Goal: Contribute content

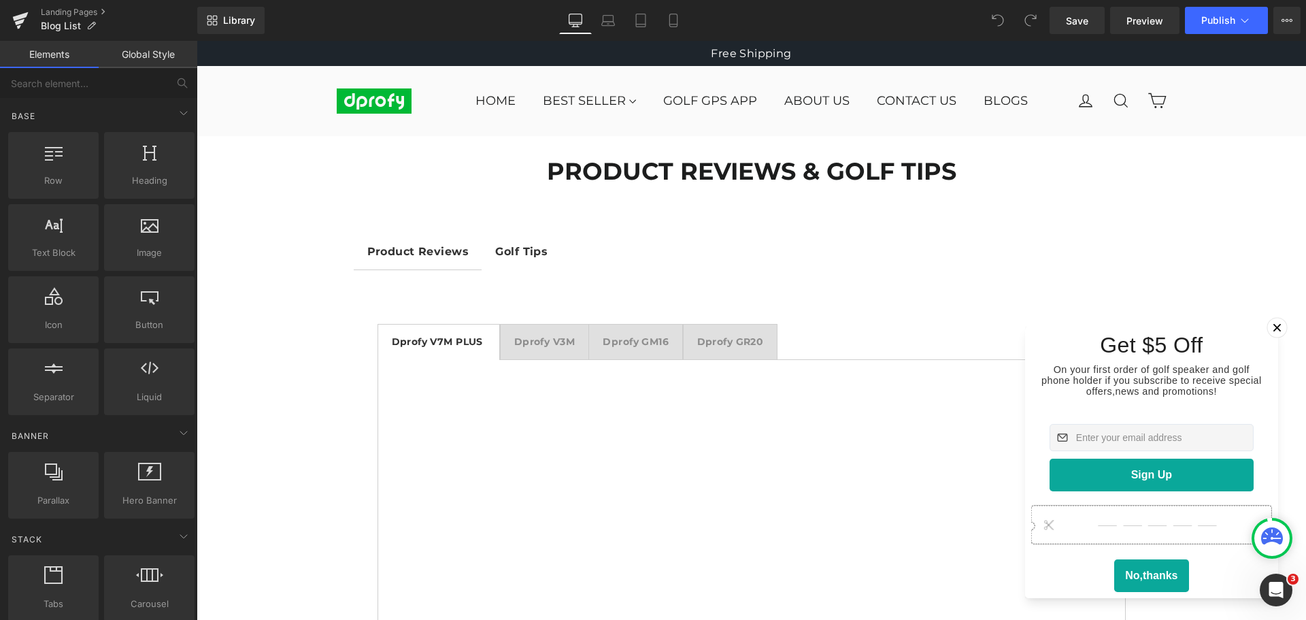
click at [1273, 324] on icon at bounding box center [1276, 327] width 7 height 7
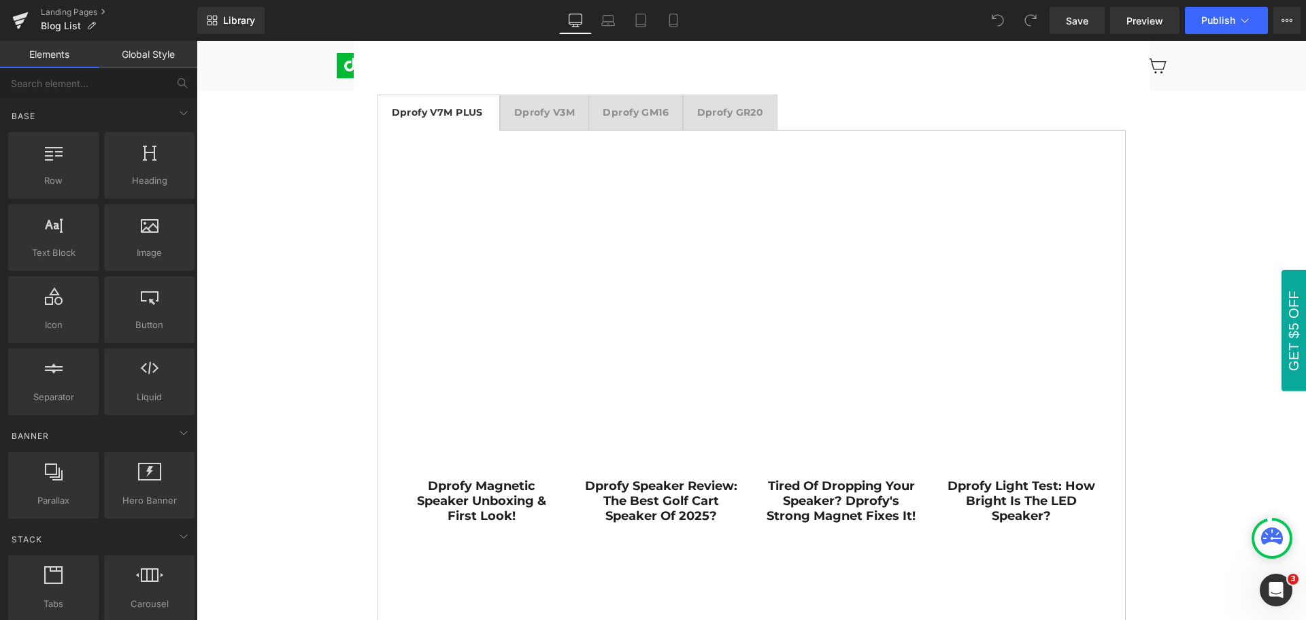
scroll to position [161, 0]
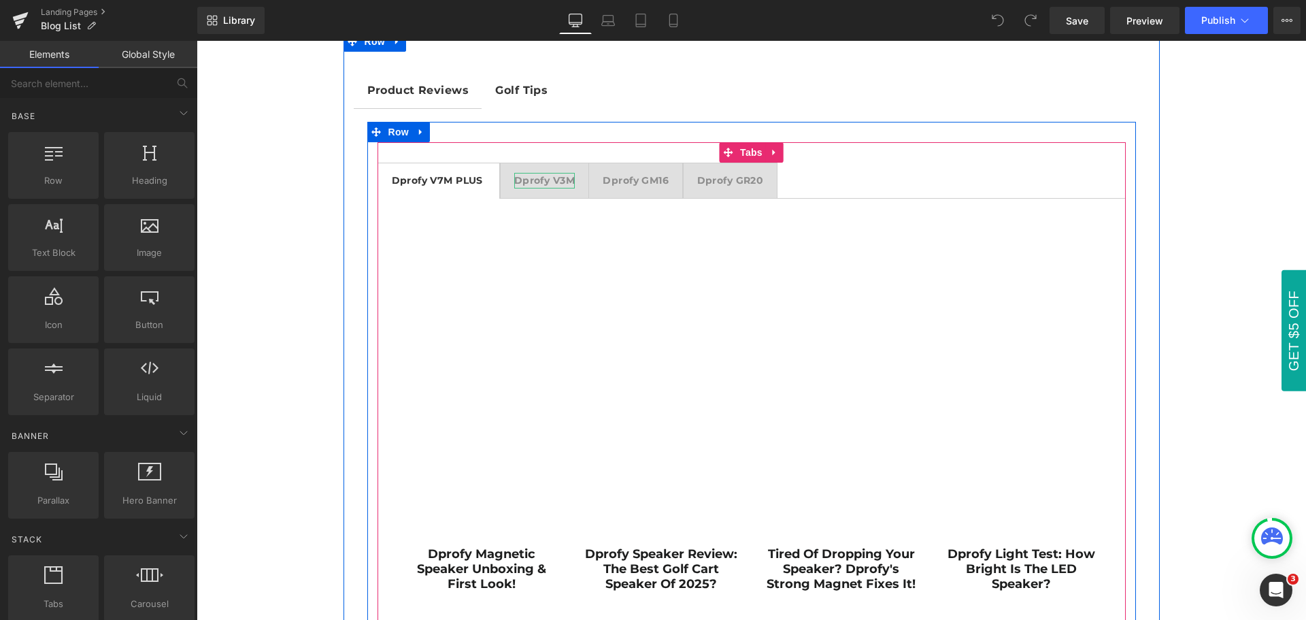
click at [544, 182] on strong "Dprofy V3M" at bounding box center [544, 180] width 61 height 12
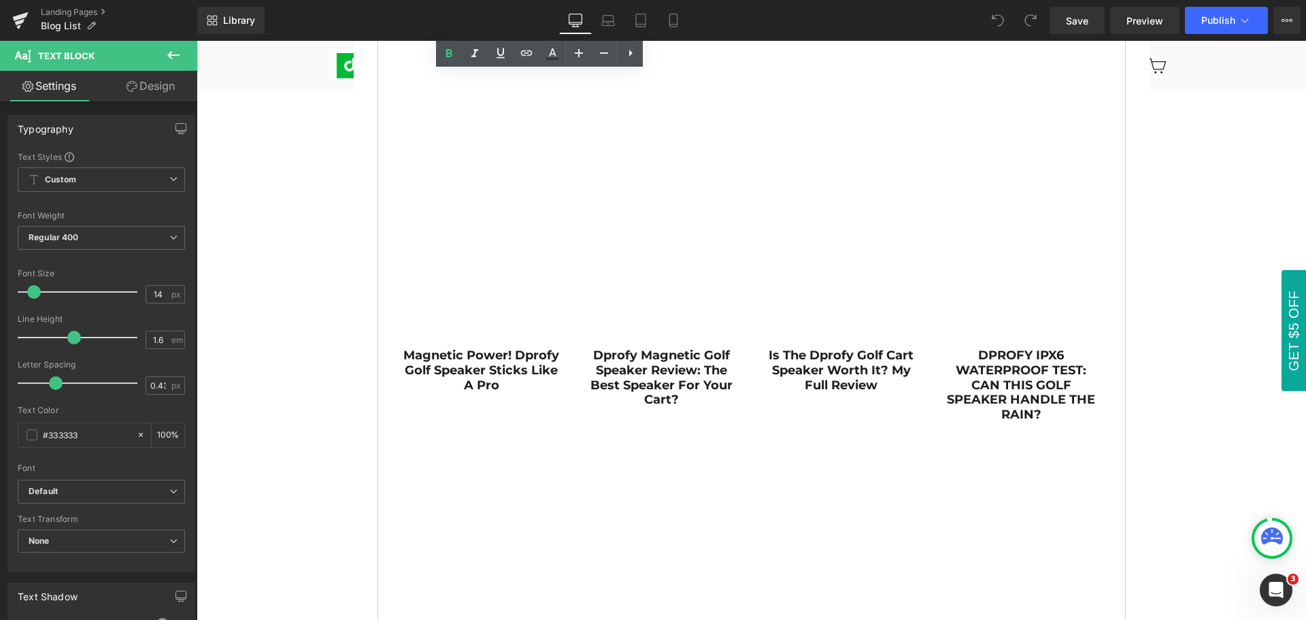
scroll to position [371, 0]
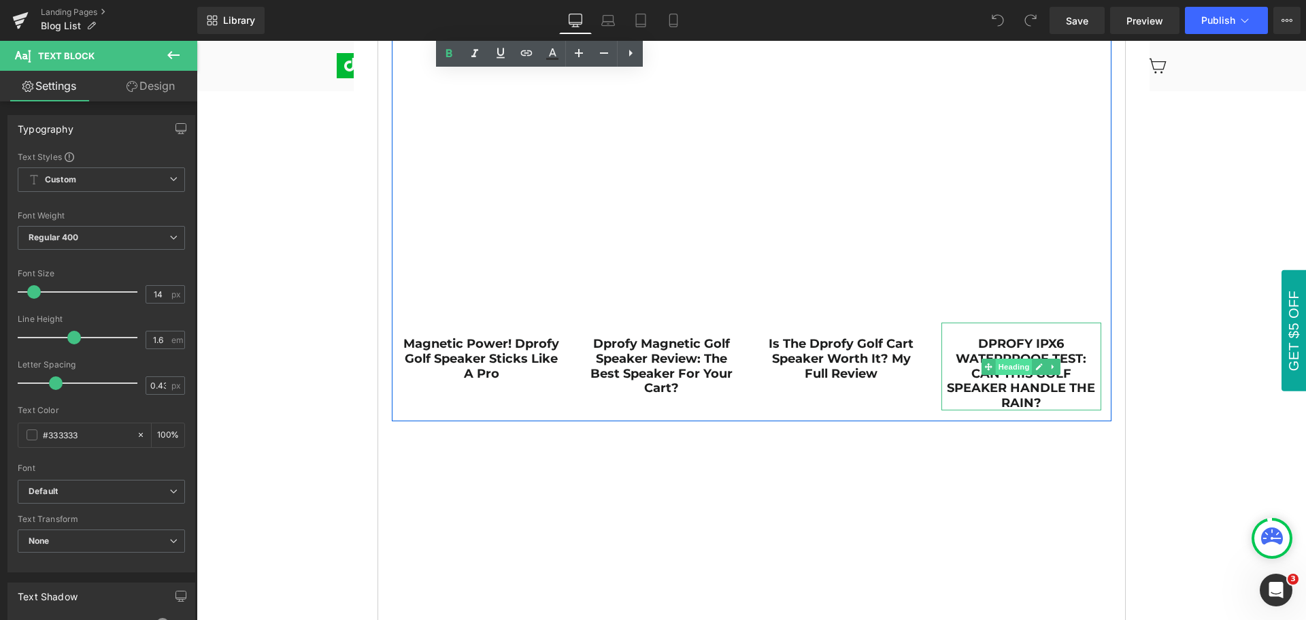
click at [1006, 368] on span "Heading" at bounding box center [1014, 367] width 37 height 16
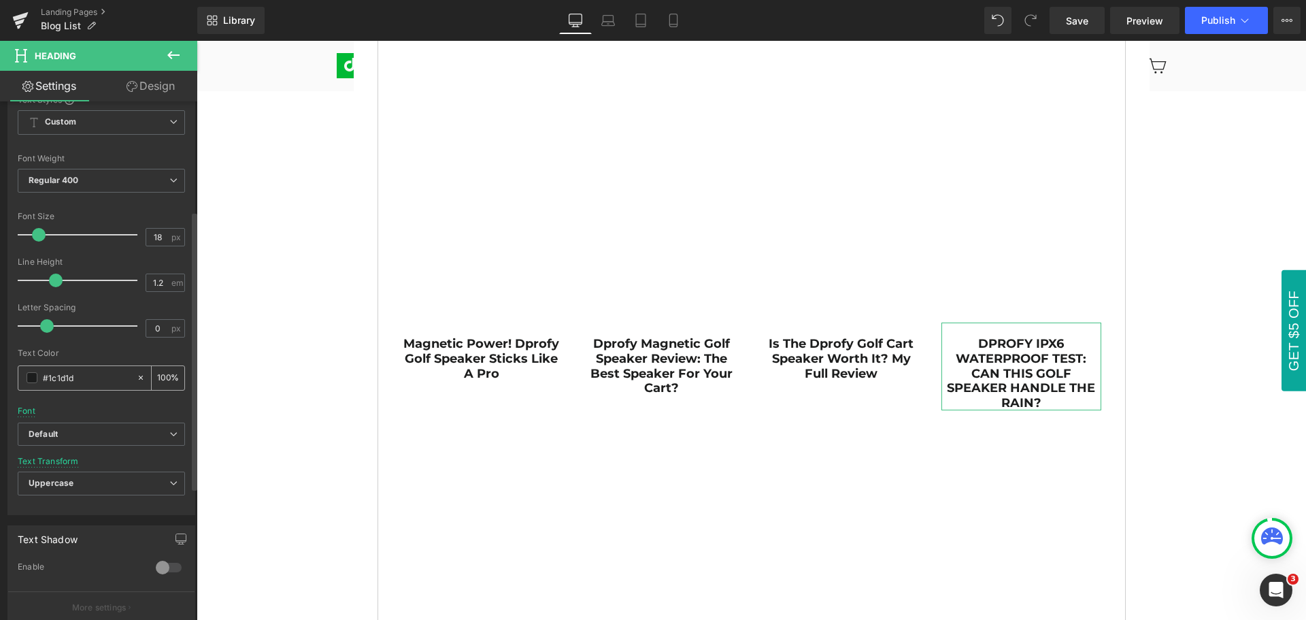
scroll to position [204, 0]
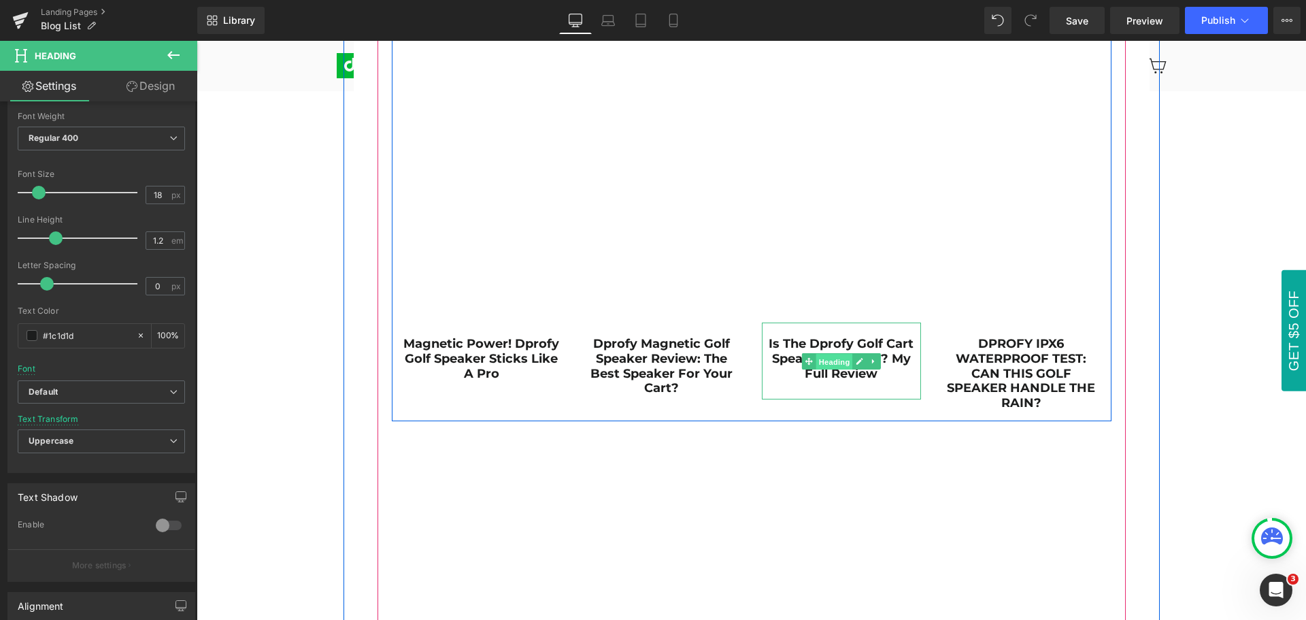
click at [829, 360] on span "Heading" at bounding box center [834, 361] width 37 height 16
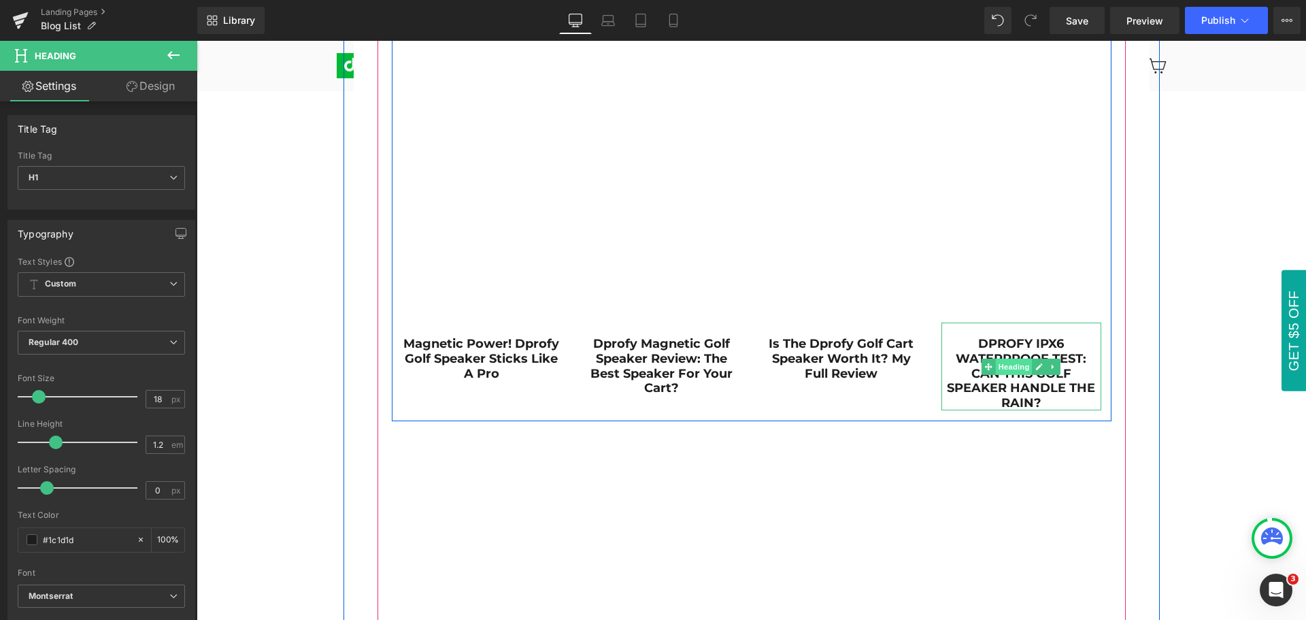
click at [1012, 366] on span "Heading" at bounding box center [1014, 367] width 37 height 16
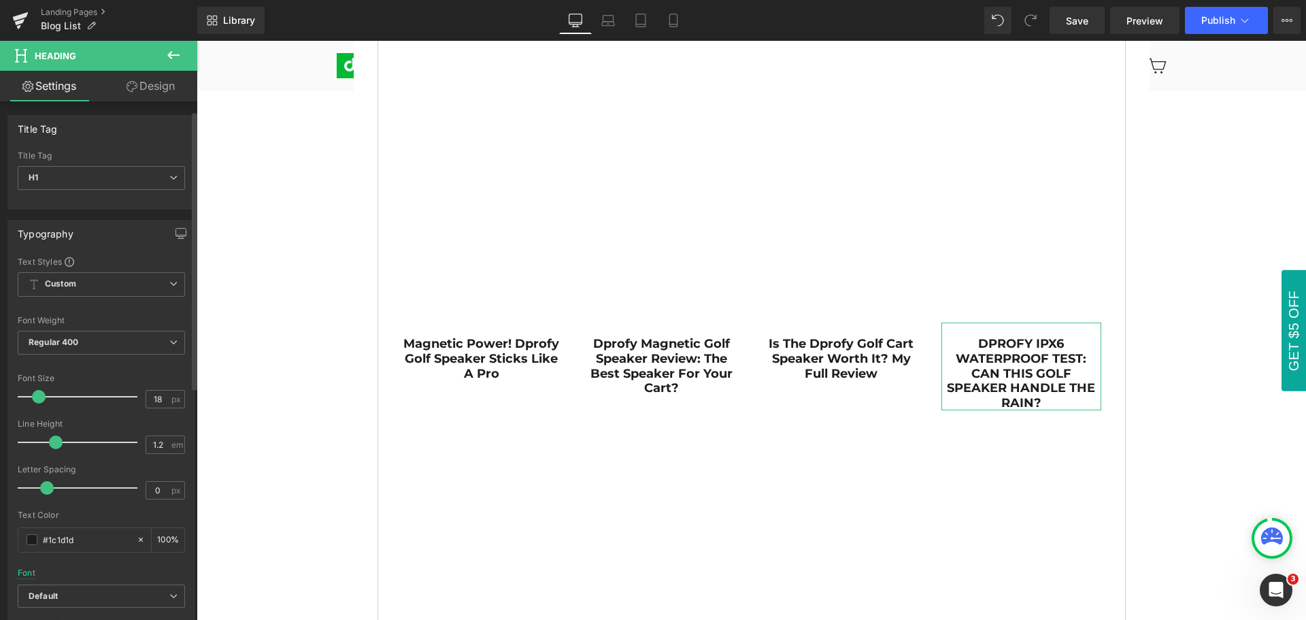
scroll to position [136, 0]
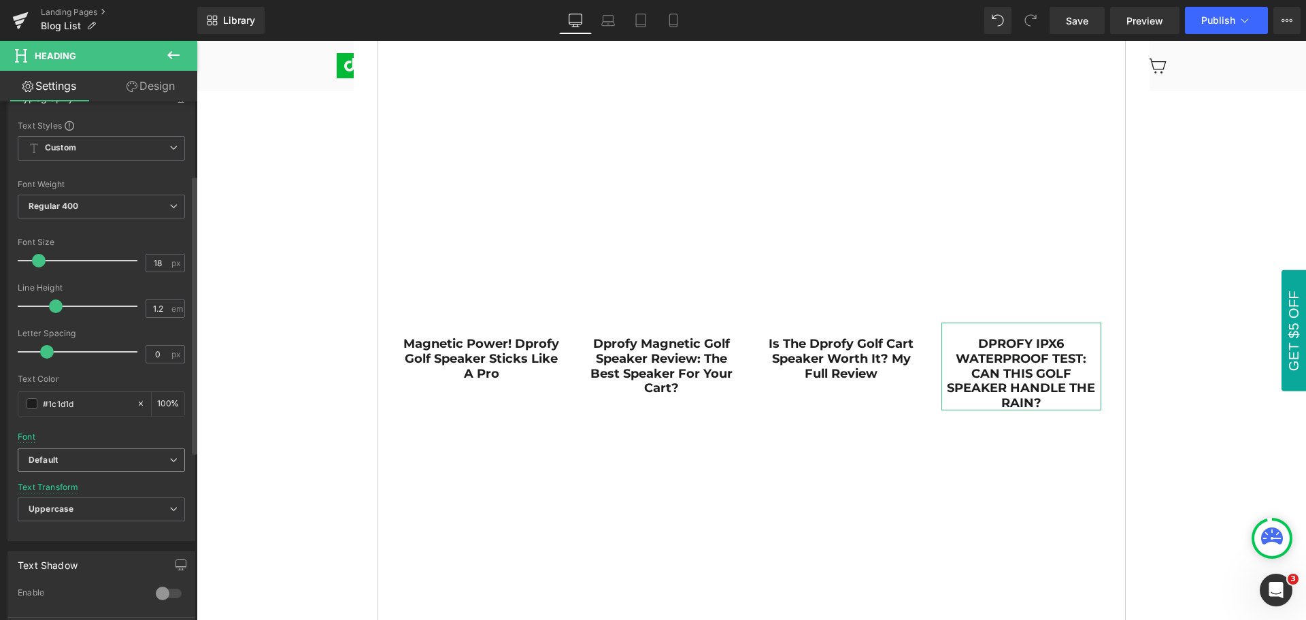
click at [81, 461] on b "Default" at bounding box center [99, 460] width 141 height 12
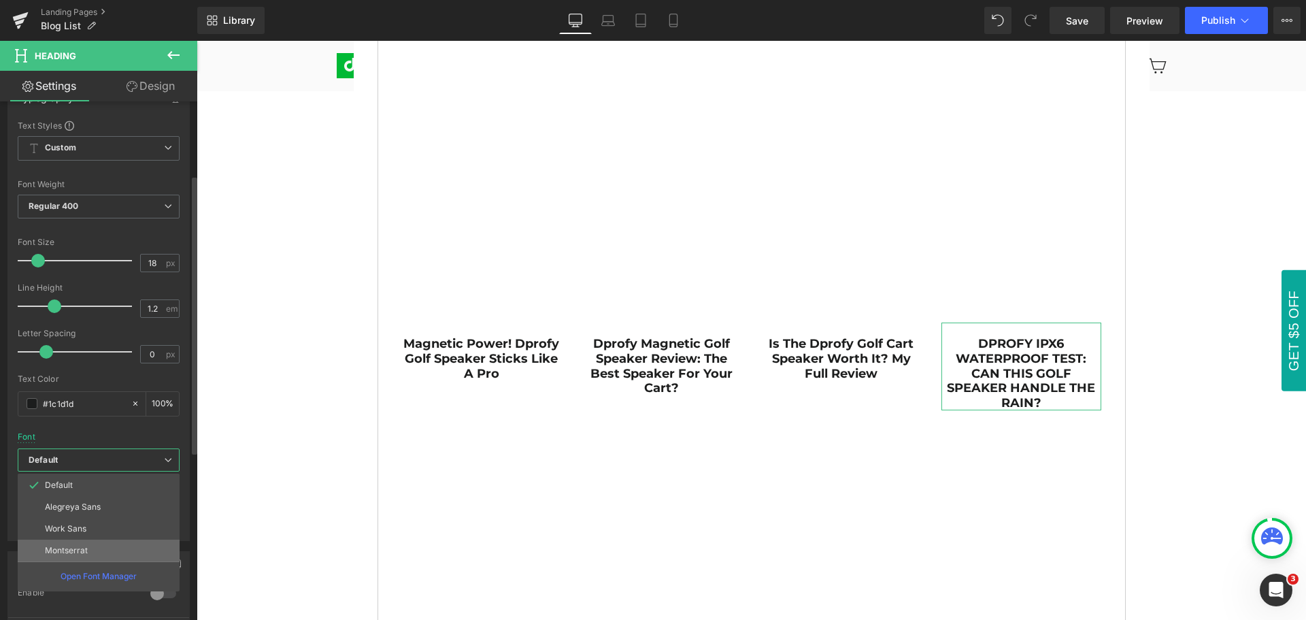
click at [83, 550] on p "Montserrat" at bounding box center [66, 551] width 43 height 10
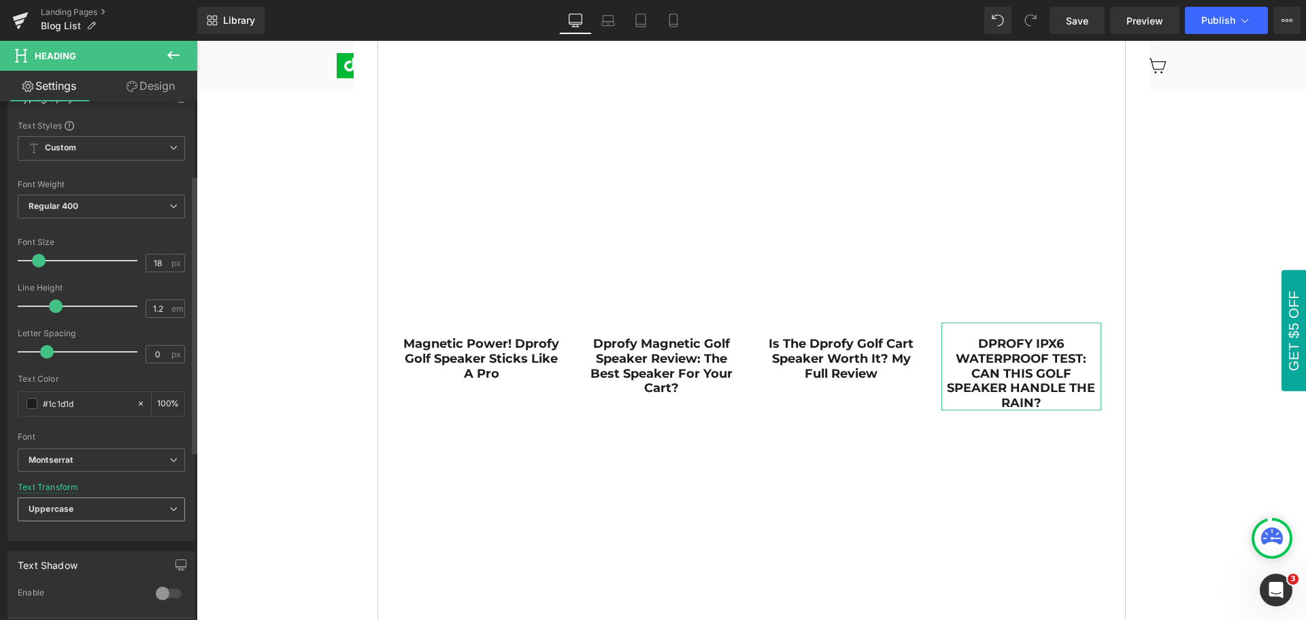
click at [88, 512] on span "Uppercase" at bounding box center [101, 509] width 167 height 24
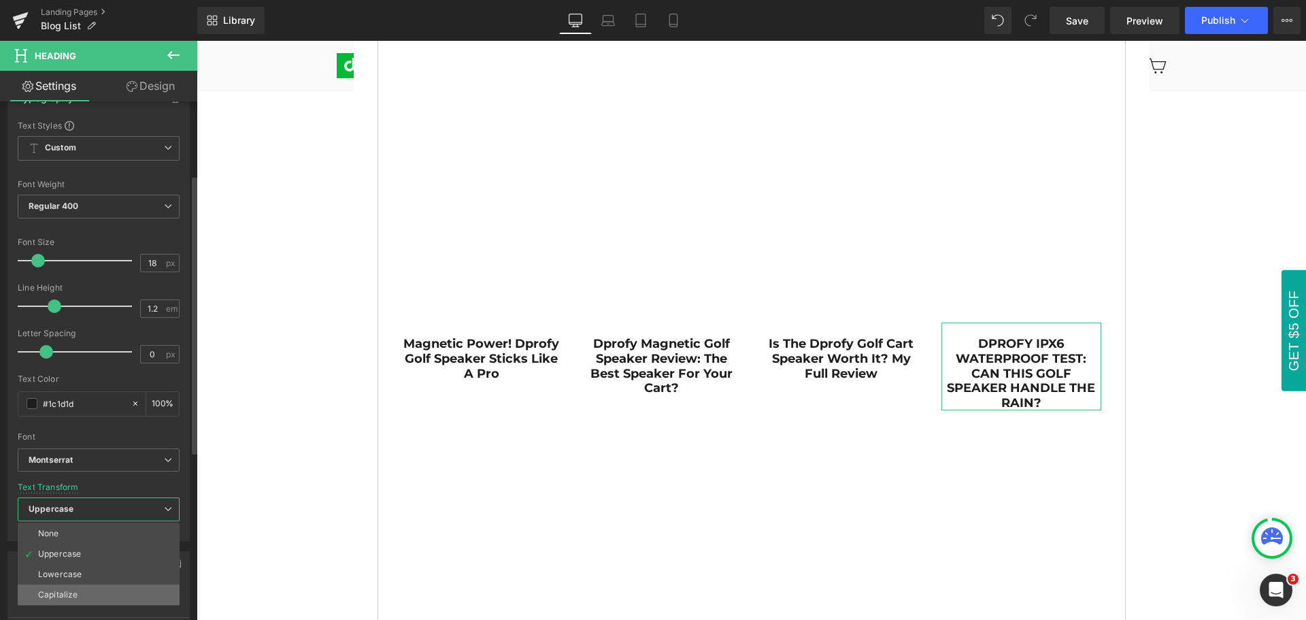
click at [82, 597] on li "Capitalize" at bounding box center [99, 594] width 162 height 20
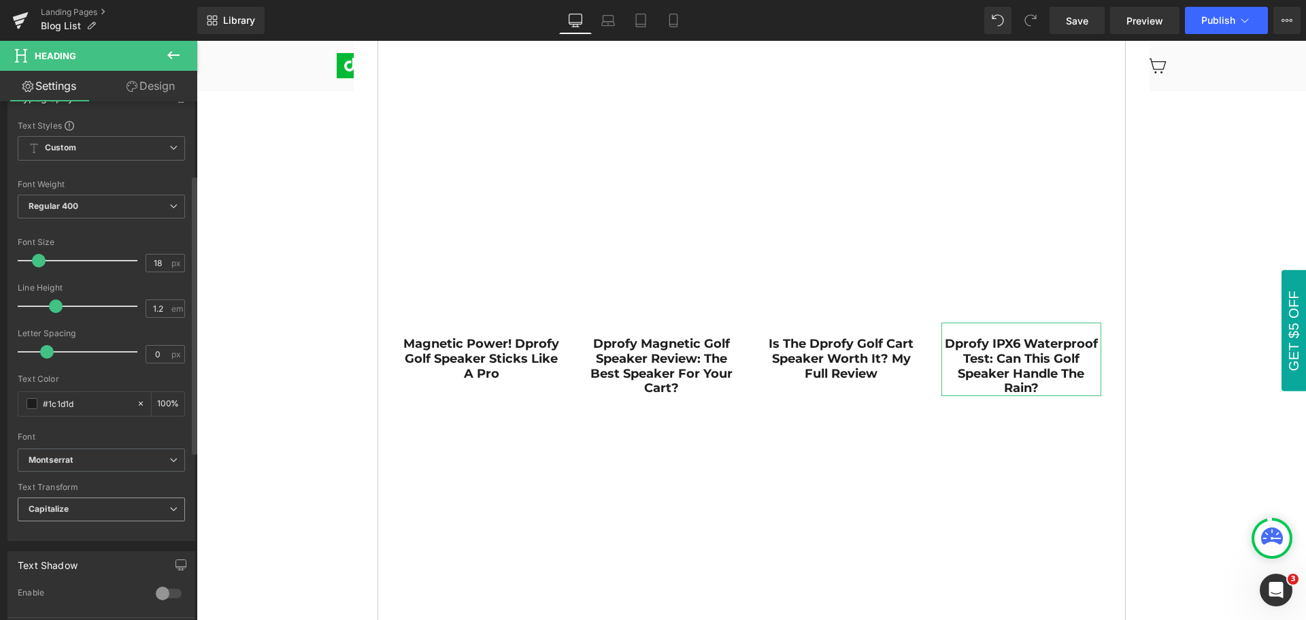
click at [79, 510] on span "Capitalize" at bounding box center [101, 509] width 167 height 24
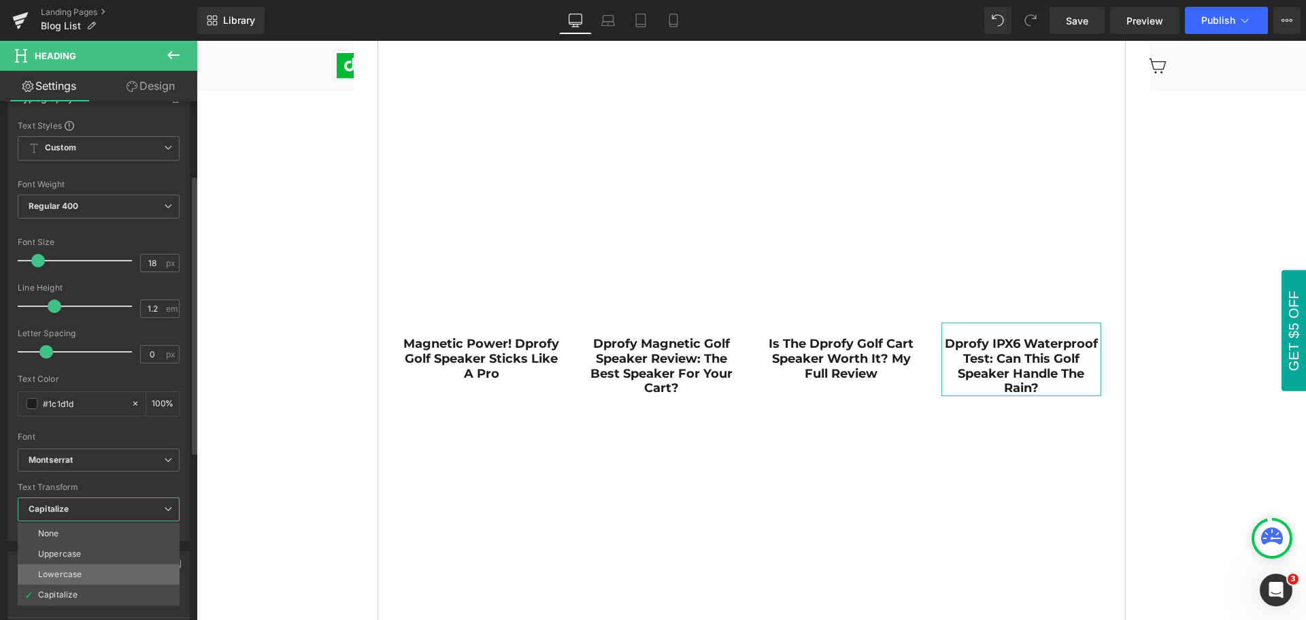
click at [84, 578] on li "Lowercase" at bounding box center [99, 574] width 162 height 20
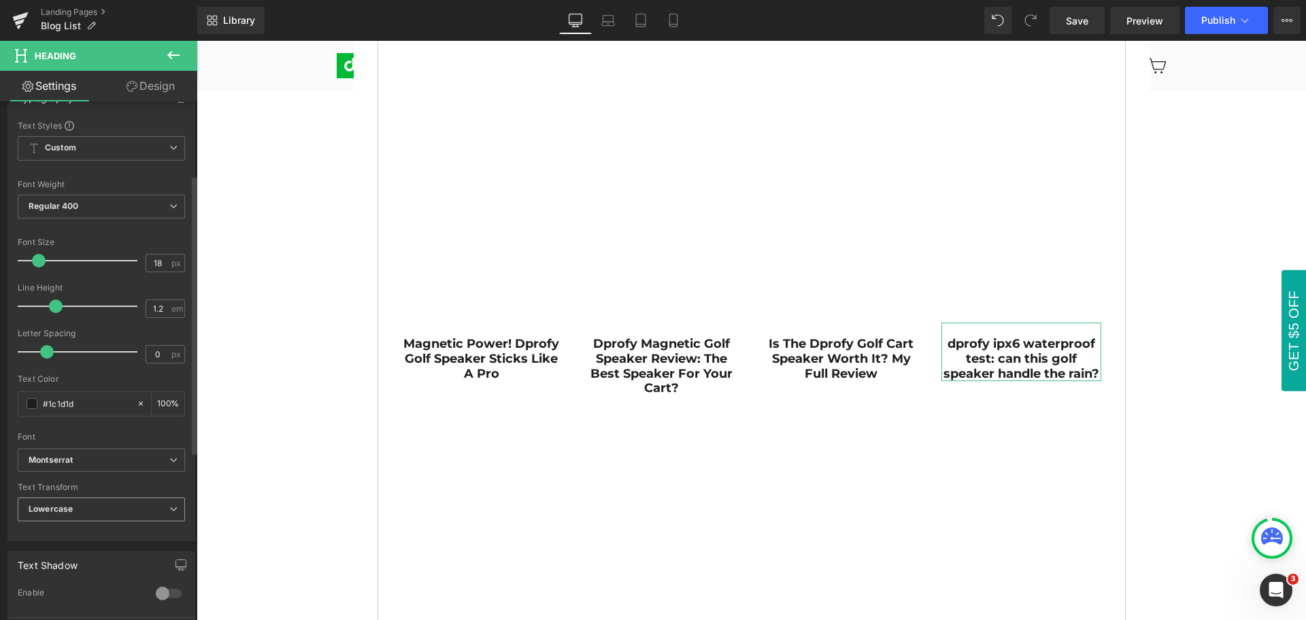
click at [89, 511] on span "Lowercase" at bounding box center [101, 509] width 167 height 24
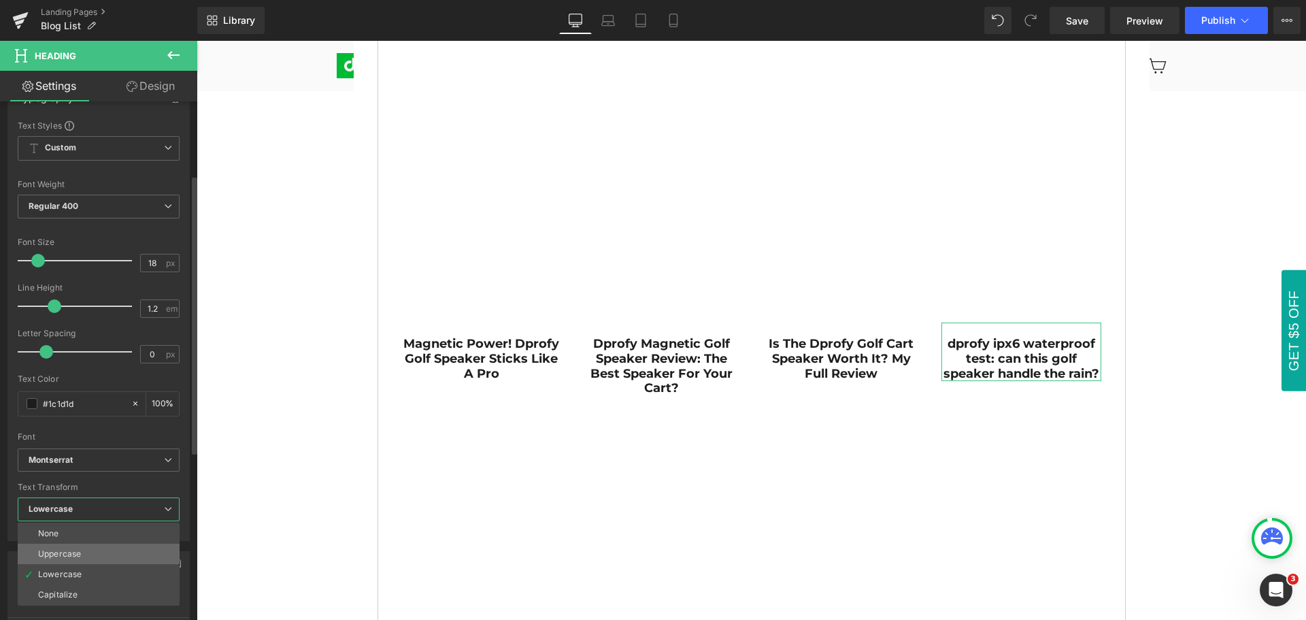
click at [86, 560] on li "Uppercase" at bounding box center [99, 554] width 162 height 20
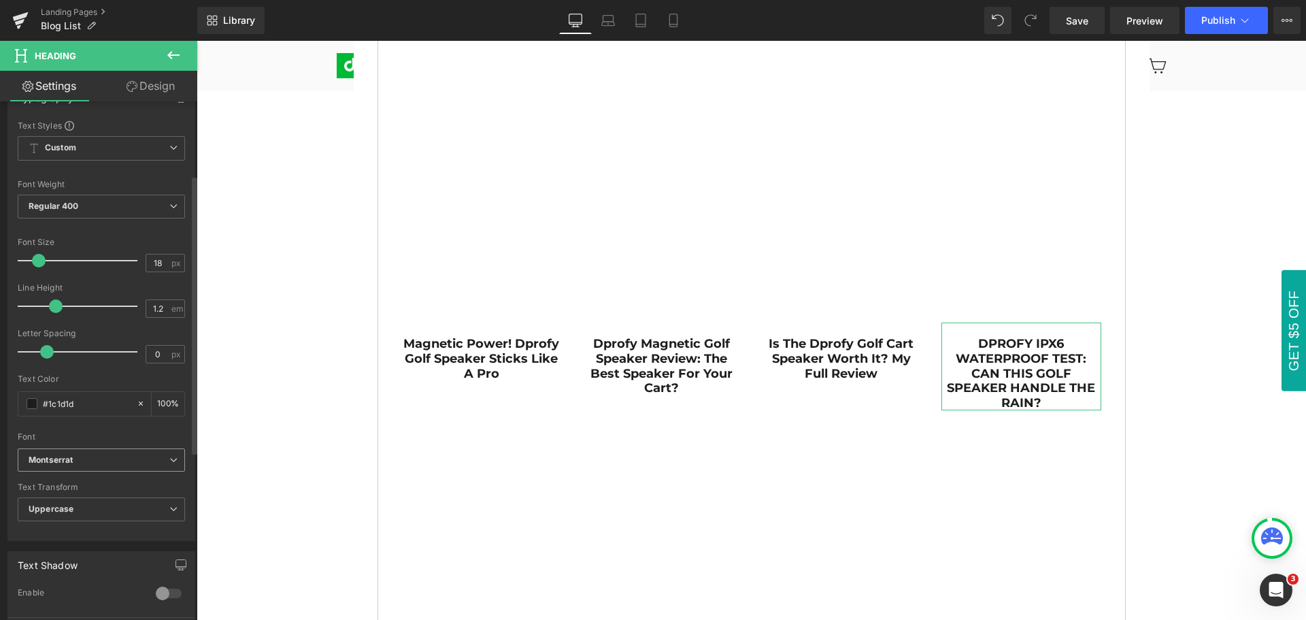
click at [99, 455] on b "Montserrat" at bounding box center [99, 460] width 141 height 12
click at [101, 435] on div "Font" at bounding box center [101, 437] width 167 height 10
click at [102, 507] on span "Uppercase" at bounding box center [101, 509] width 167 height 24
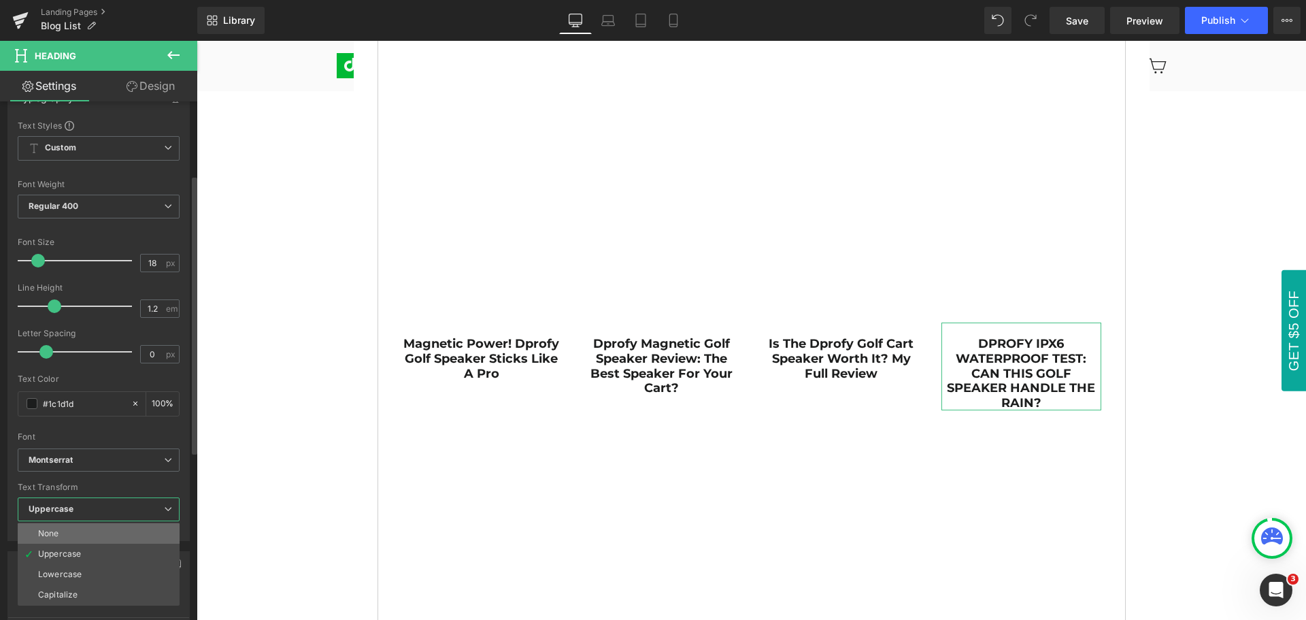
click at [98, 531] on li "None" at bounding box center [99, 533] width 162 height 20
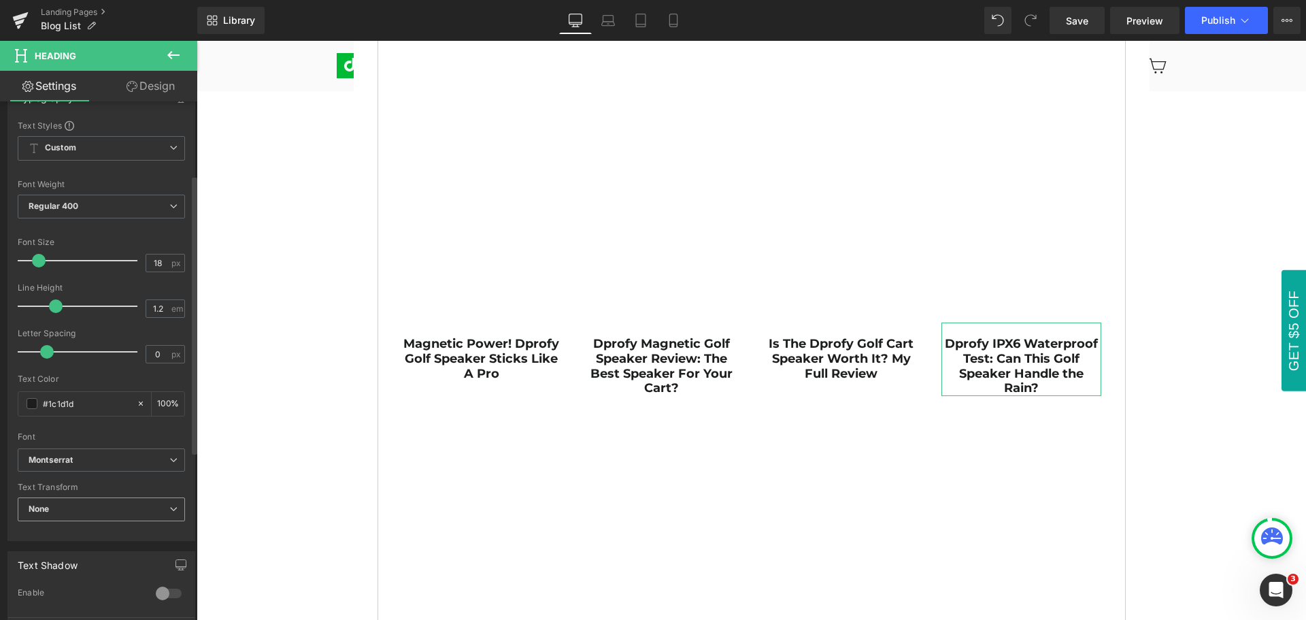
click at [73, 511] on span "None" at bounding box center [101, 509] width 167 height 24
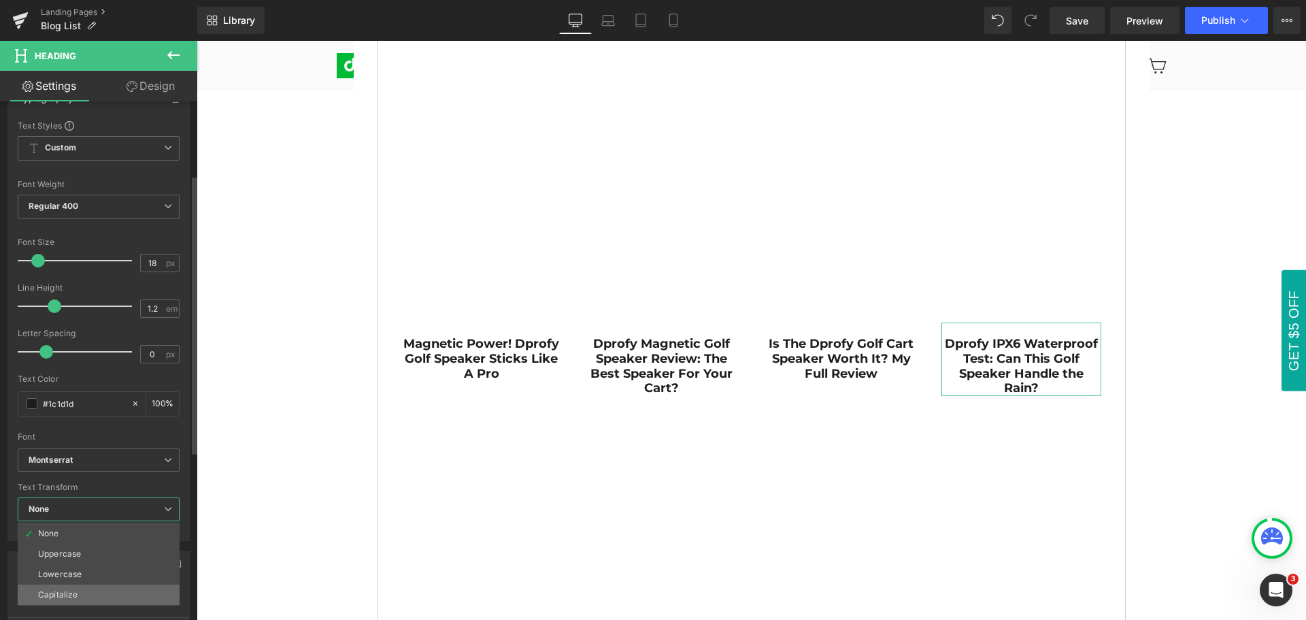
click at [76, 595] on div "Capitalize" at bounding box center [57, 595] width 39 height 10
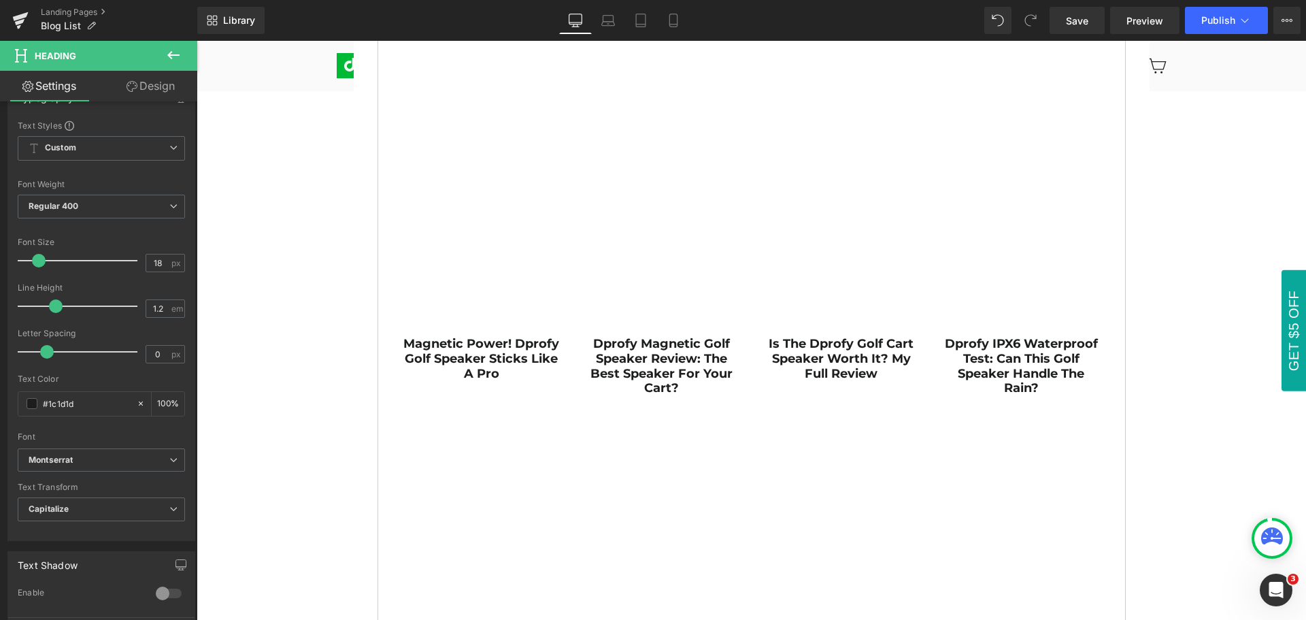
click at [1191, 408] on div "PRODUCT REVIEWS & GOLF TIPS Heading Row Product Reviews Text Block Golf Tips Te…" at bounding box center [752, 434] width 1110 height 1339
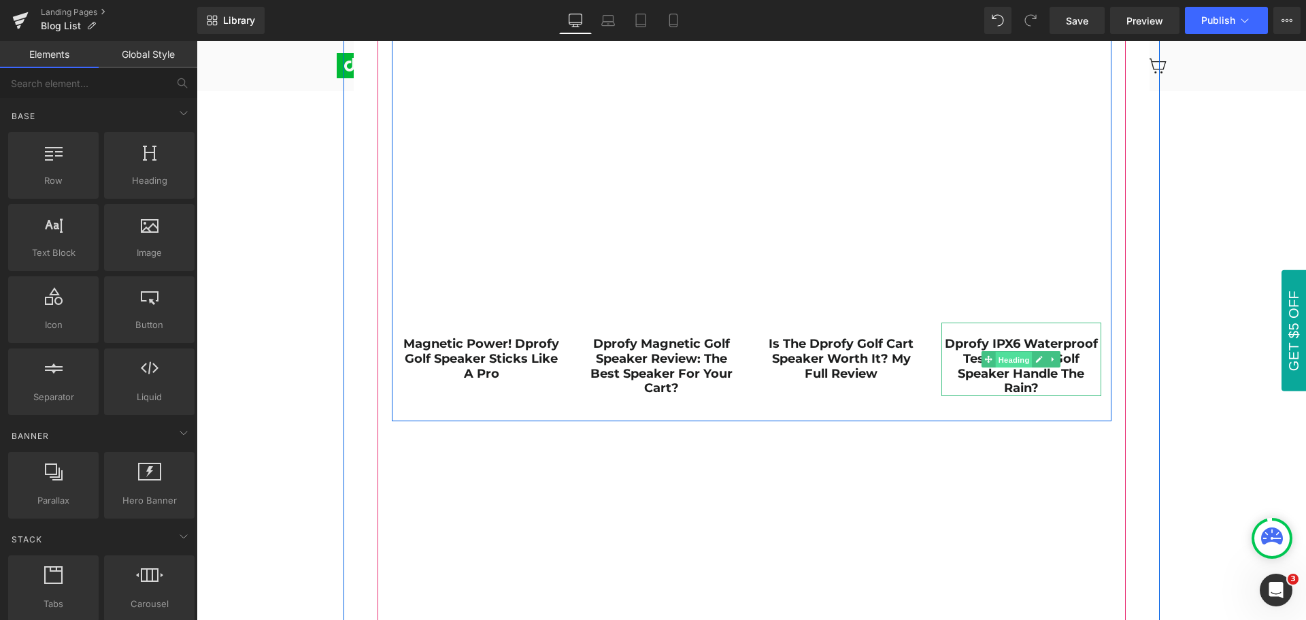
click at [1009, 361] on span "Heading" at bounding box center [1014, 360] width 37 height 16
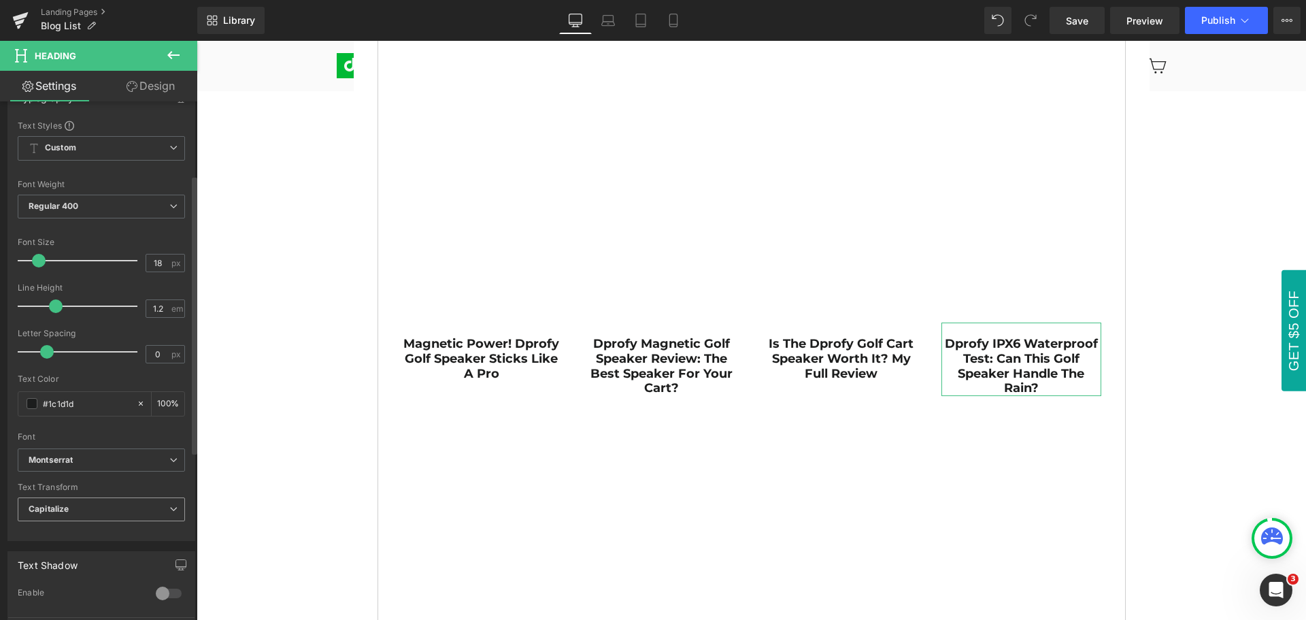
click at [87, 512] on span "Capitalize" at bounding box center [101, 509] width 167 height 24
click at [103, 435] on div "Font" at bounding box center [101, 437] width 167 height 10
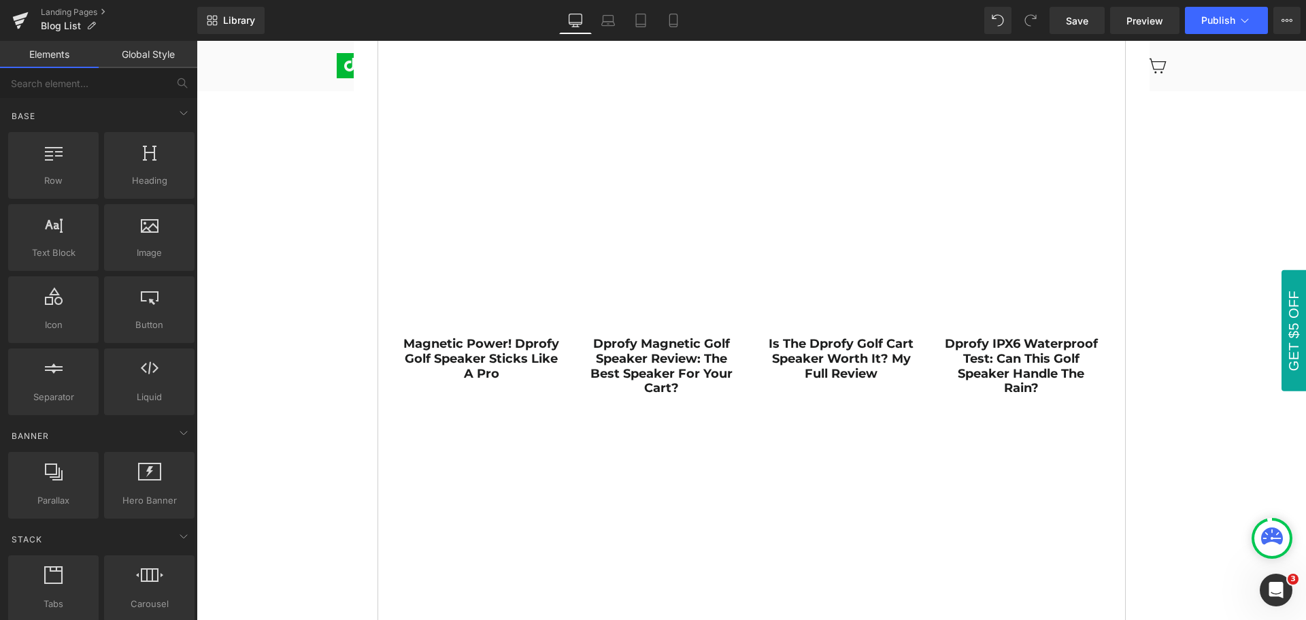
click at [1240, 427] on div "PRODUCT REVIEWS & GOLF TIPS Heading Row Product Reviews Text Block Golf Tips Te…" at bounding box center [752, 434] width 1110 height 1339
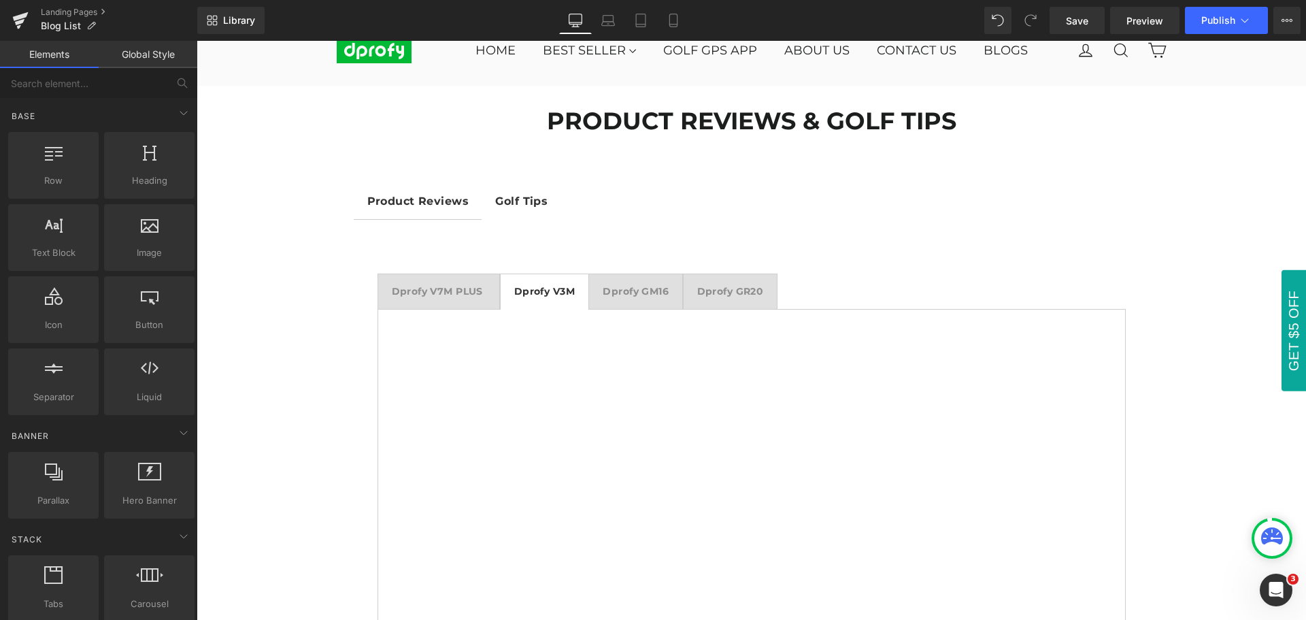
scroll to position [0, 0]
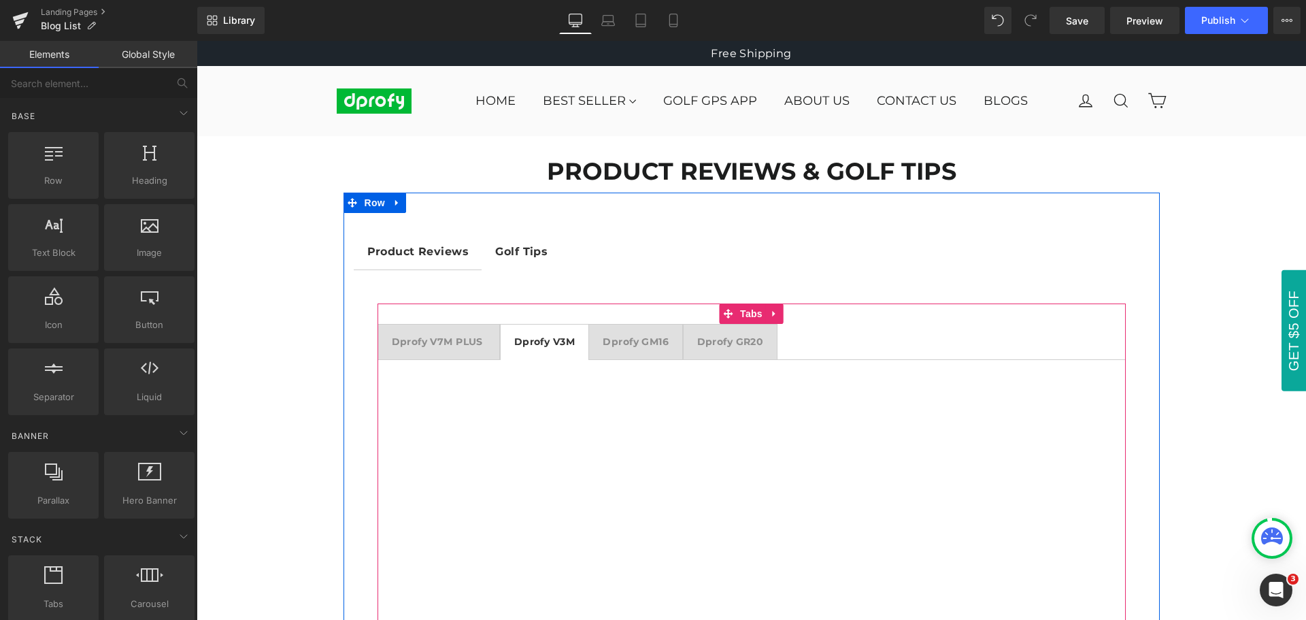
click at [640, 342] on strong "Dprofy GM16" at bounding box center [636, 341] width 66 height 12
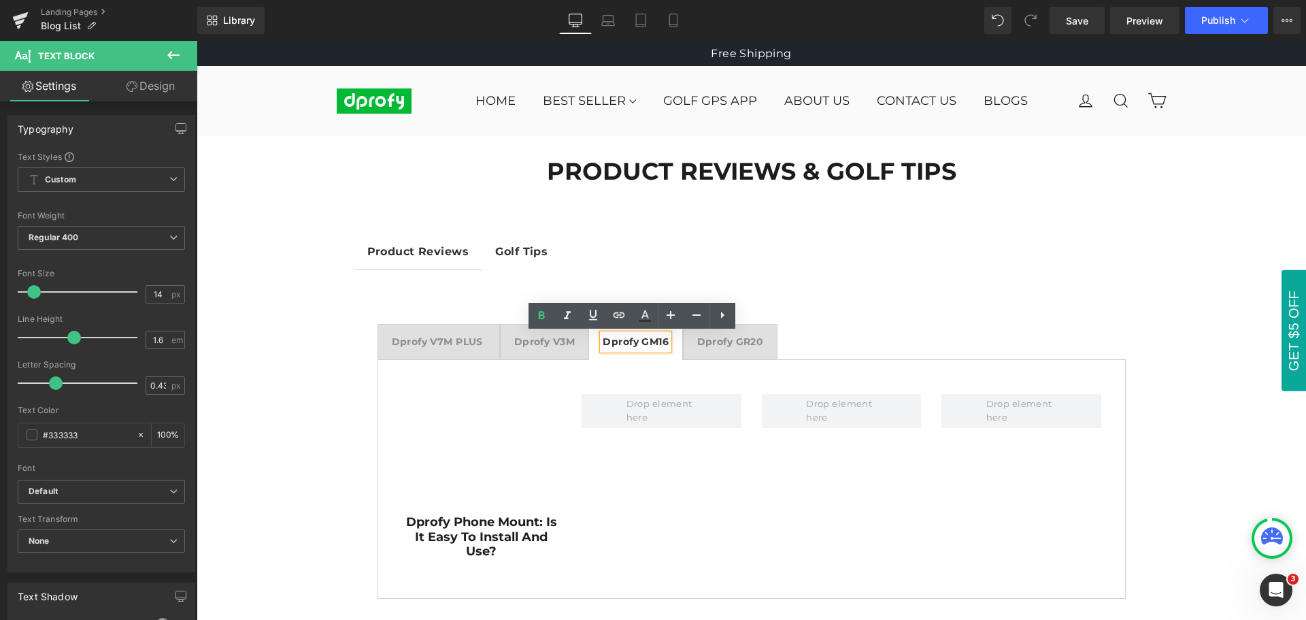
click at [197, 41] on div at bounding box center [197, 41] width 0 height 0
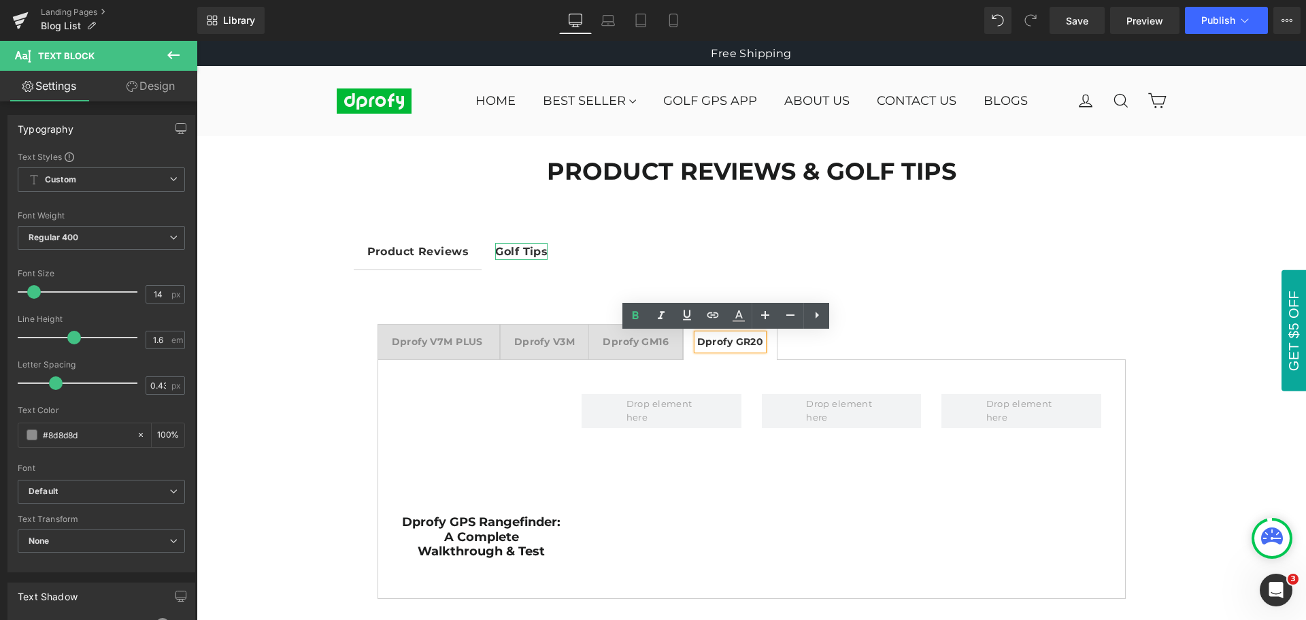
click at [514, 252] on strong "Golf Tips" at bounding box center [521, 251] width 52 height 13
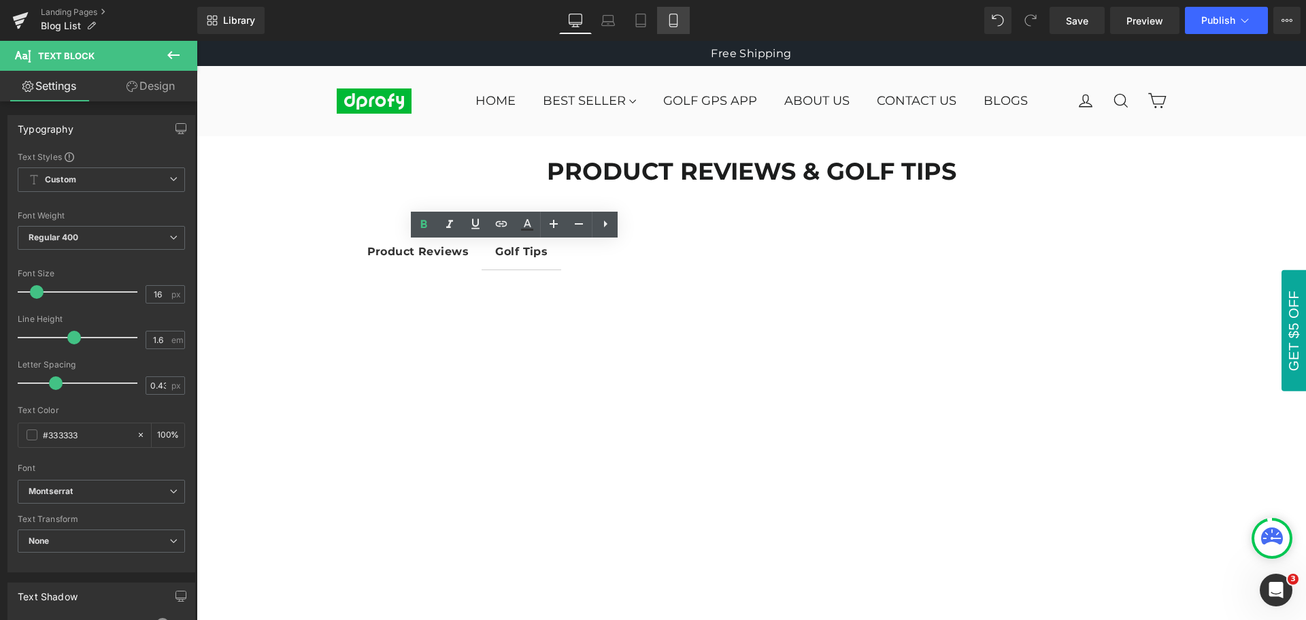
click at [677, 18] on icon at bounding box center [674, 21] width 14 height 14
type input "100"
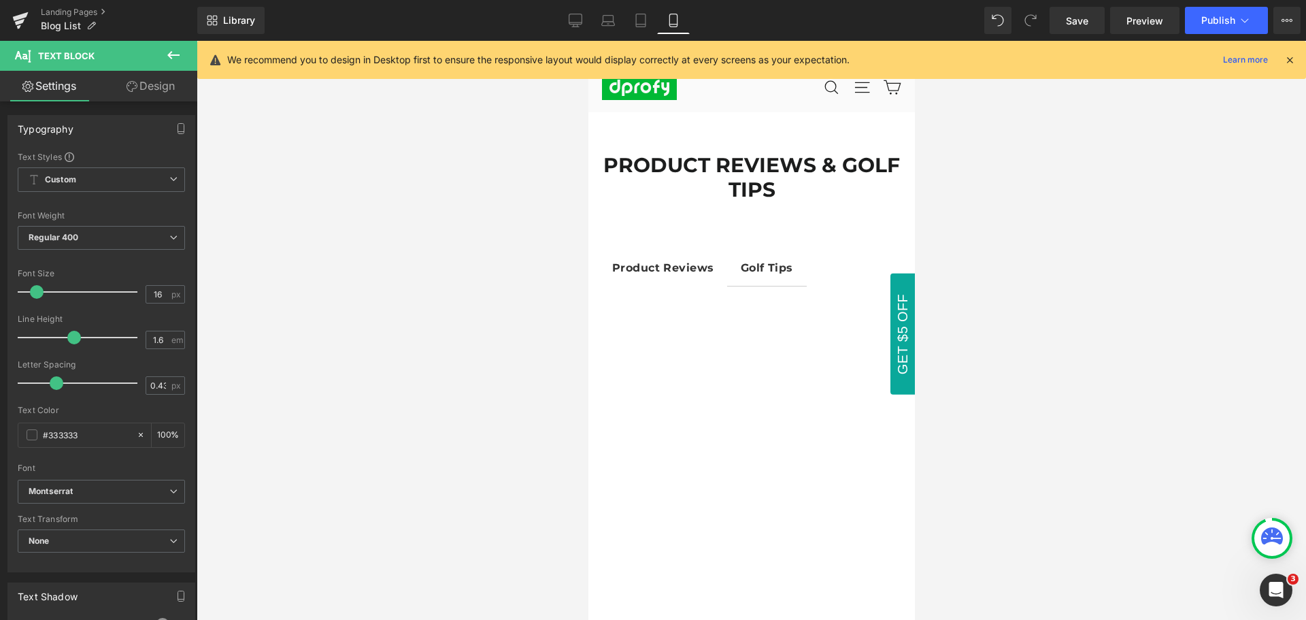
scroll to position [22, 0]
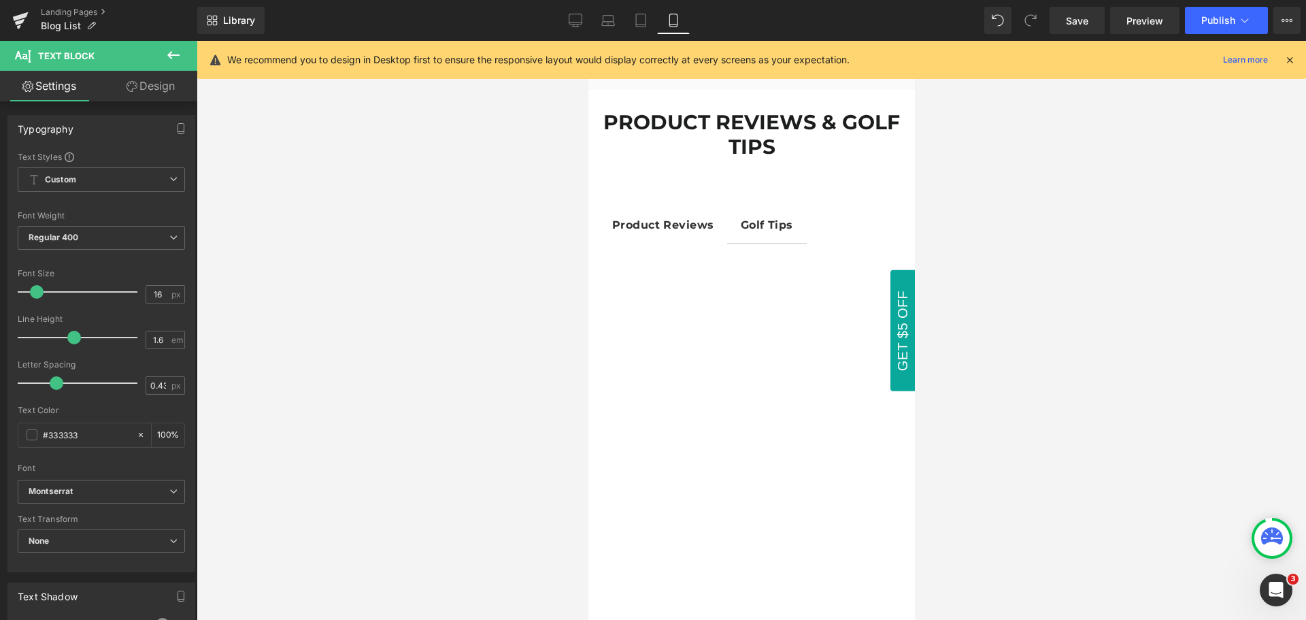
click at [1290, 63] on icon at bounding box center [1290, 60] width 12 height 12
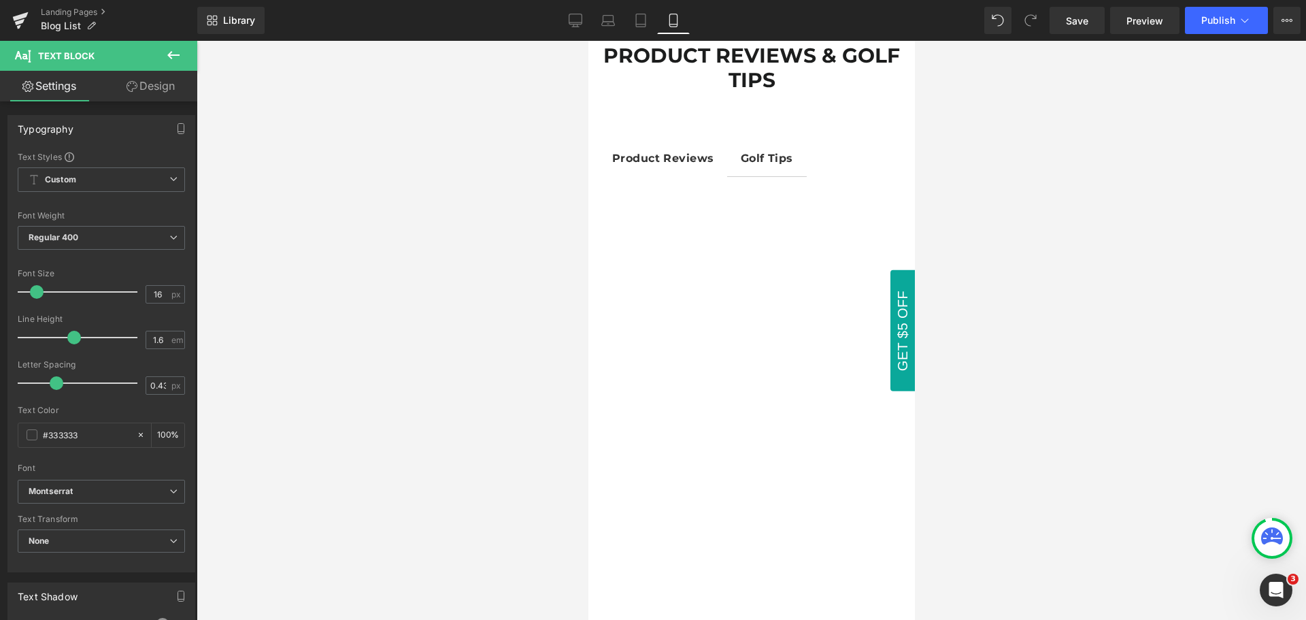
scroll to position [74, 0]
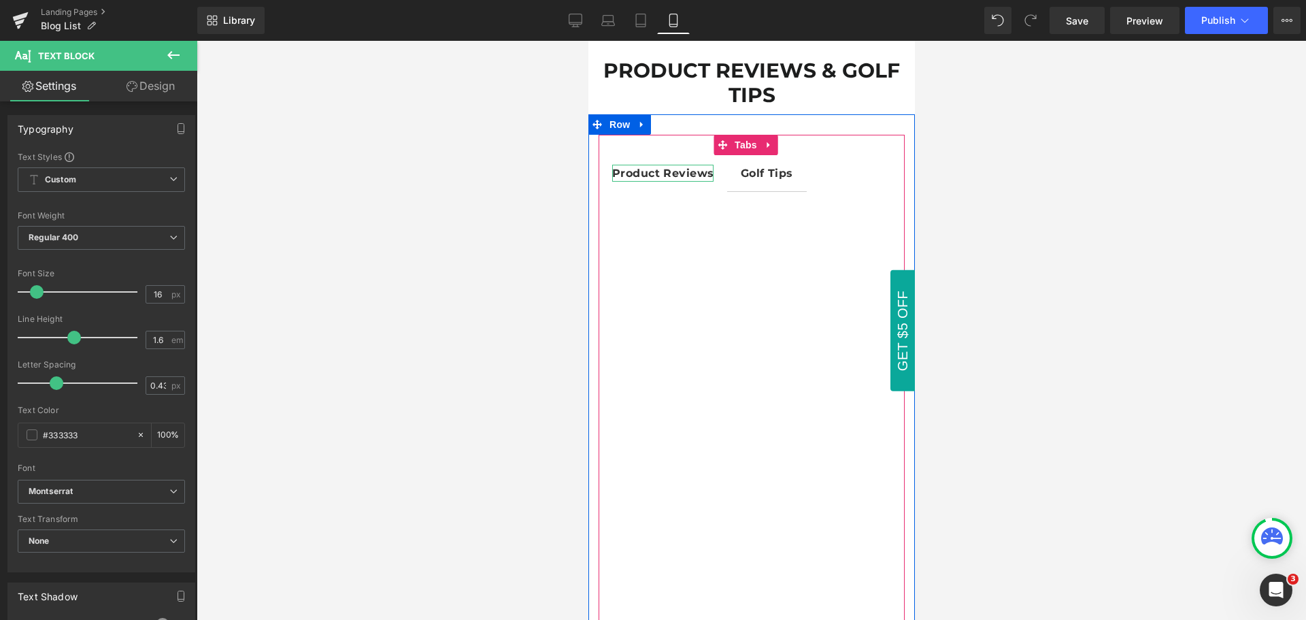
click at [679, 171] on strong "Product Reviews" at bounding box center [662, 173] width 101 height 13
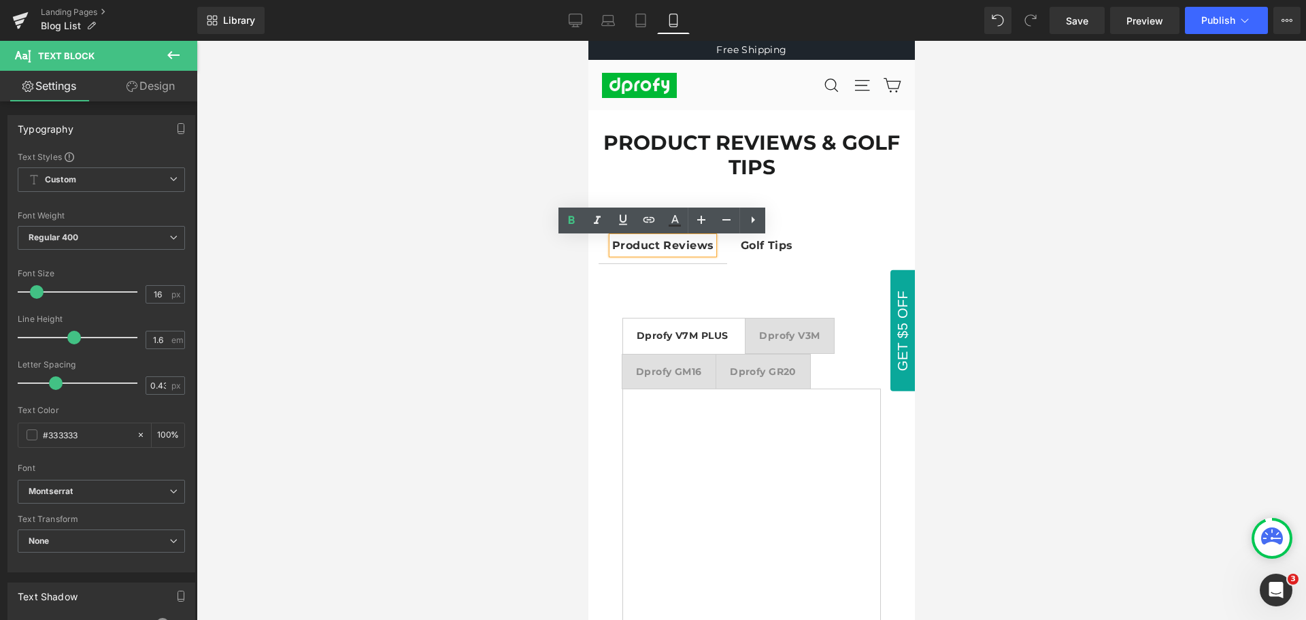
scroll to position [0, 0]
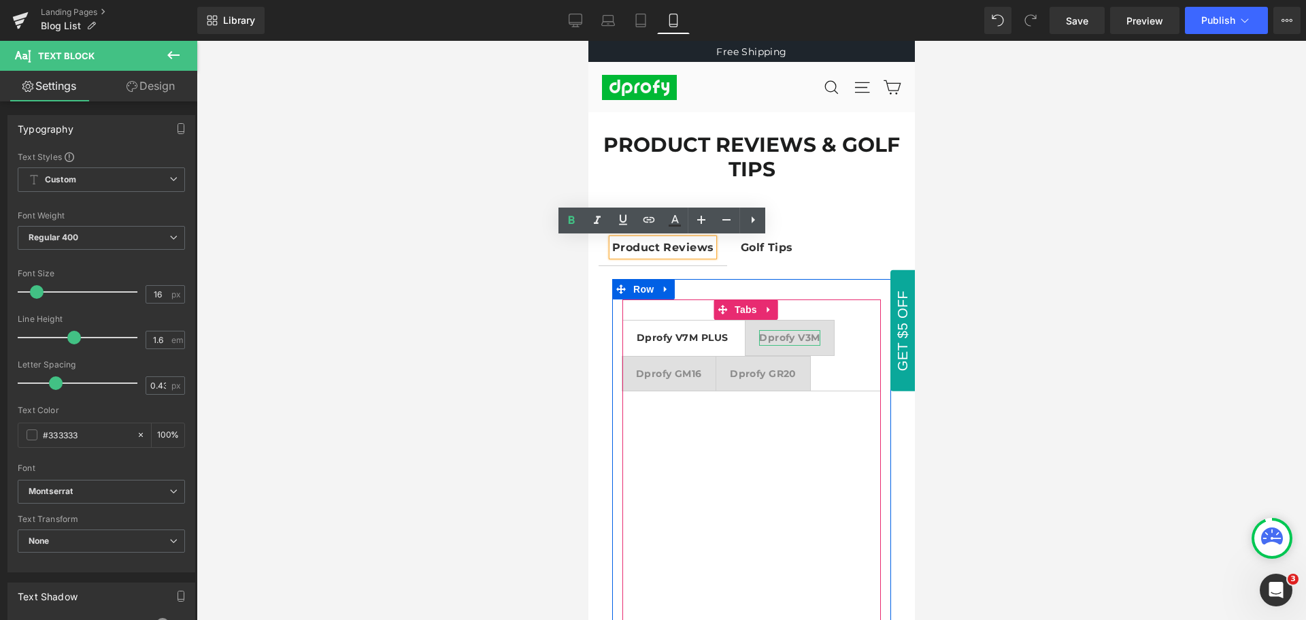
click at [799, 335] on strong "Dprofy V3M" at bounding box center [789, 337] width 61 height 12
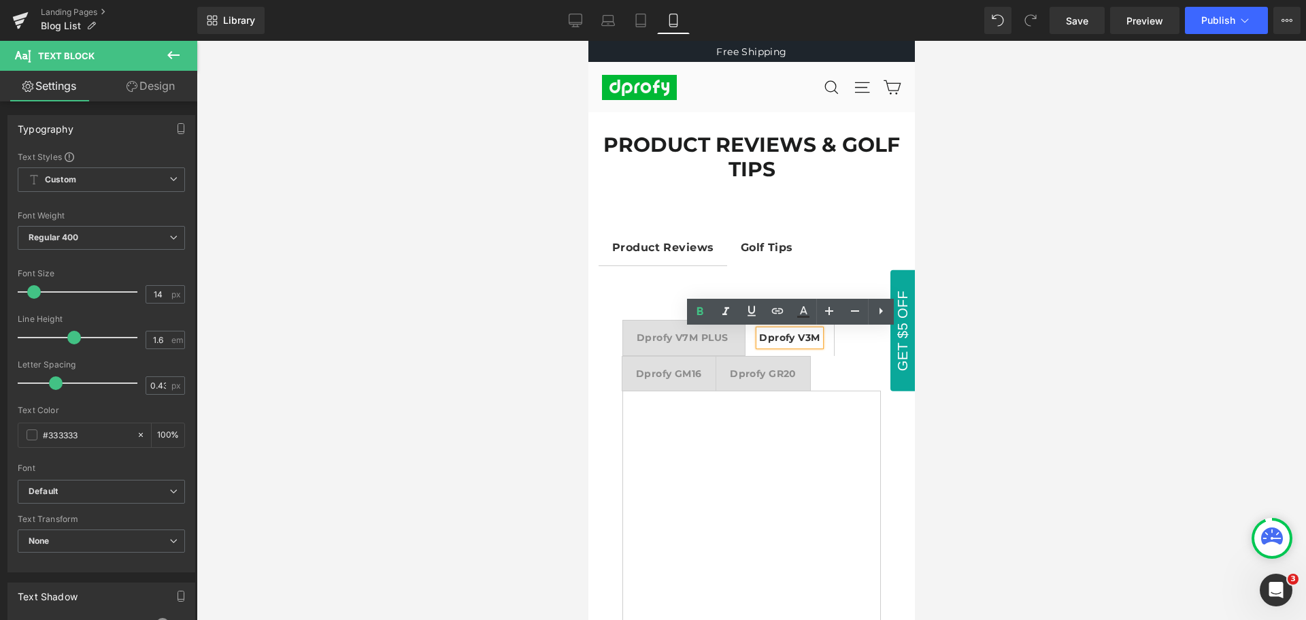
drag, startPoint x: 906, startPoint y: 586, endPoint x: 1527, endPoint y: 130, distance: 770.8
click at [674, 380] on div at bounding box center [668, 379] width 66 height 3
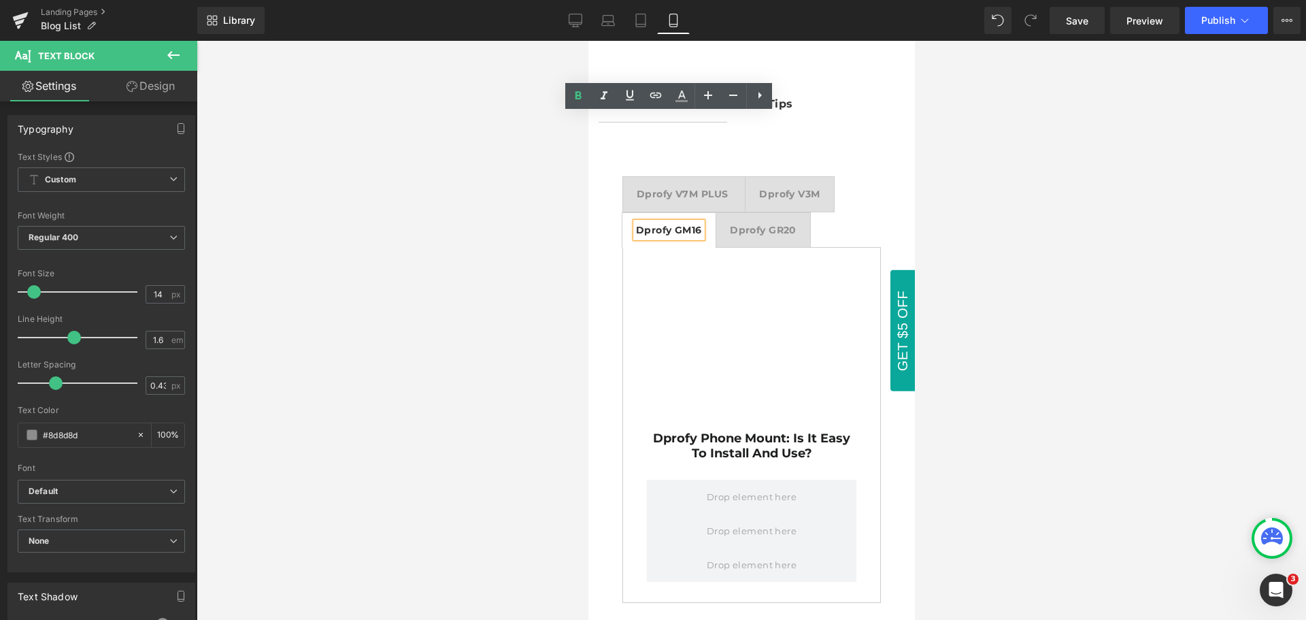
scroll to position [143, 0]
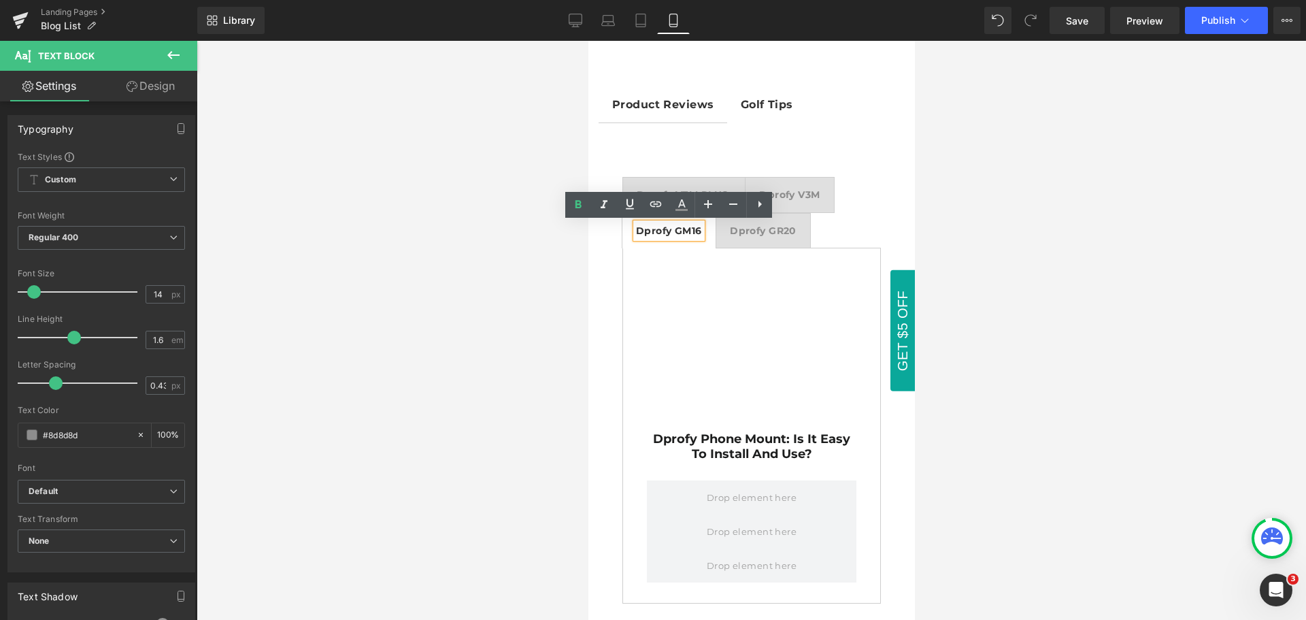
click at [588, 41] on div at bounding box center [588, 41] width 0 height 0
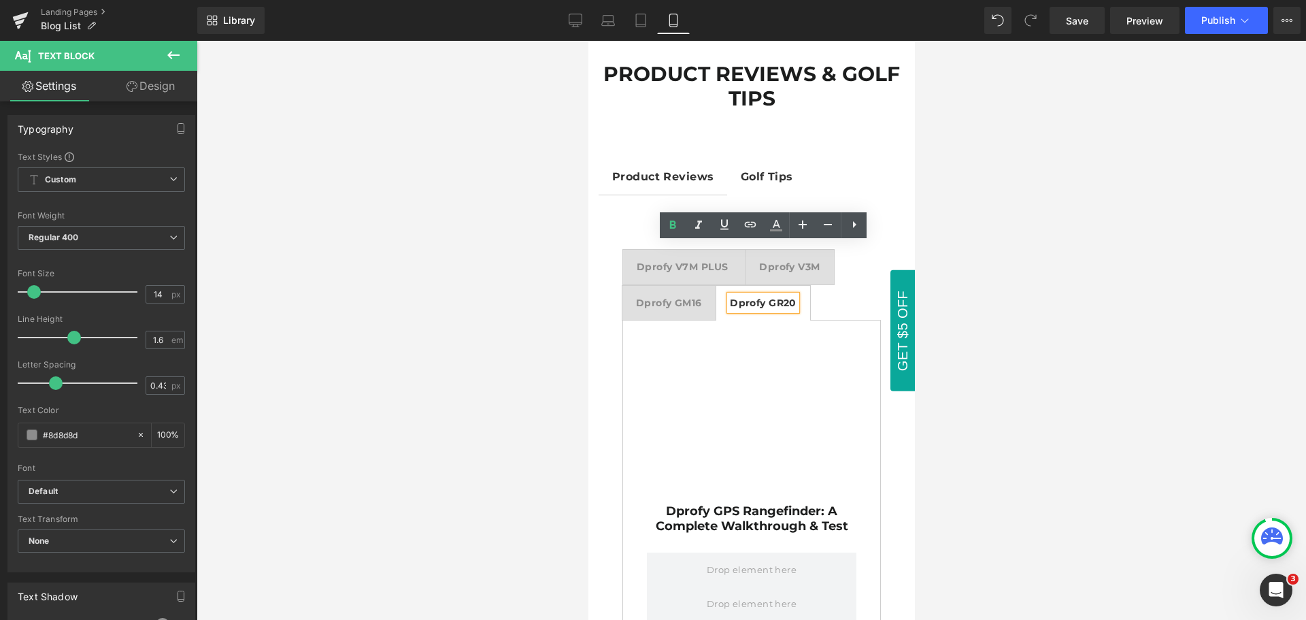
scroll to position [0, 0]
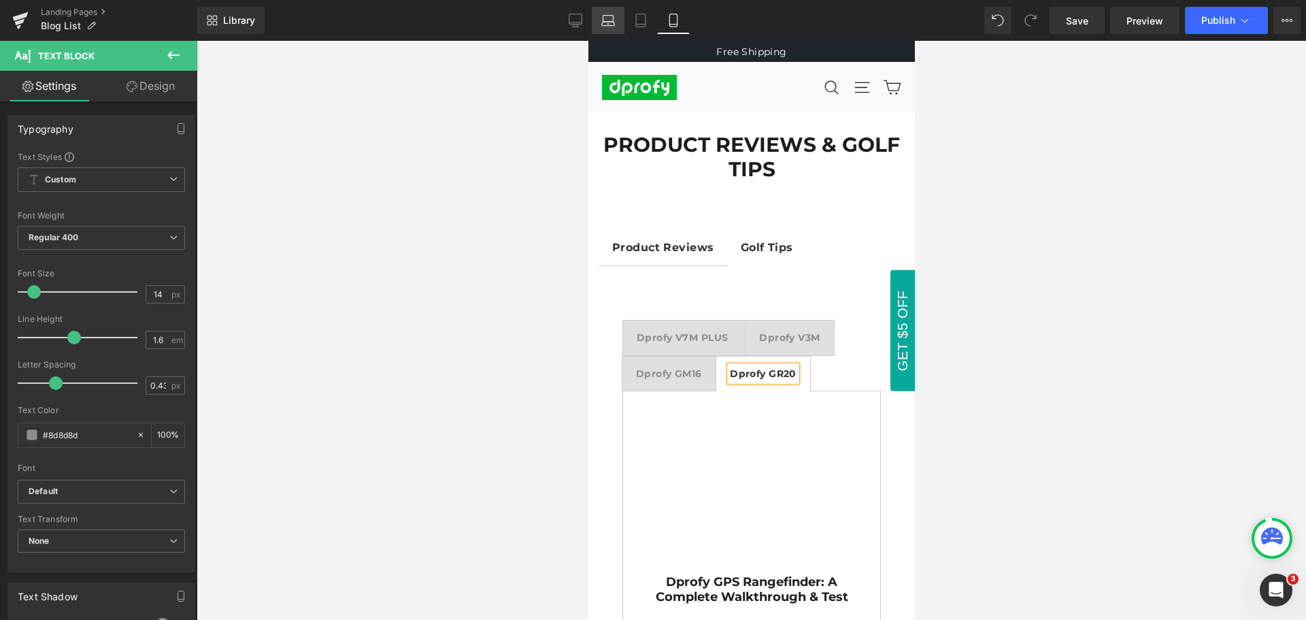
click at [612, 25] on icon at bounding box center [608, 24] width 13 height 4
type input "#333333"
type input "100"
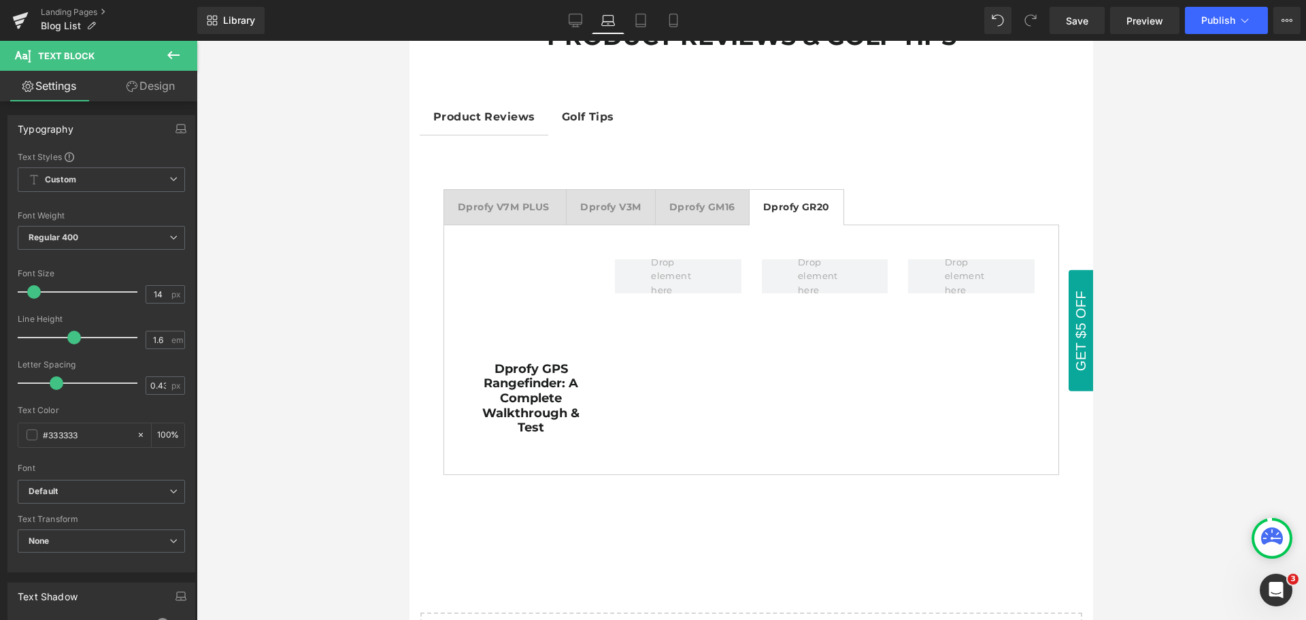
scroll to position [123, 0]
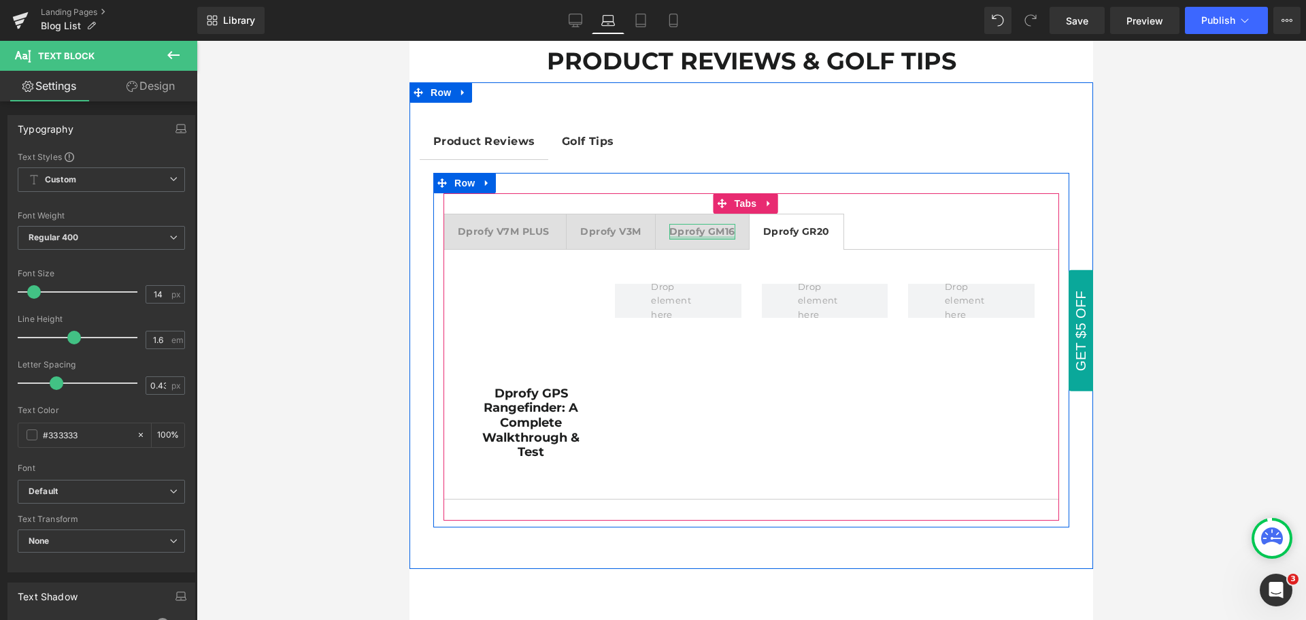
click at [709, 237] on div at bounding box center [702, 237] width 66 height 3
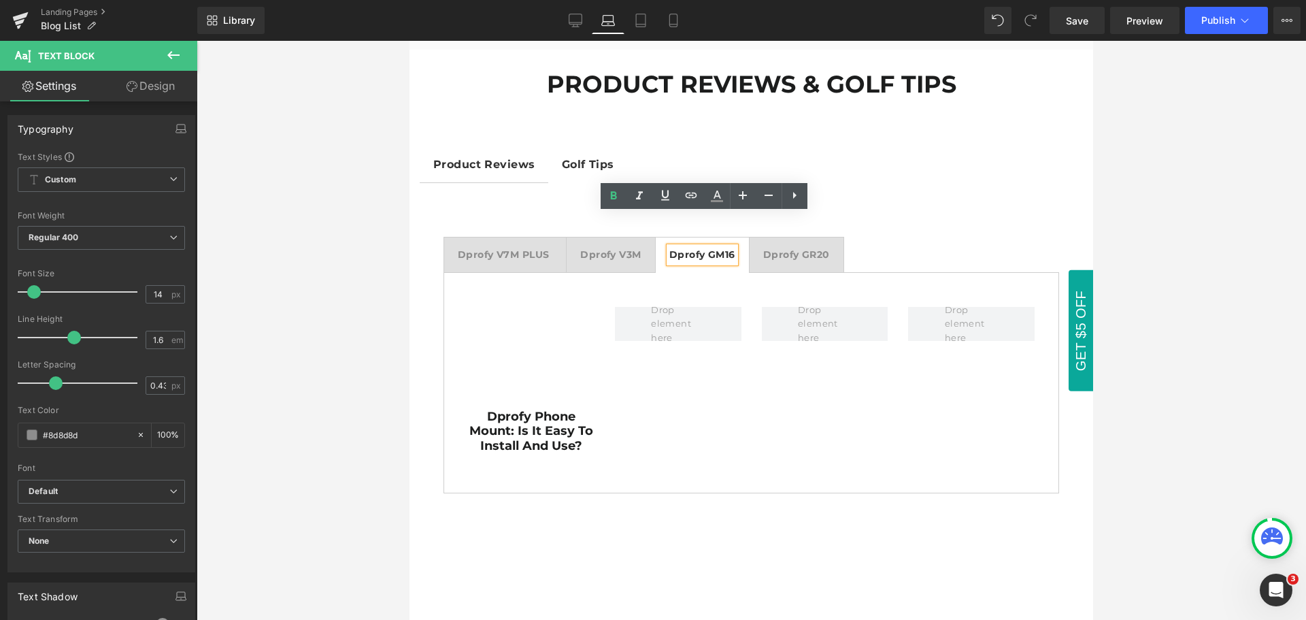
scroll to position [94, 0]
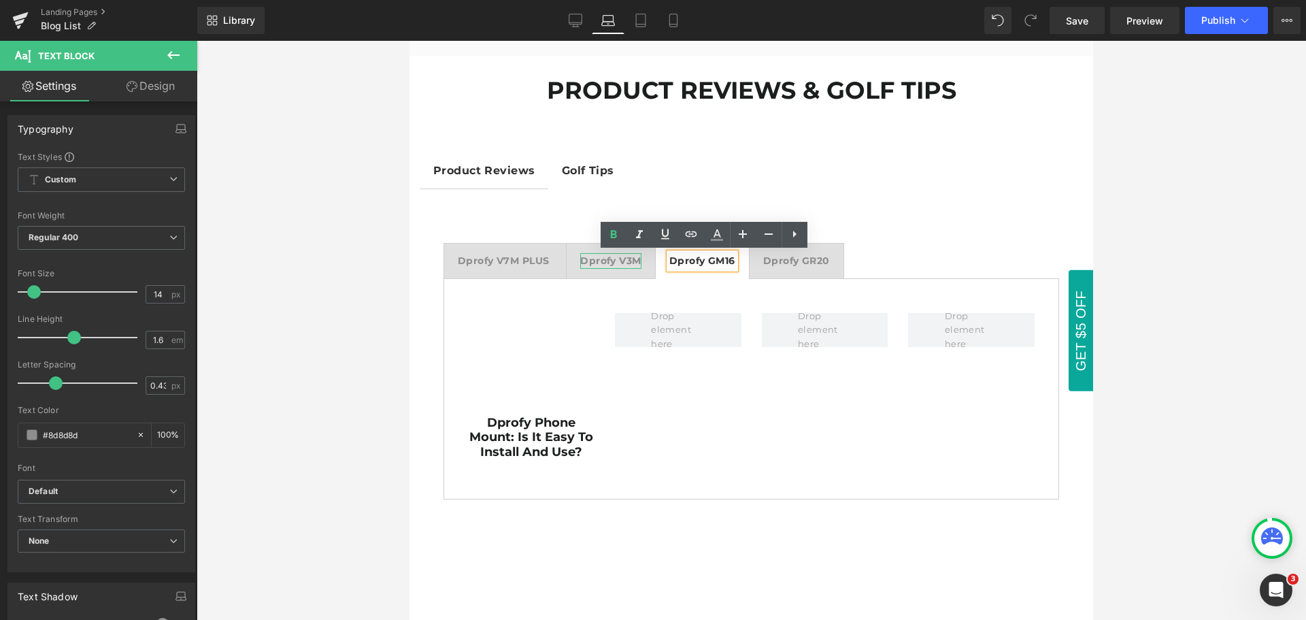
click at [616, 258] on strong "Dprofy V3M" at bounding box center [610, 260] width 61 height 12
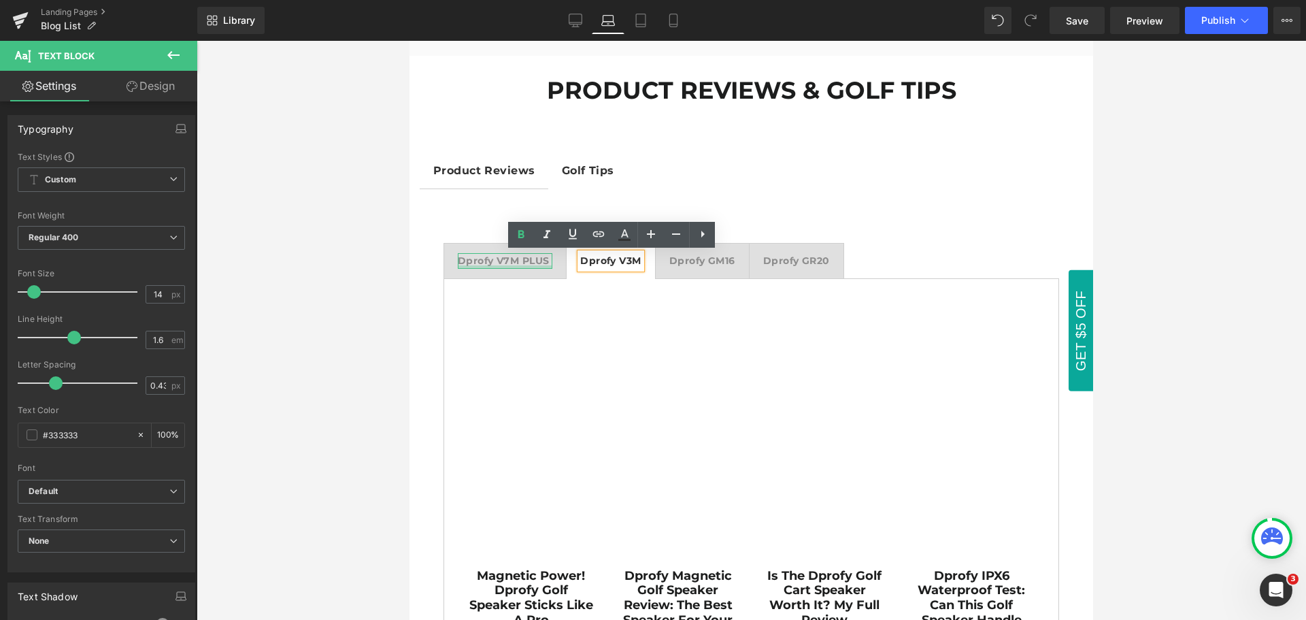
click at [502, 265] on div at bounding box center [505, 266] width 95 height 3
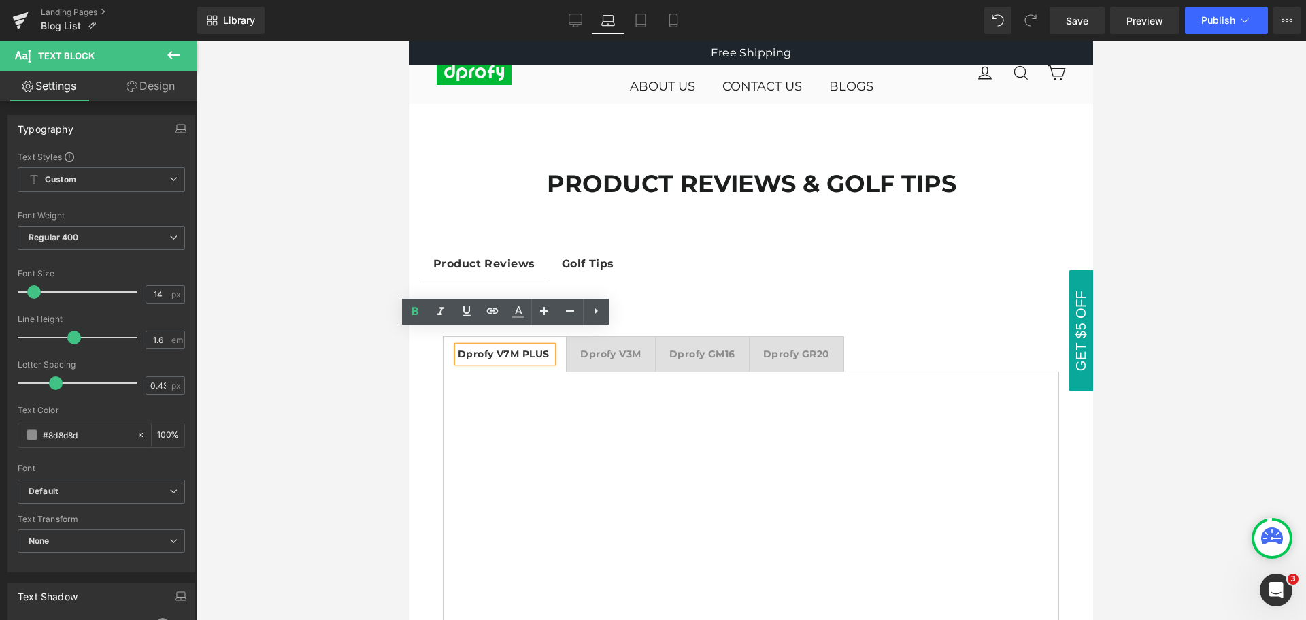
scroll to position [0, 0]
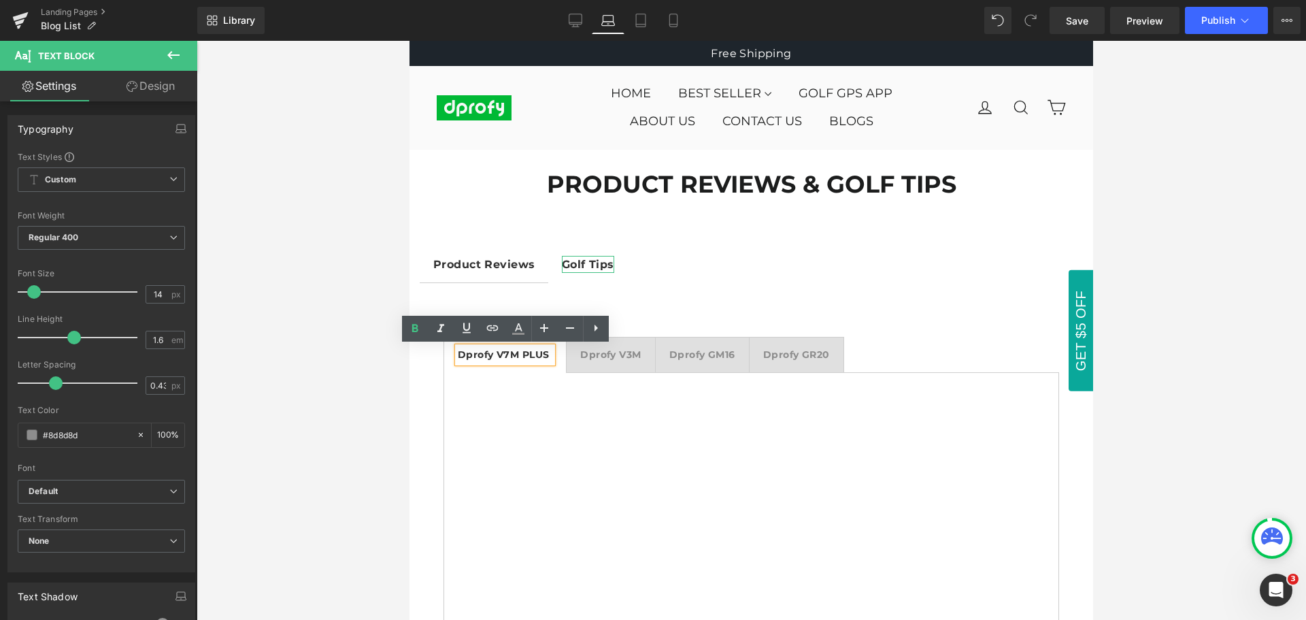
click at [589, 266] on strong "Golf Tips" at bounding box center [588, 264] width 52 height 13
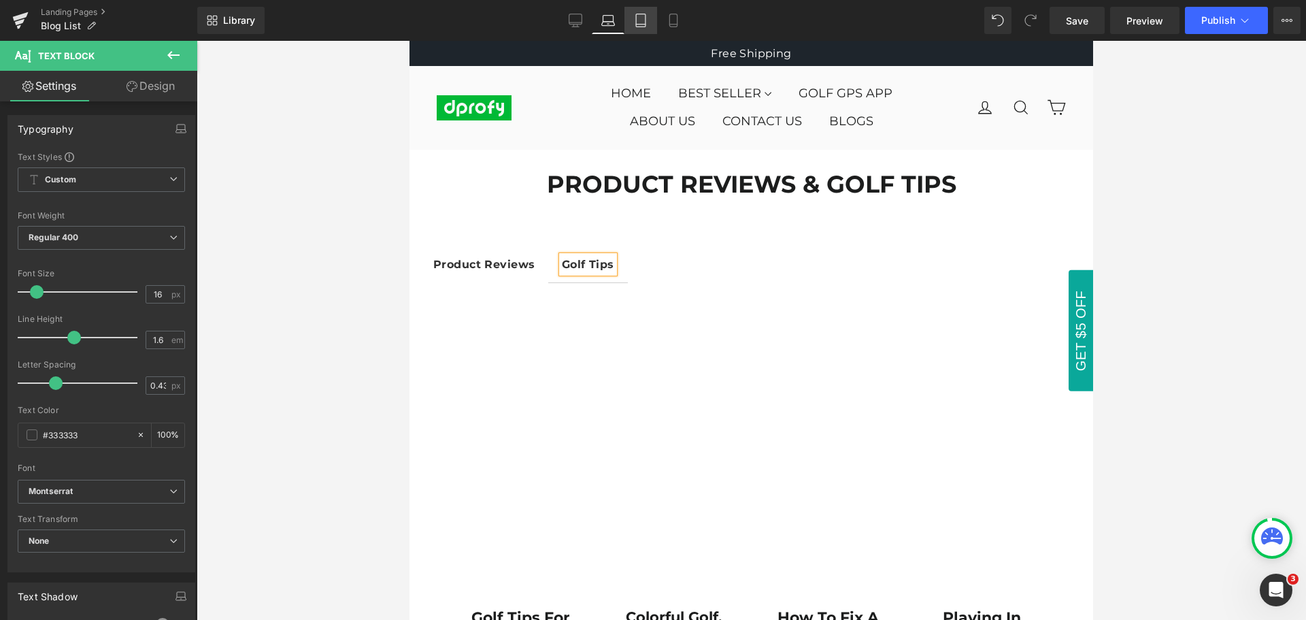
click at [646, 14] on icon at bounding box center [641, 20] width 10 height 13
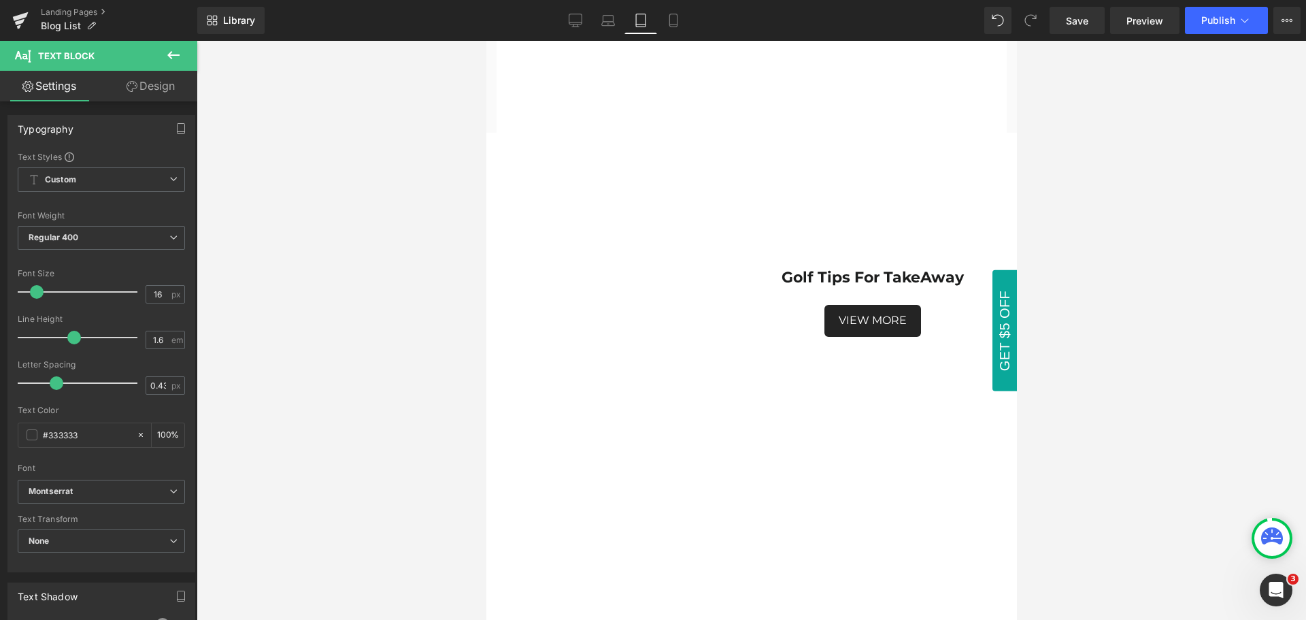
scroll to position [6599, 0]
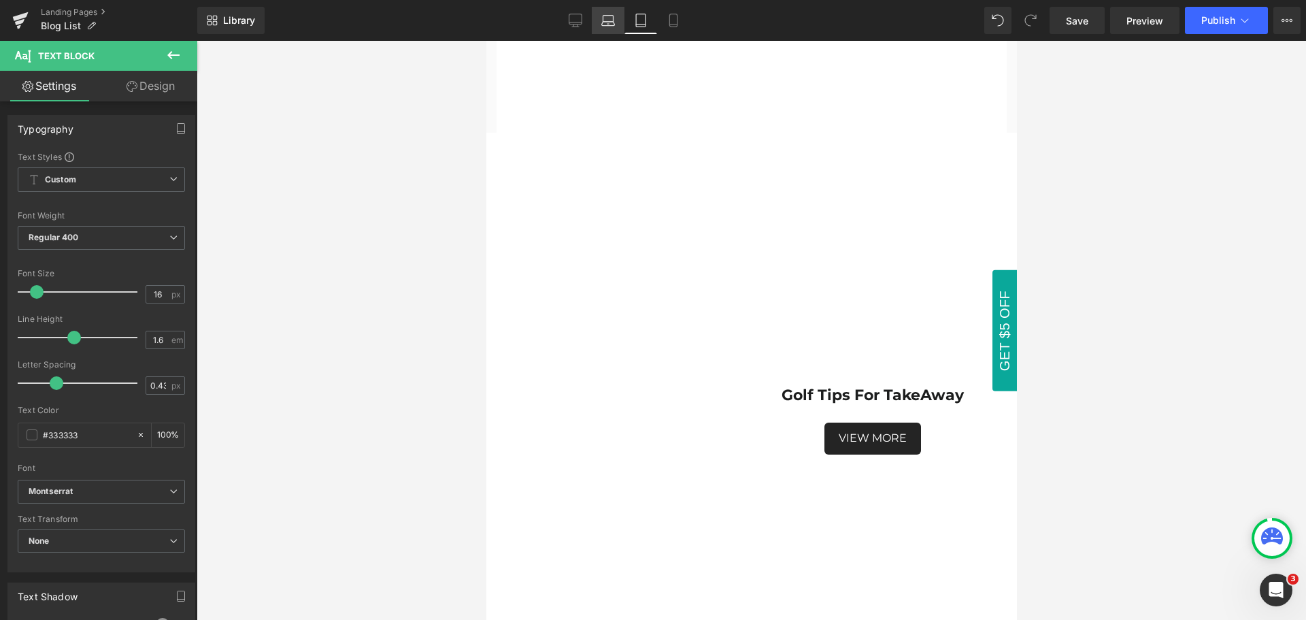
click at [609, 22] on icon at bounding box center [608, 24] width 13 height 4
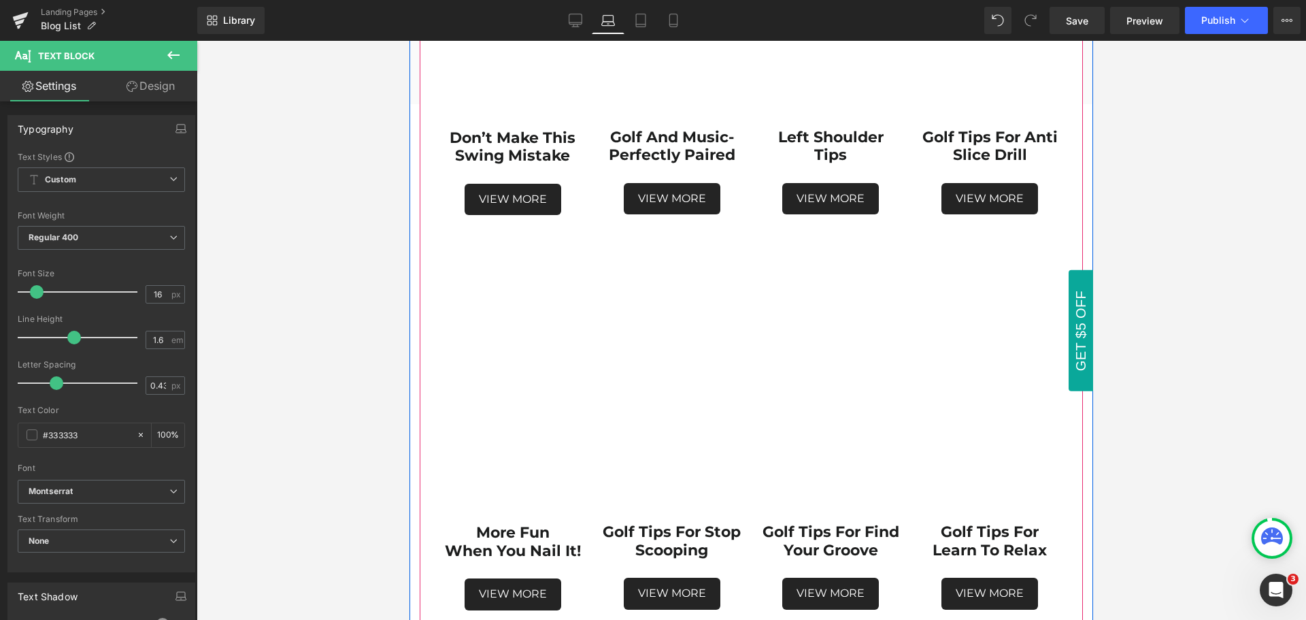
scroll to position [1272, 0]
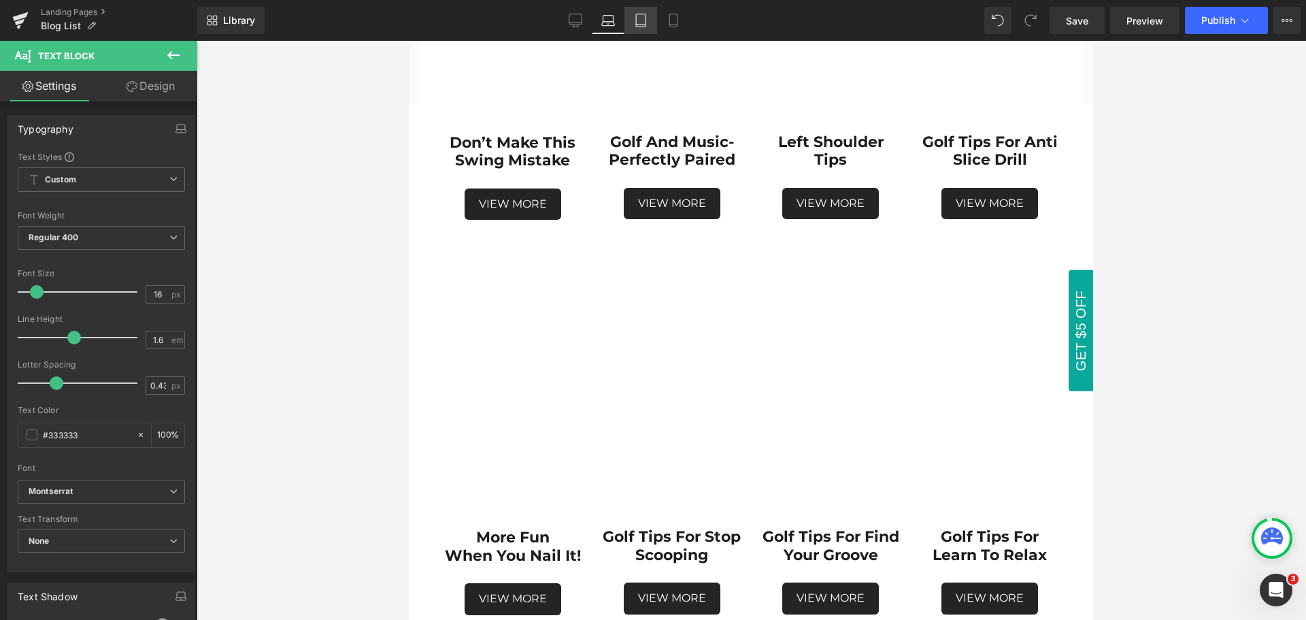
click at [643, 25] on icon at bounding box center [641, 21] width 14 height 14
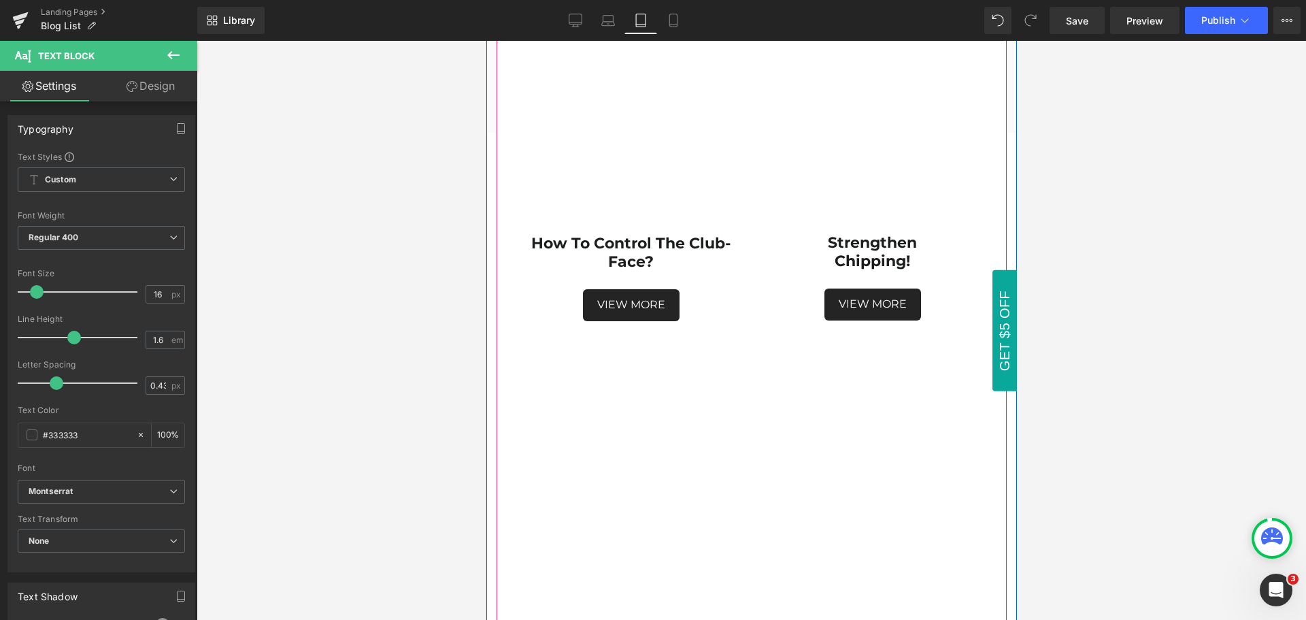
scroll to position [1788, 0]
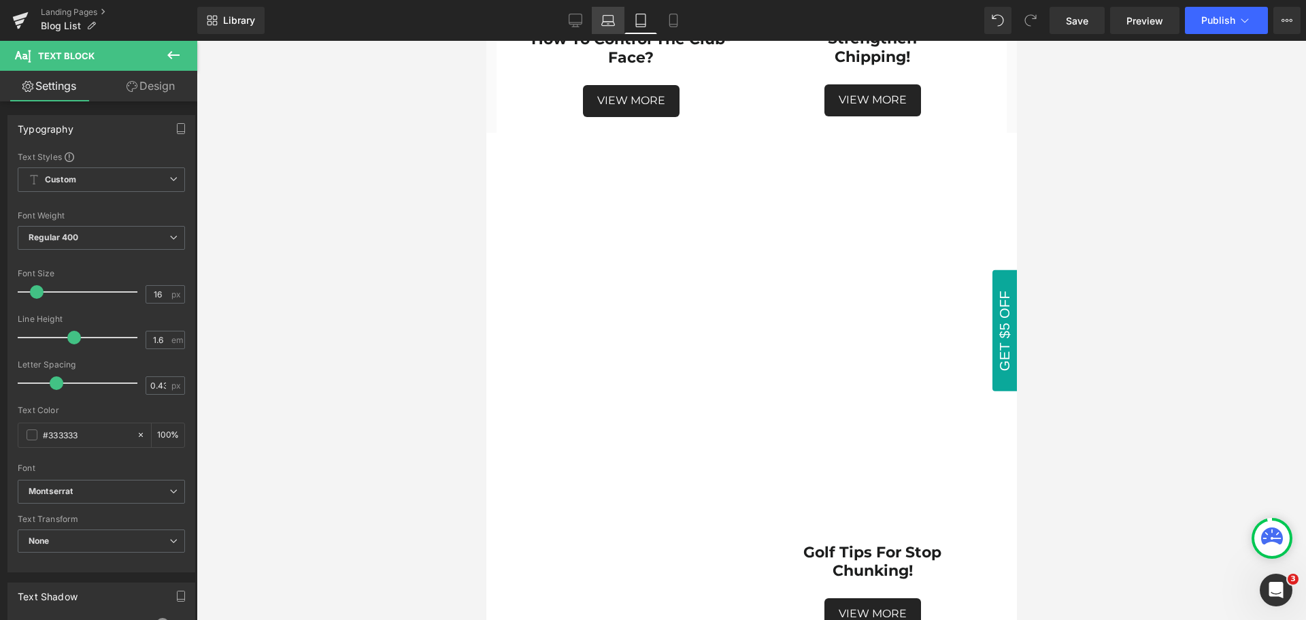
click at [607, 22] on icon at bounding box center [608, 24] width 13 height 4
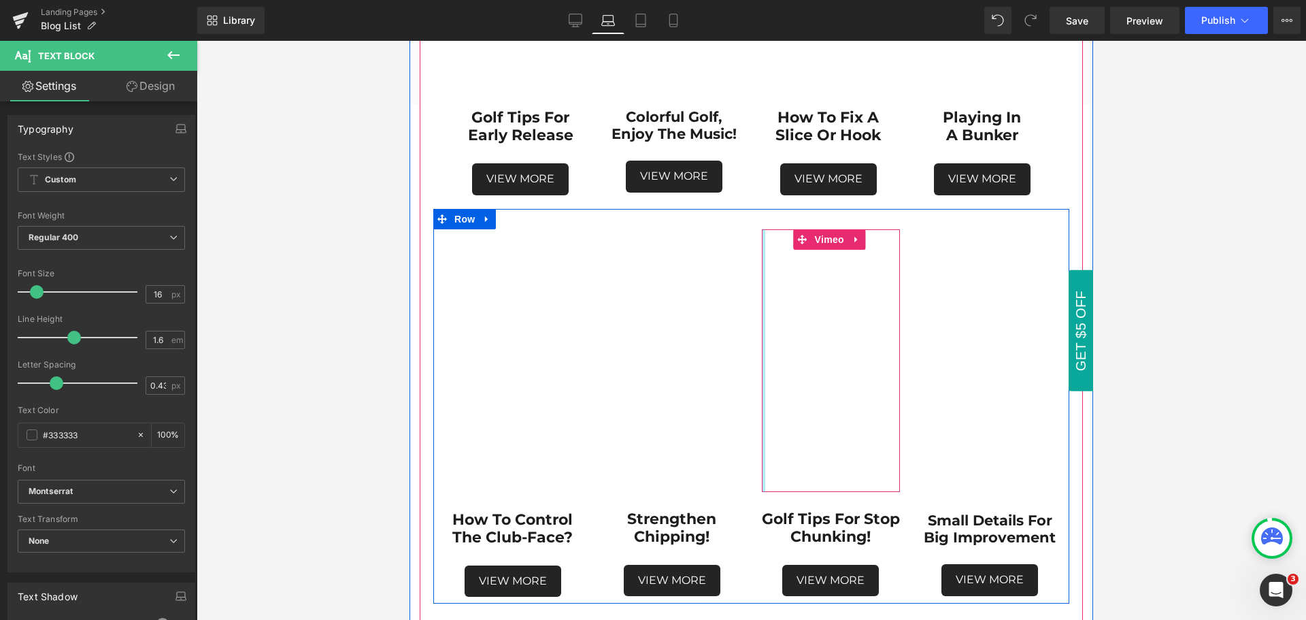
scroll to position [524, 0]
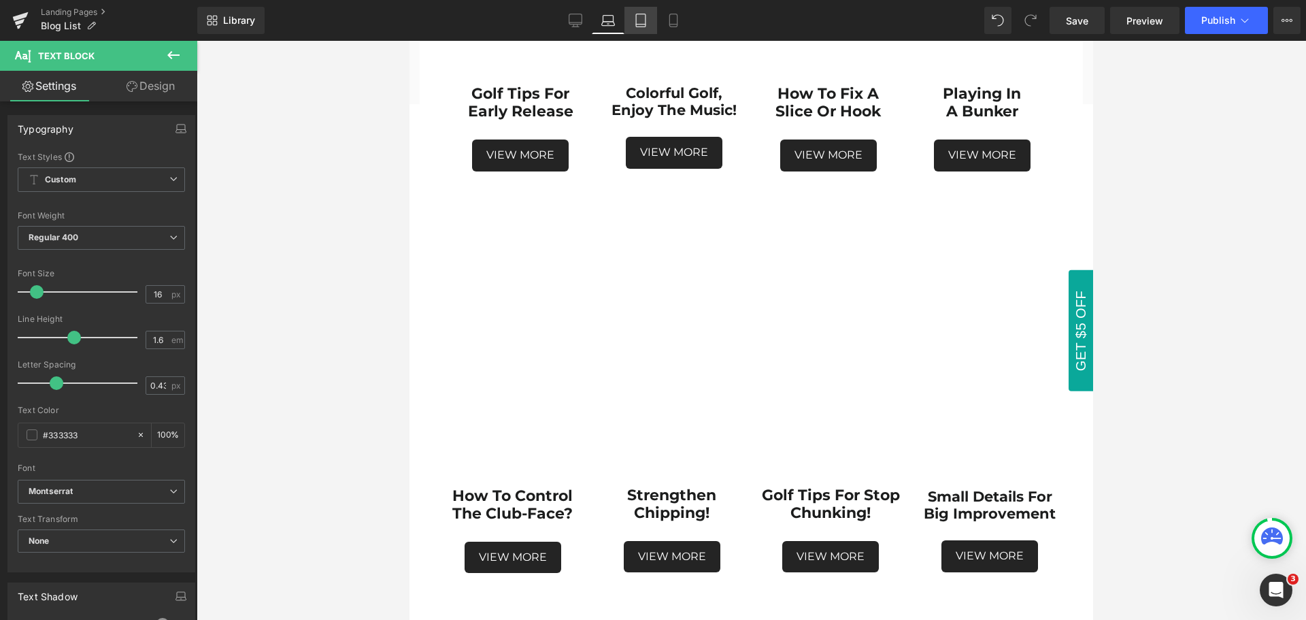
click at [645, 18] on icon at bounding box center [641, 21] width 14 height 14
type input "100"
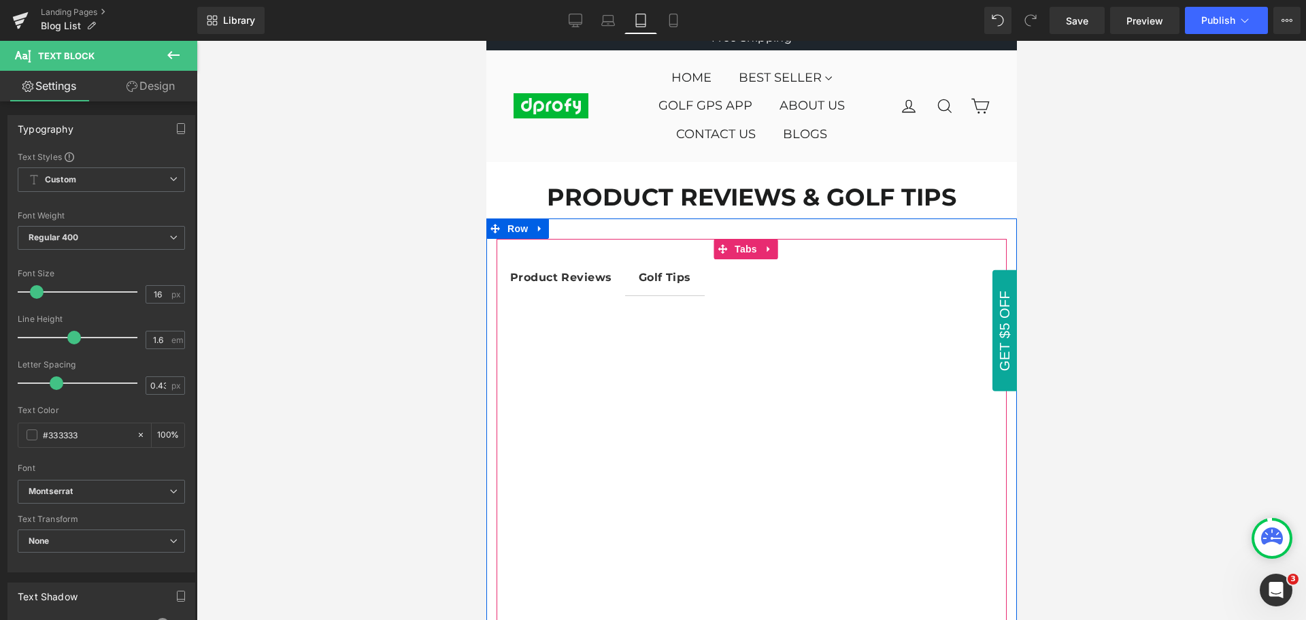
scroll to position [0, 0]
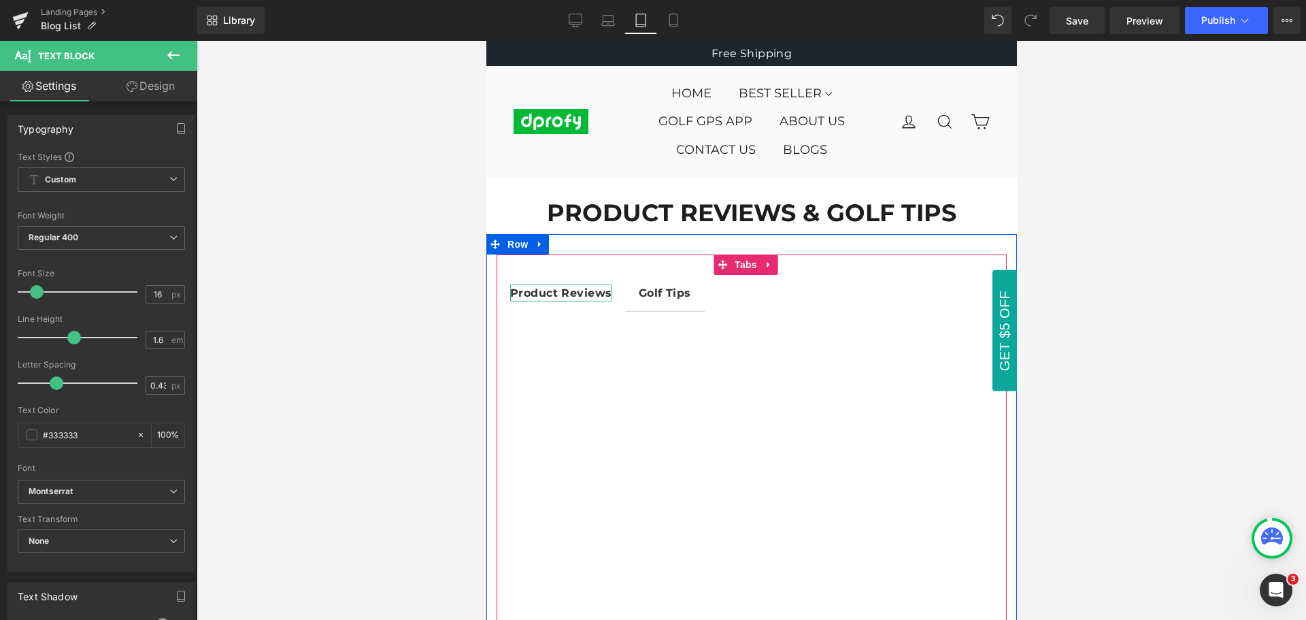
click at [555, 290] on strong "Product Reviews" at bounding box center [560, 292] width 101 height 13
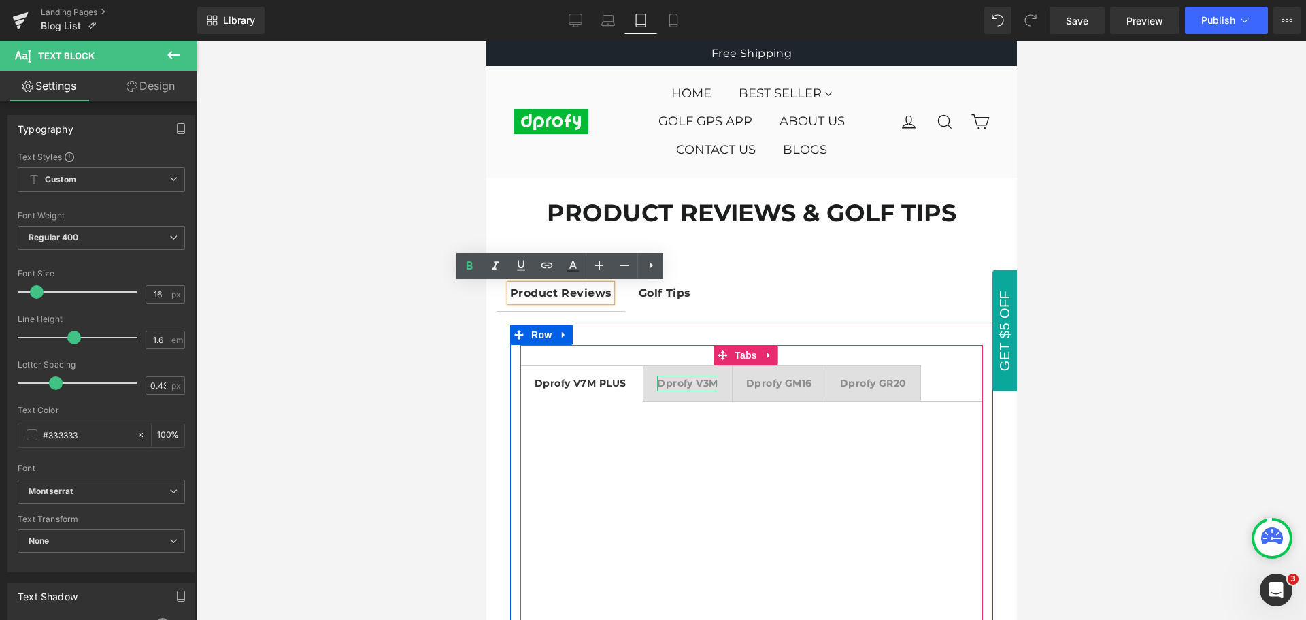
click at [697, 385] on strong "Dprofy V3M" at bounding box center [686, 383] width 61 height 12
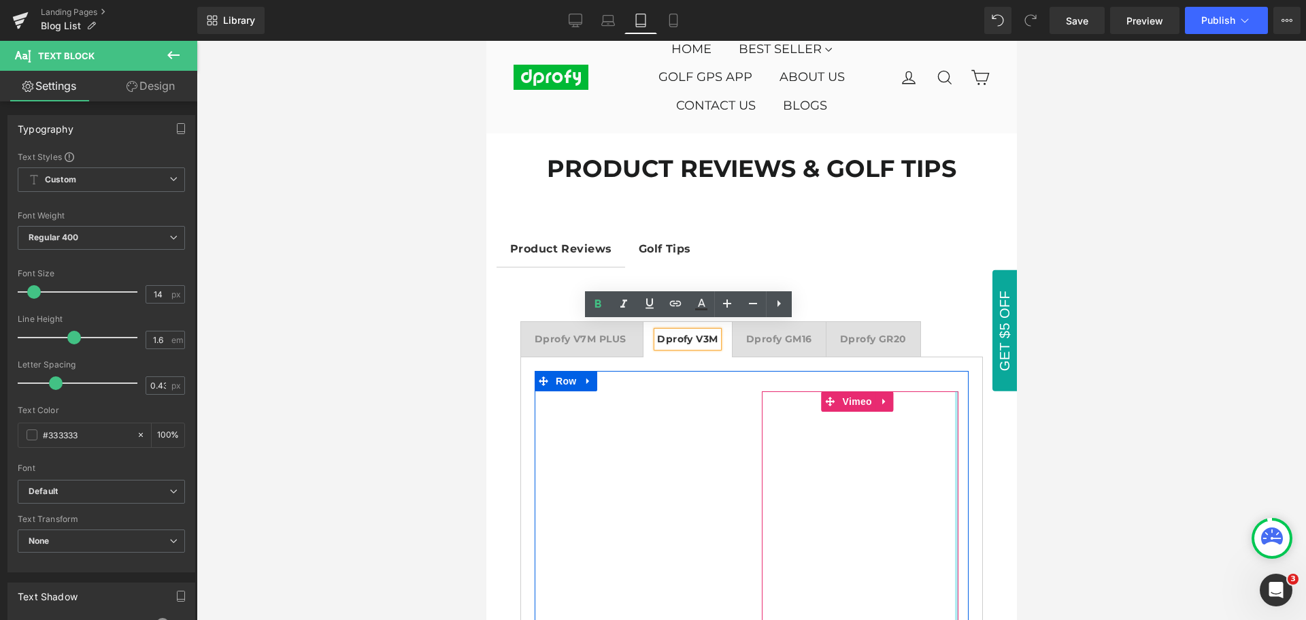
scroll to position [68, 0]
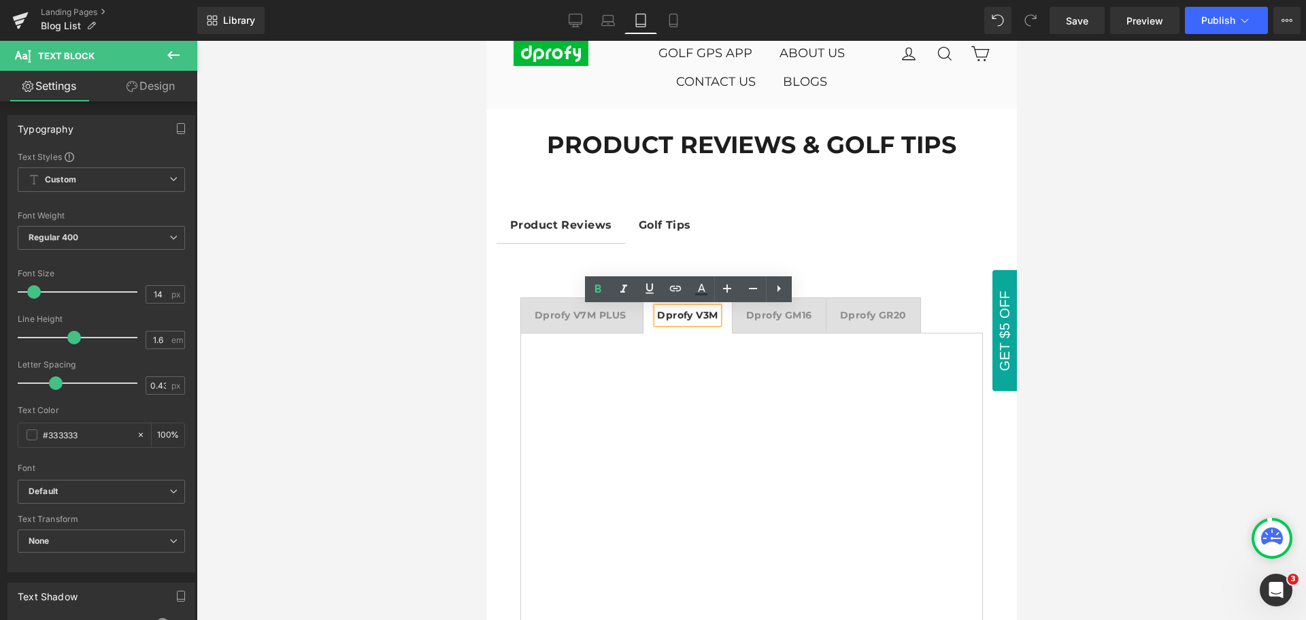
click at [486, 41] on div at bounding box center [486, 41] width 0 height 0
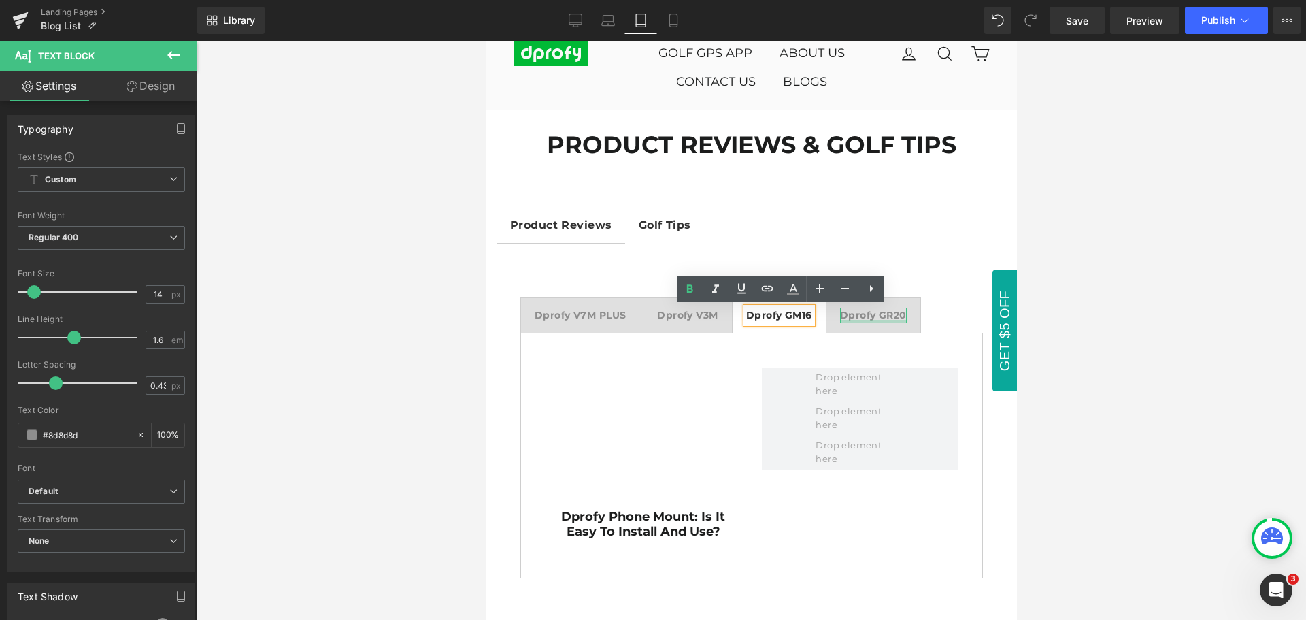
click at [871, 320] on div at bounding box center [872, 321] width 67 height 3
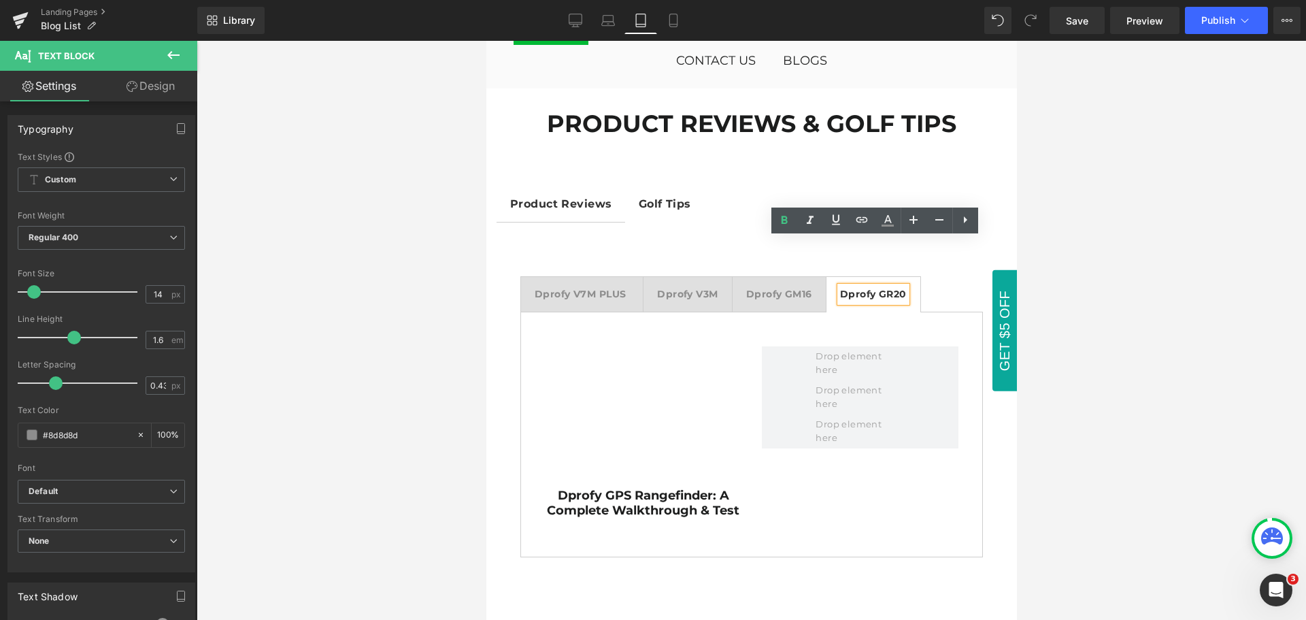
scroll to position [0, 0]
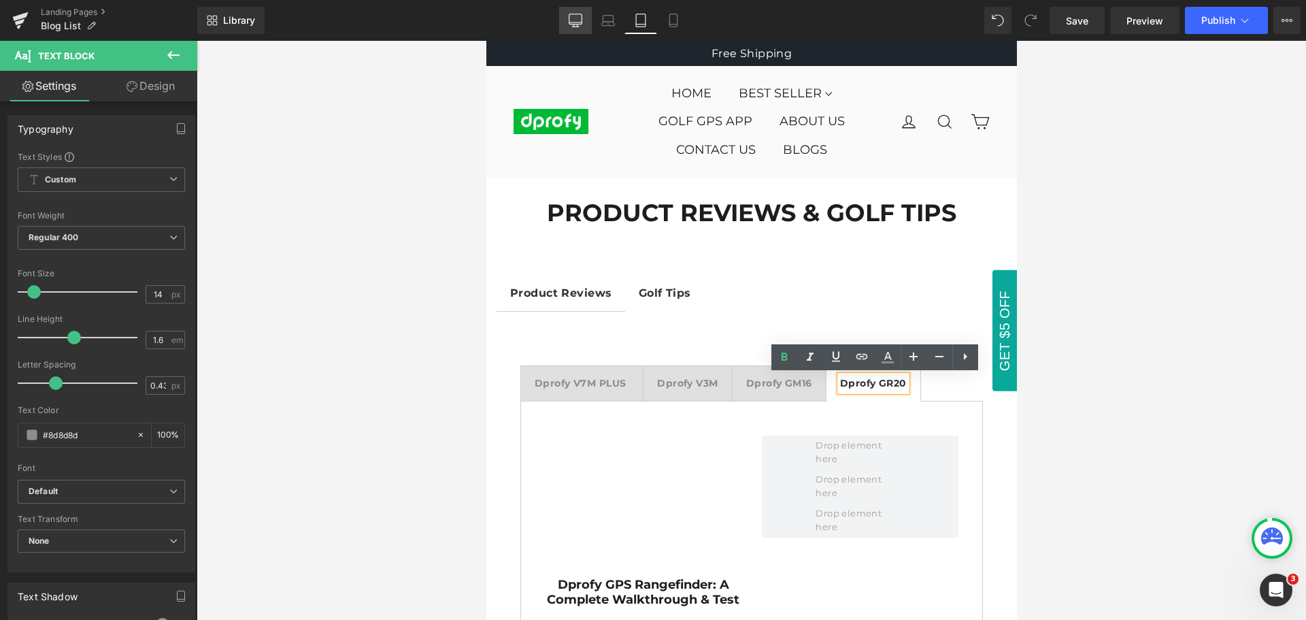
click at [580, 23] on icon at bounding box center [576, 21] width 14 height 14
type input "#333333"
type input "100"
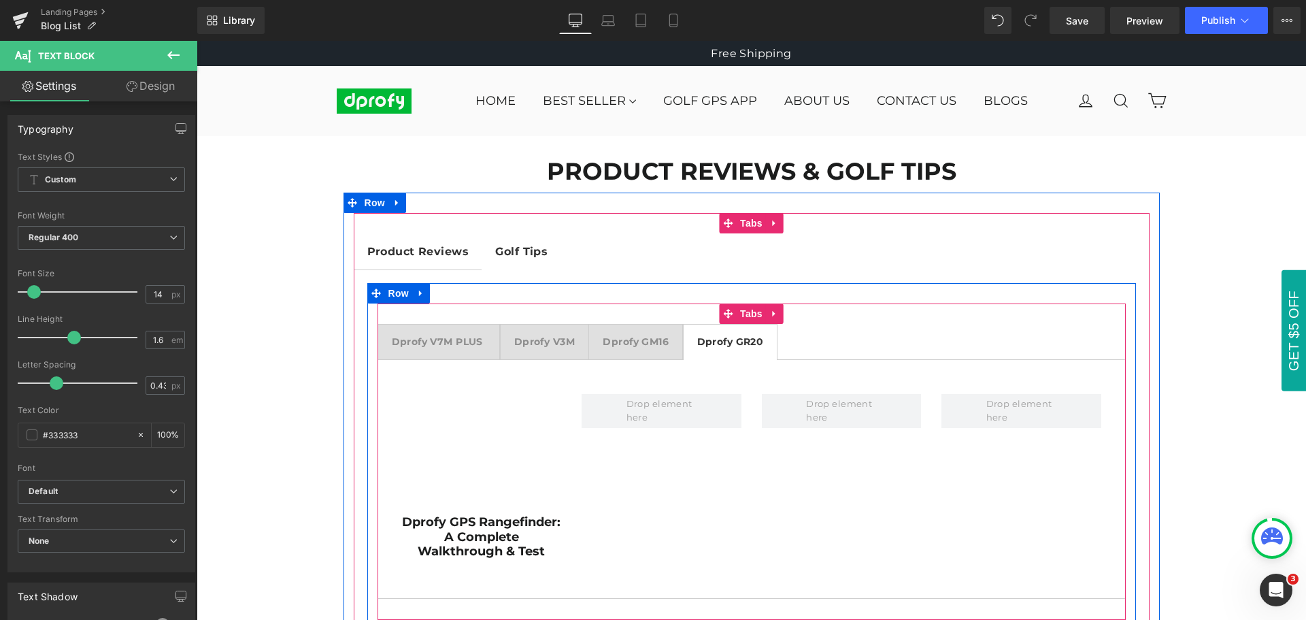
click at [435, 350] on span "Dprofy V7M PLUS Text Block" at bounding box center [439, 341] width 122 height 34
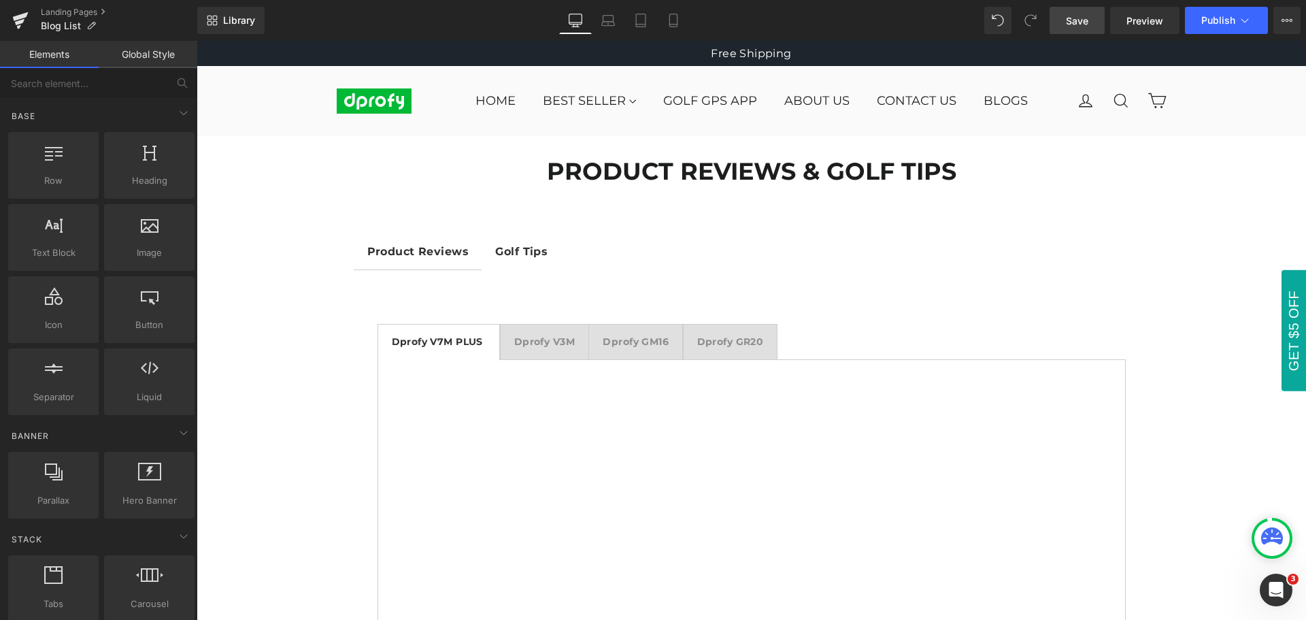
click at [1082, 24] on span "Save" at bounding box center [1077, 21] width 22 height 14
click at [1080, 24] on span "Save" at bounding box center [1077, 21] width 22 height 14
click at [1222, 24] on span "Publish" at bounding box center [1218, 20] width 34 height 11
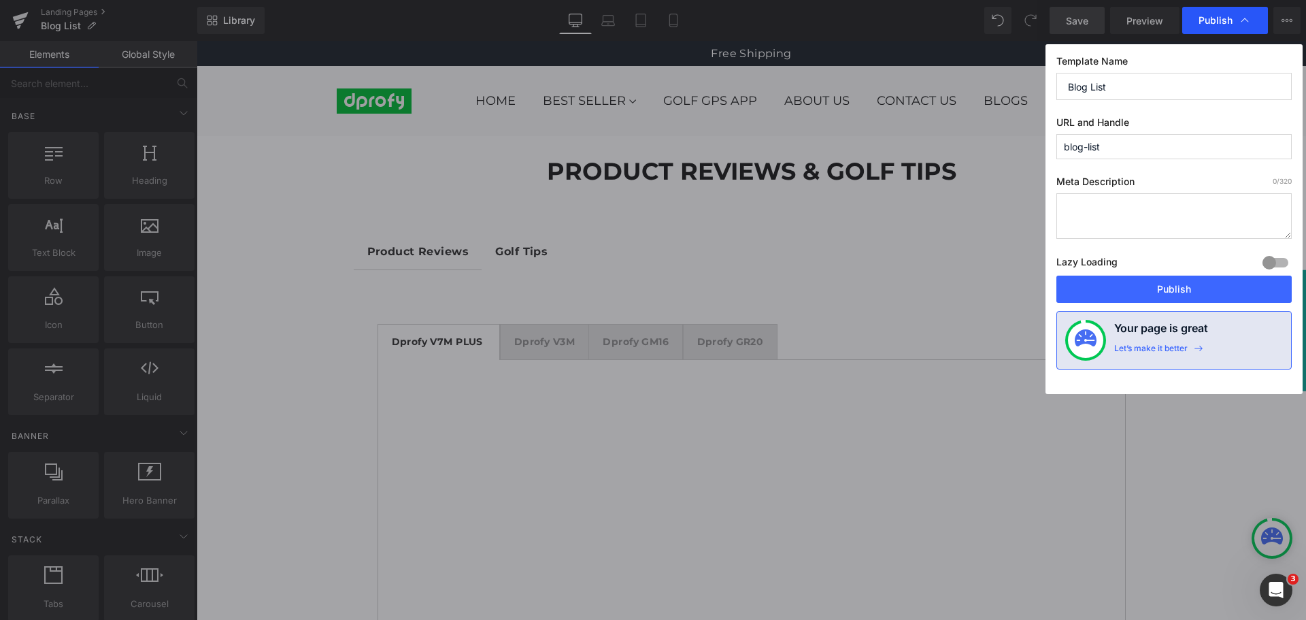
click at [1222, 24] on span "Publish" at bounding box center [1216, 20] width 34 height 12
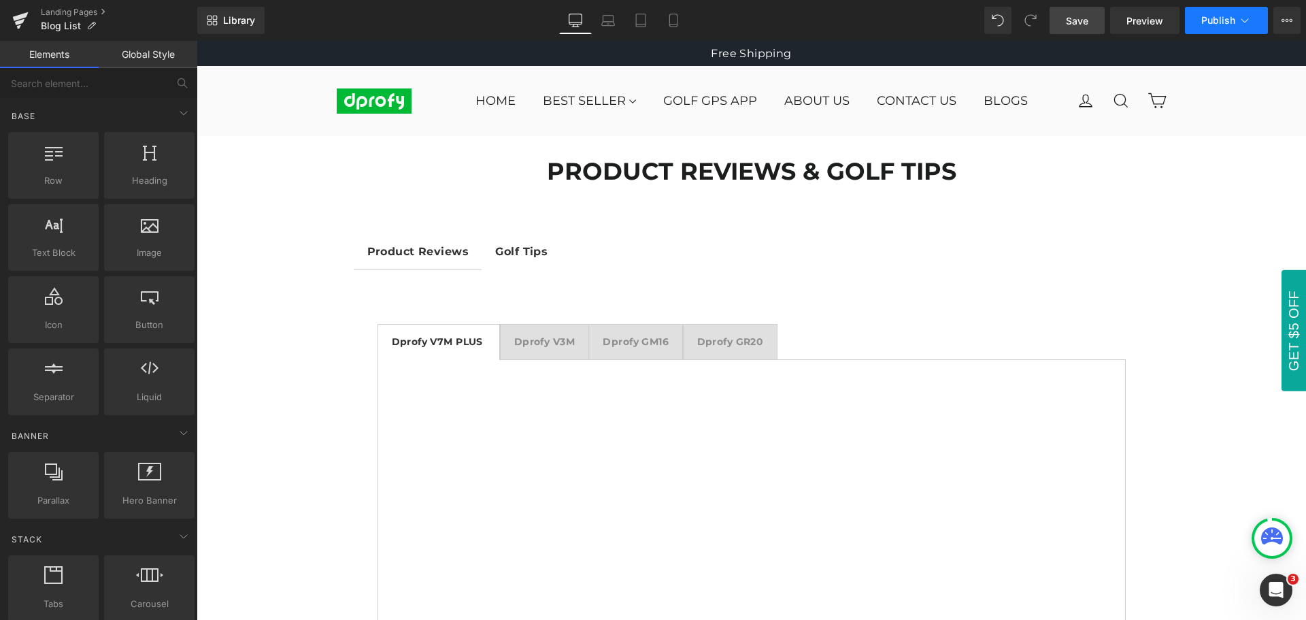
click at [1225, 22] on span "Publish" at bounding box center [1218, 20] width 34 height 11
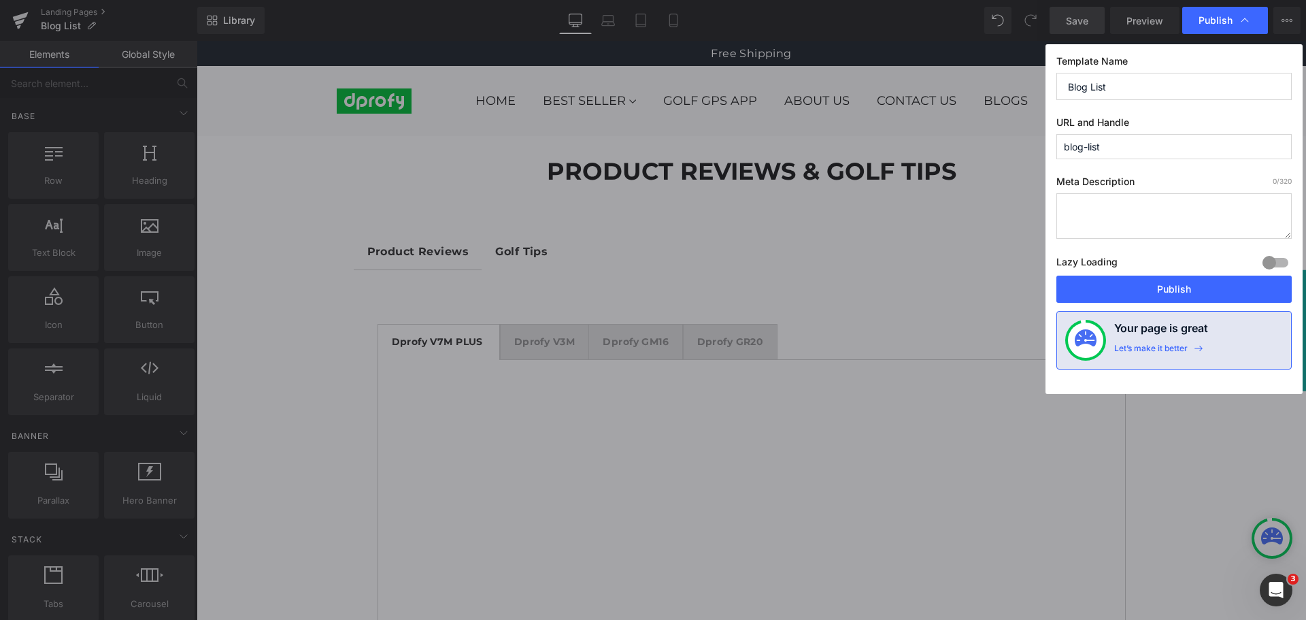
click at [1225, 22] on span "Publish" at bounding box center [1216, 20] width 34 height 12
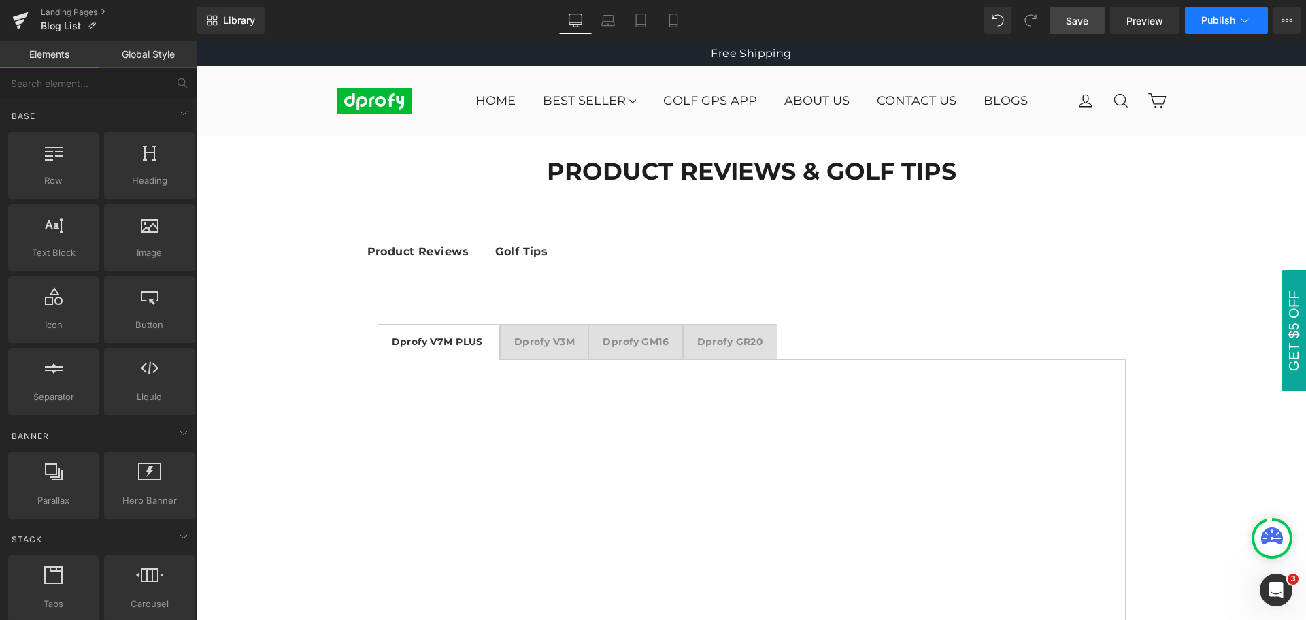
click at [1225, 22] on span "Publish" at bounding box center [1218, 20] width 34 height 11
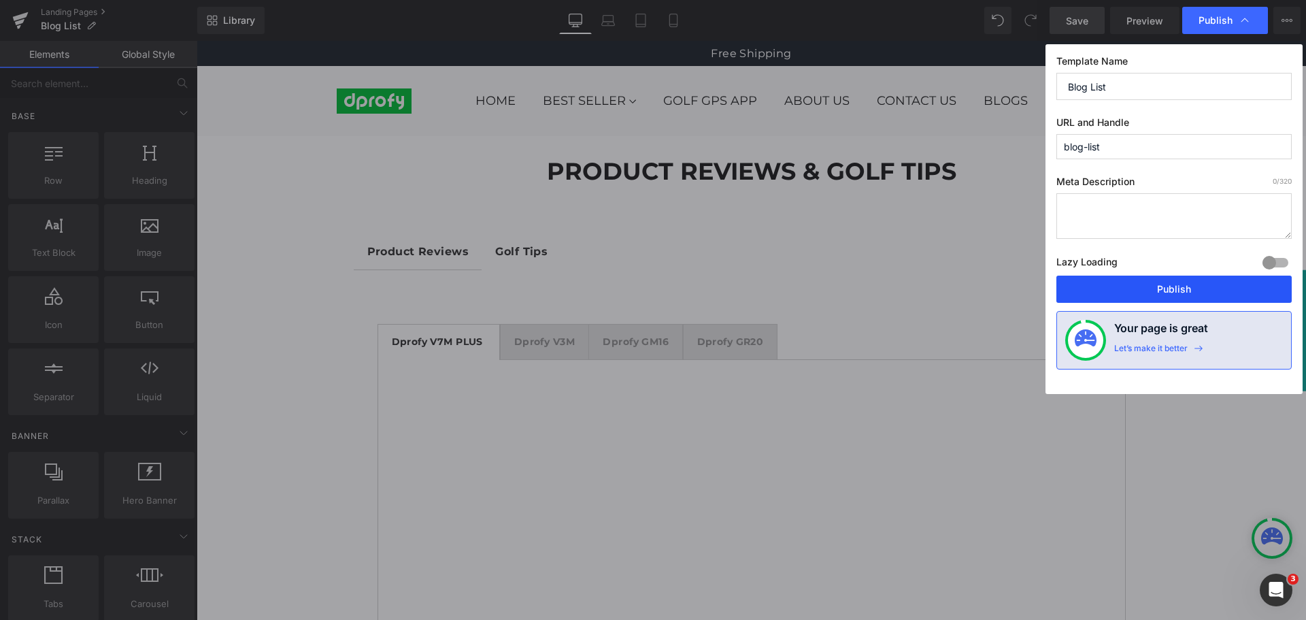
drag, startPoint x: 1174, startPoint y: 292, endPoint x: 678, endPoint y: 48, distance: 552.8
click at [1174, 292] on button "Publish" at bounding box center [1173, 289] width 235 height 27
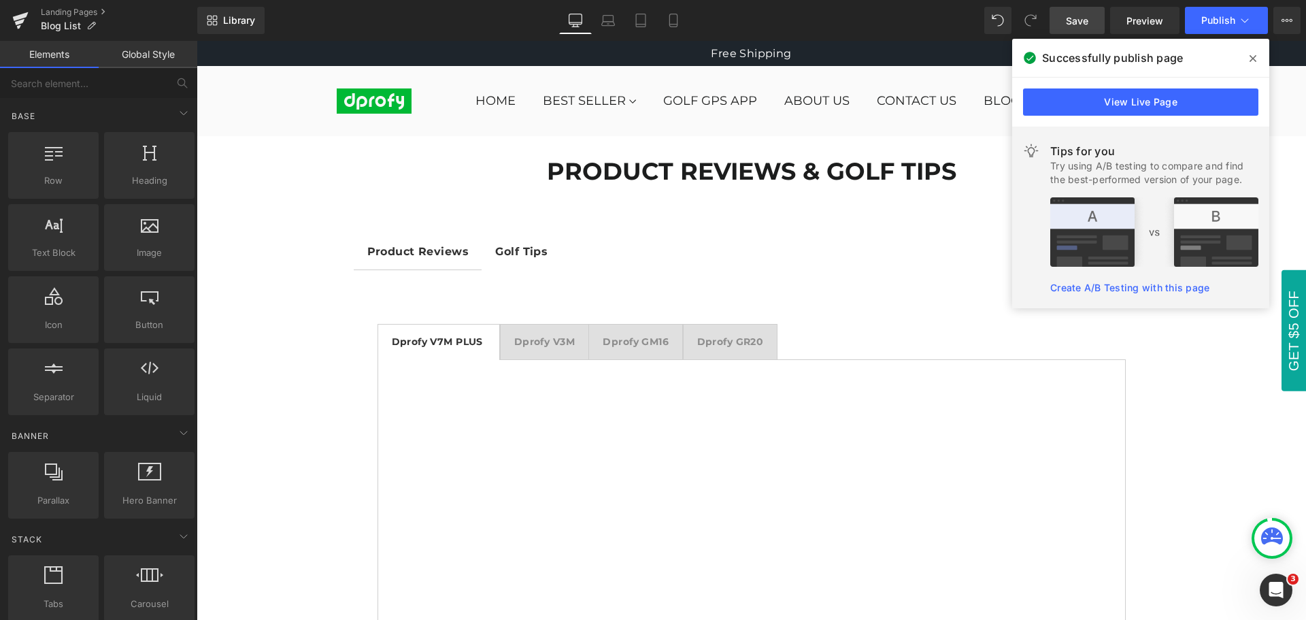
click at [1254, 60] on icon at bounding box center [1253, 58] width 7 height 7
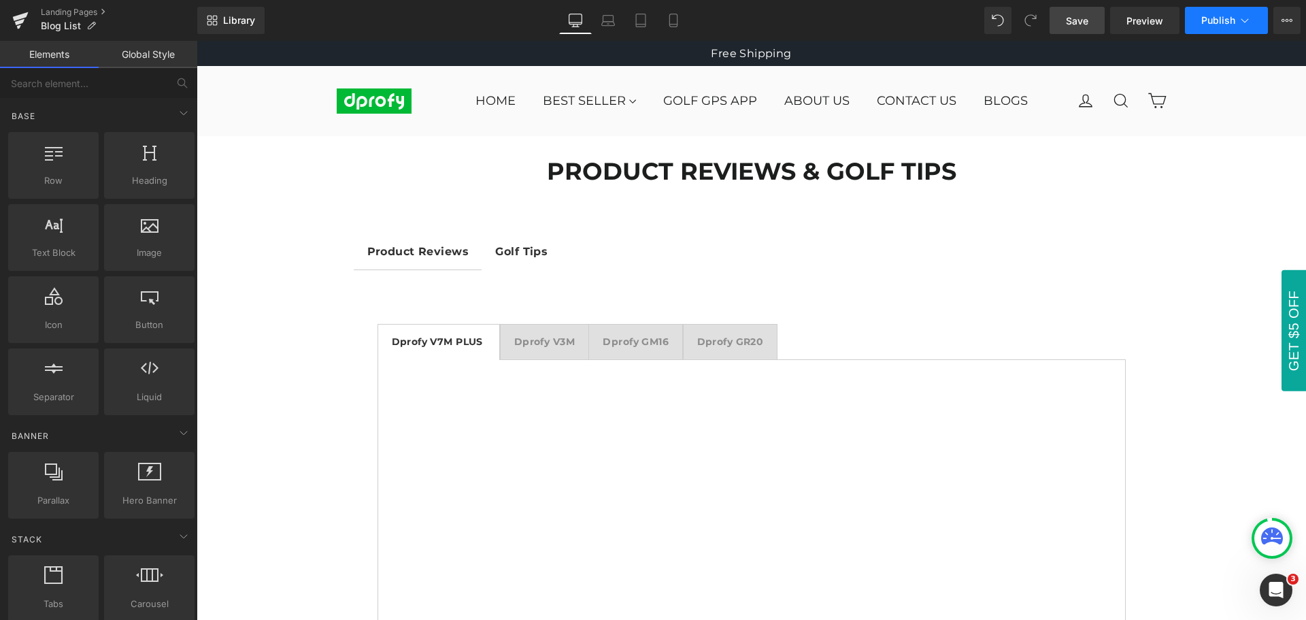
click at [1225, 23] on span "Publish" at bounding box center [1218, 20] width 34 height 11
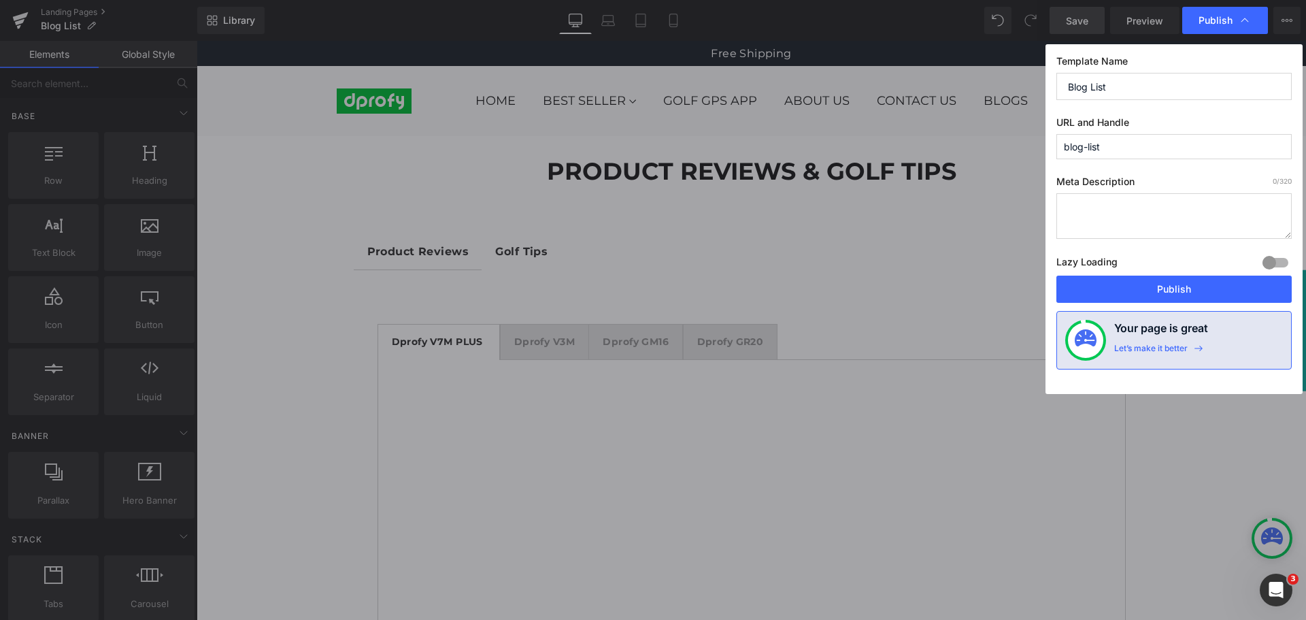
click at [1225, 23] on span "Publish" at bounding box center [1216, 20] width 34 height 12
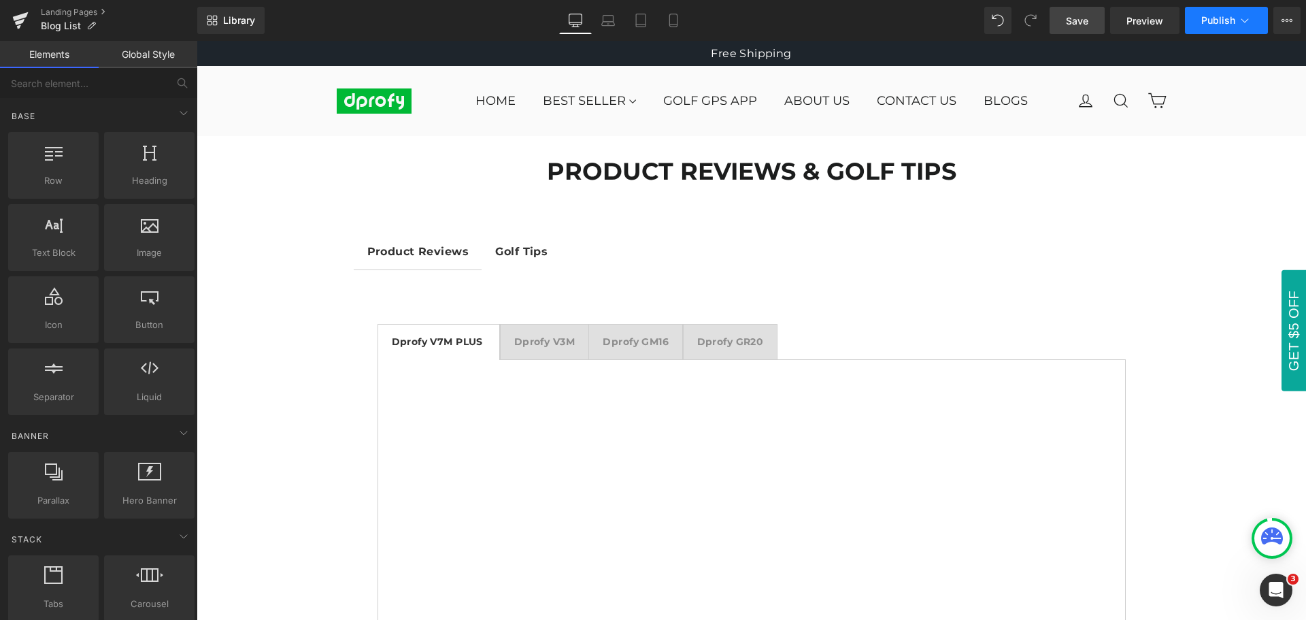
click at [1226, 23] on span "Publish" at bounding box center [1218, 20] width 34 height 11
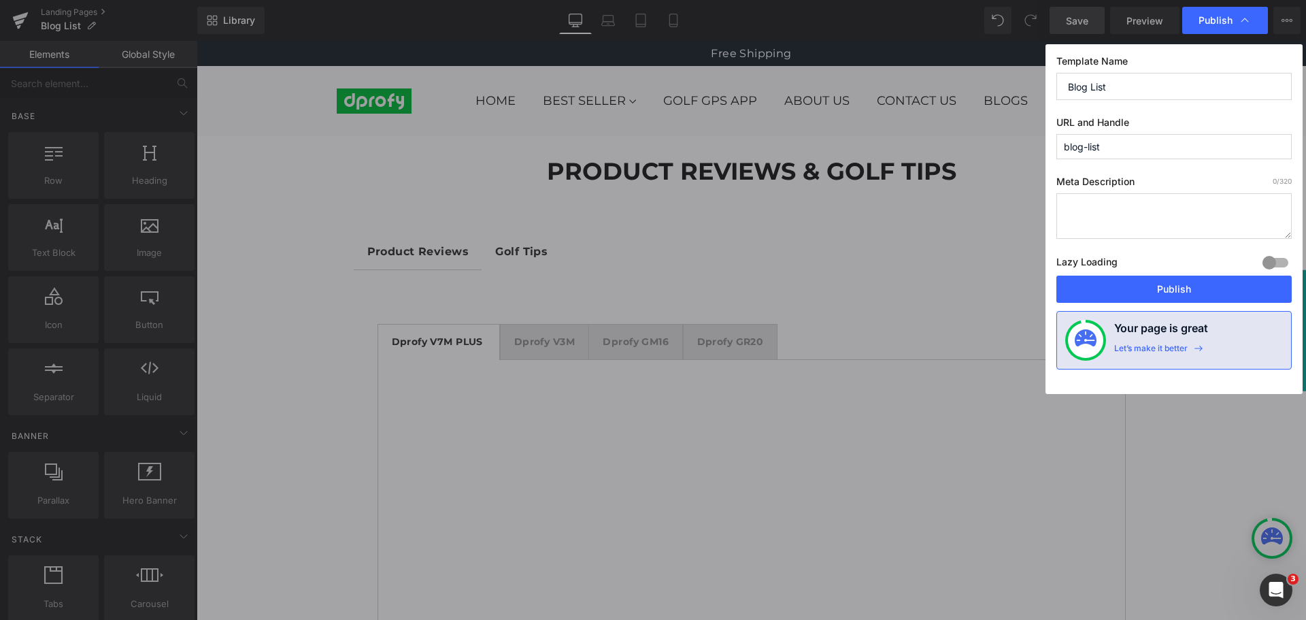
click at [1227, 23] on span "Publish" at bounding box center [1216, 20] width 34 height 12
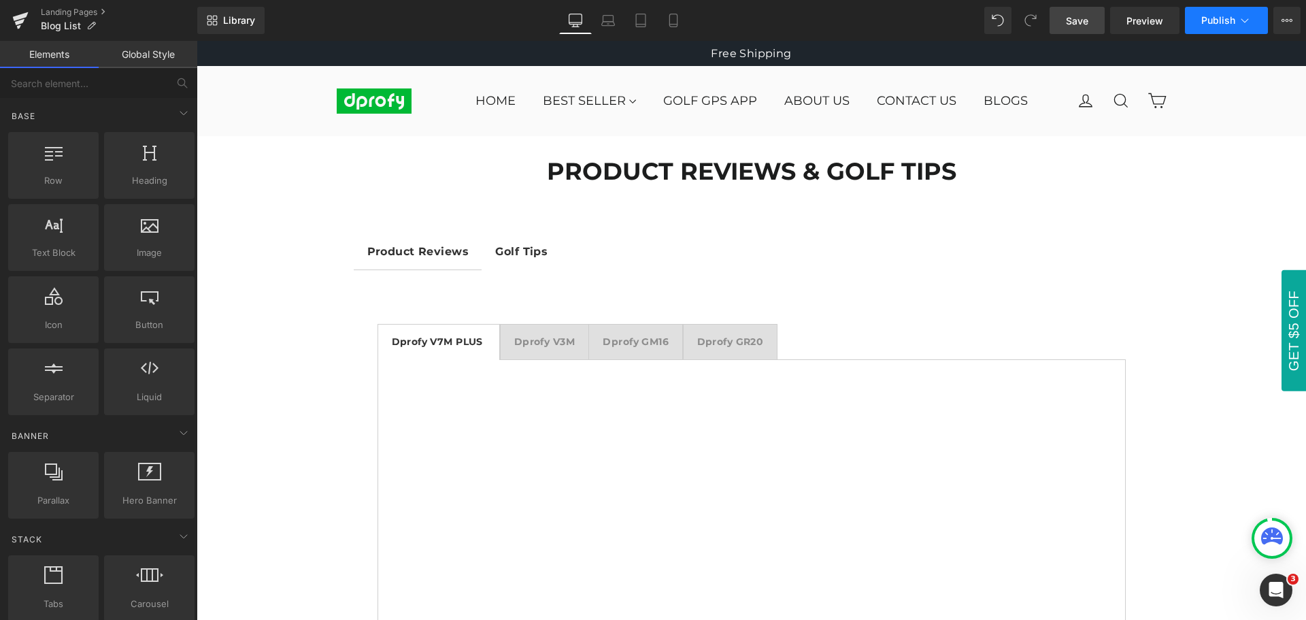
click at [1227, 23] on span "Publish" at bounding box center [1218, 20] width 34 height 11
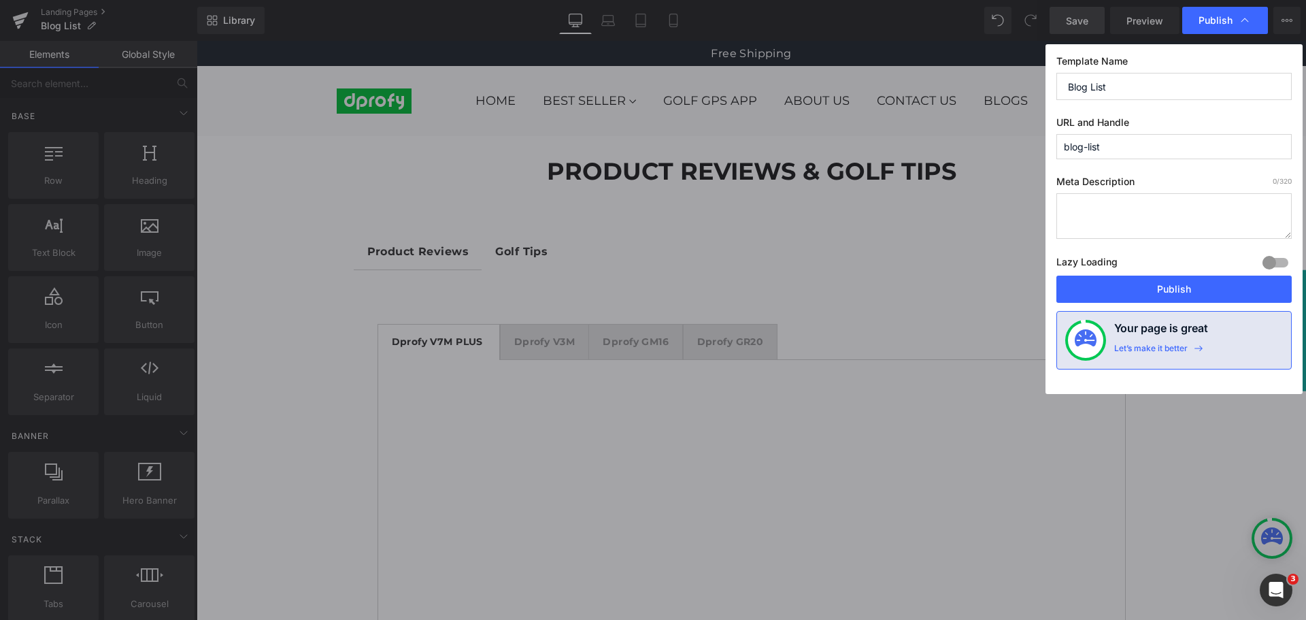
click at [1227, 23] on span "Publish" at bounding box center [1216, 20] width 34 height 12
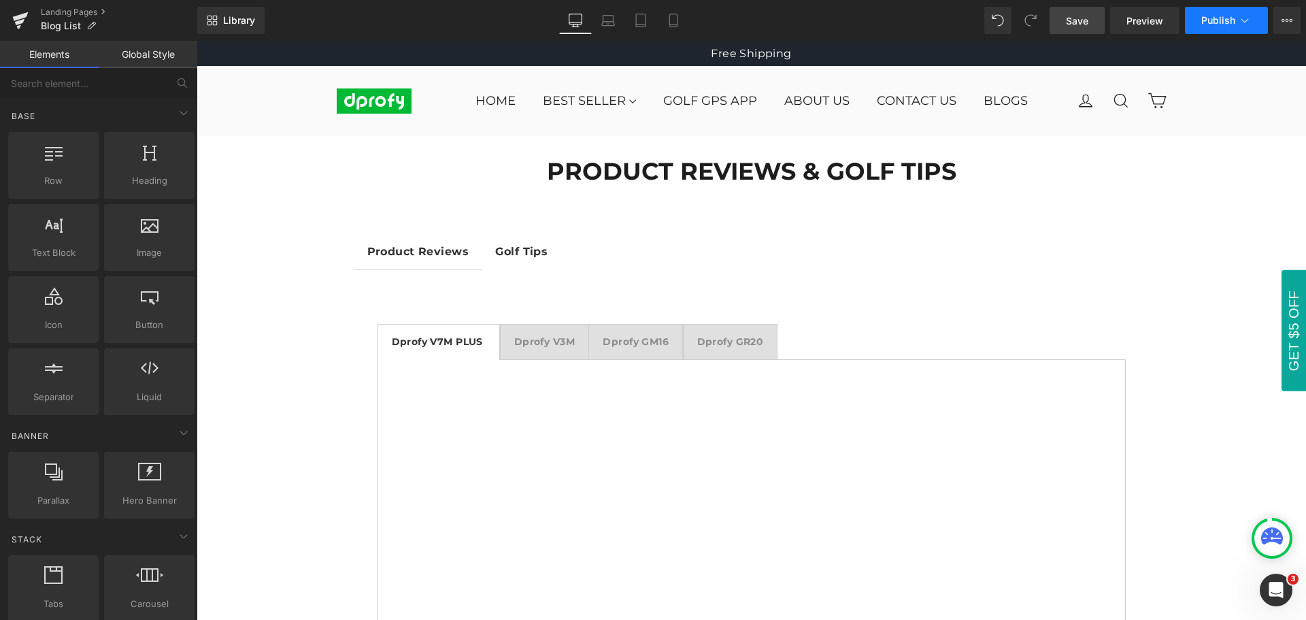
click at [1224, 24] on span "Publish" at bounding box center [1218, 20] width 34 height 11
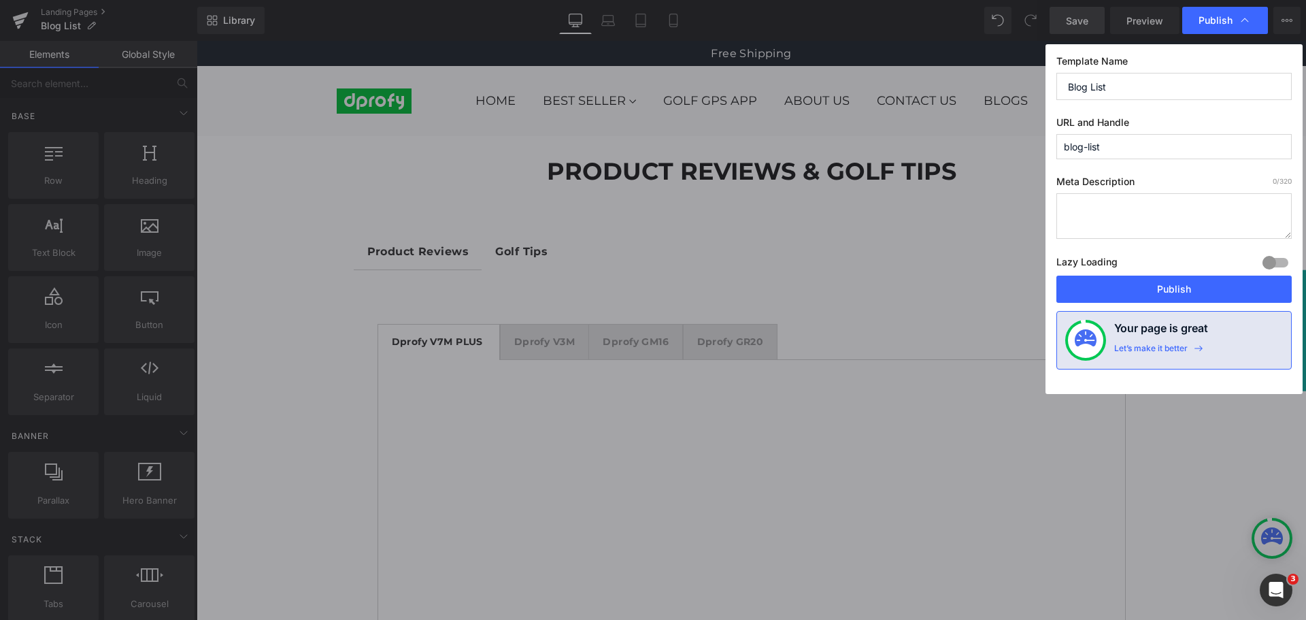
click at [1224, 24] on span "Publish" at bounding box center [1216, 20] width 34 height 12
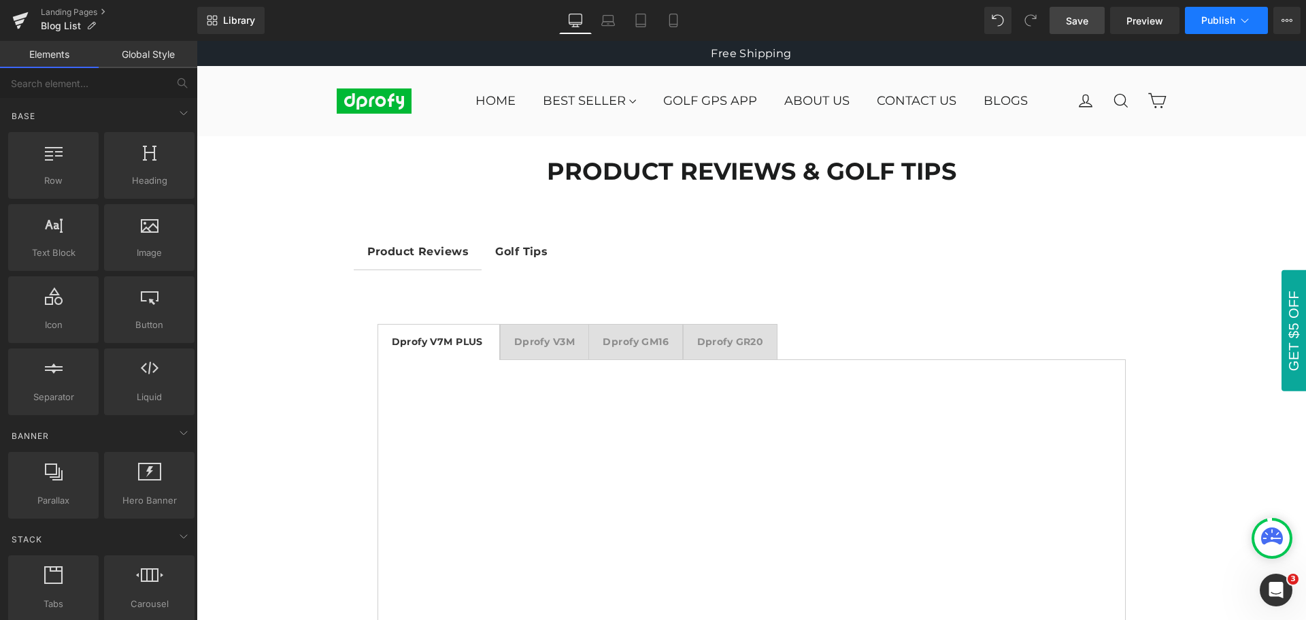
click at [1224, 24] on span "Publish" at bounding box center [1218, 20] width 34 height 11
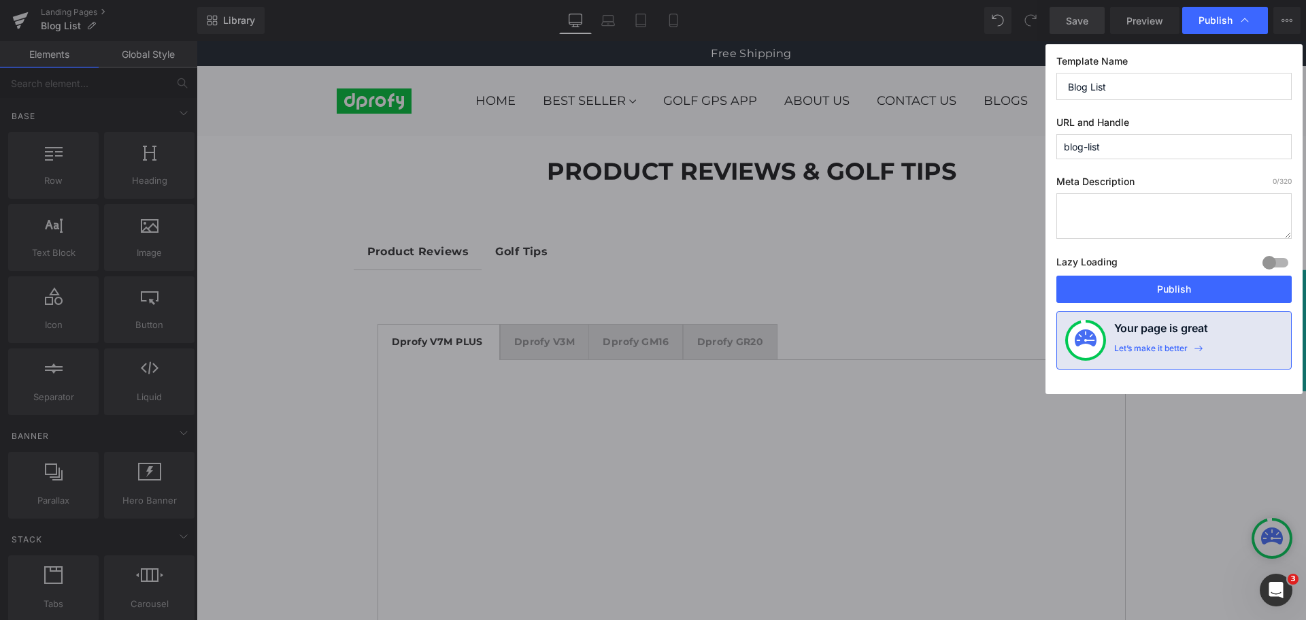
click at [1224, 24] on span "Publish" at bounding box center [1216, 20] width 34 height 12
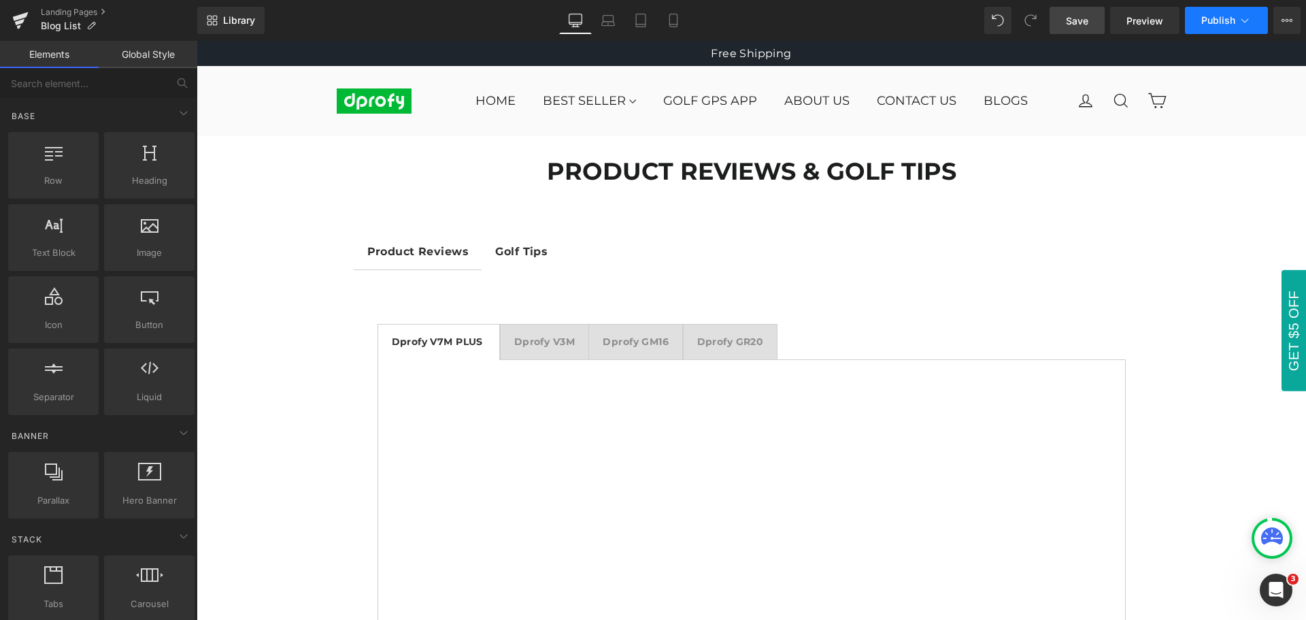
click at [1224, 24] on span "Publish" at bounding box center [1218, 20] width 34 height 11
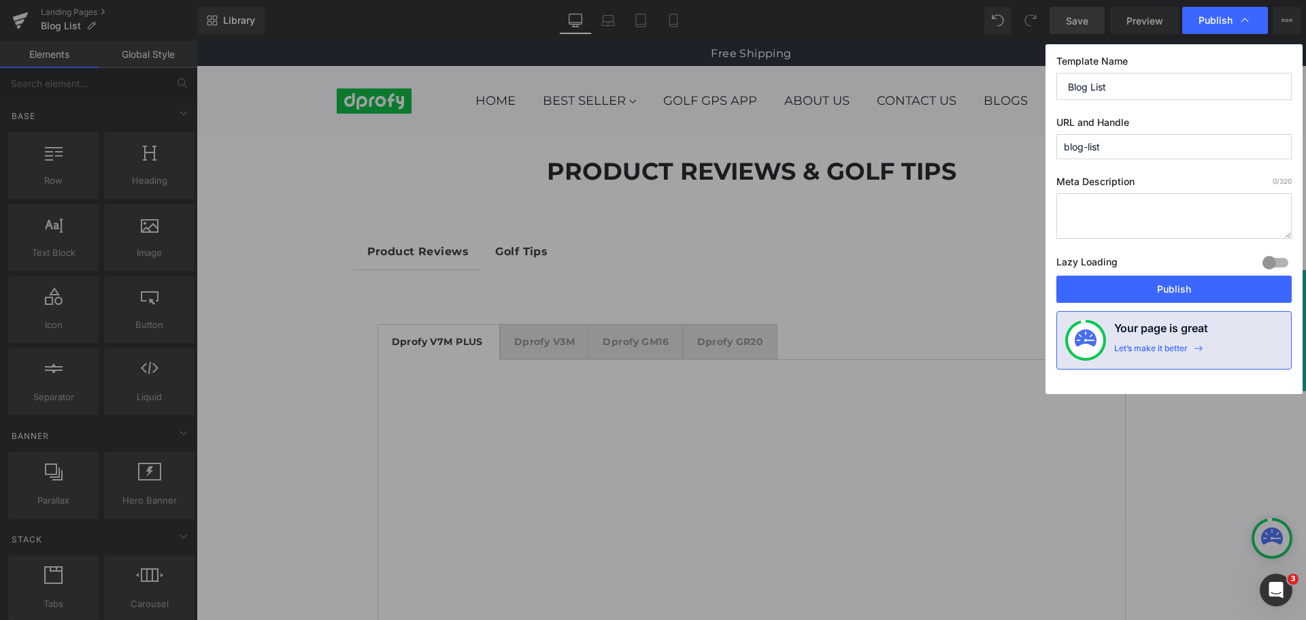
click at [1224, 24] on span "Publish" at bounding box center [1216, 20] width 34 height 12
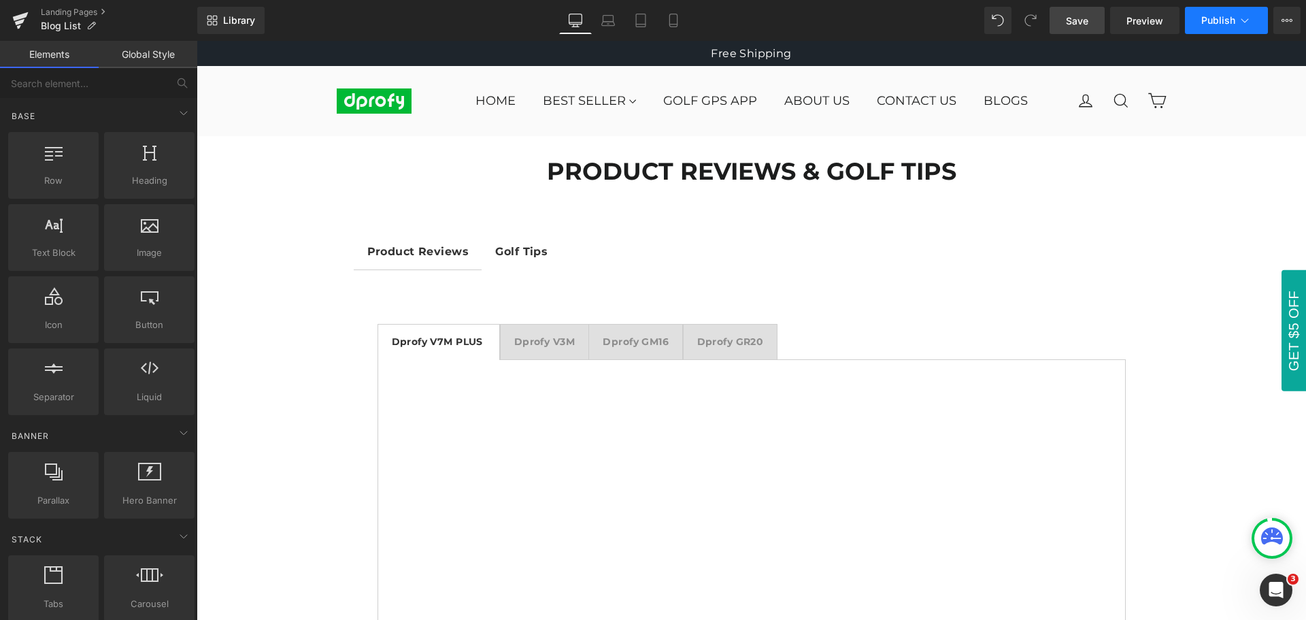
click at [1224, 24] on span "Publish" at bounding box center [1218, 20] width 34 height 11
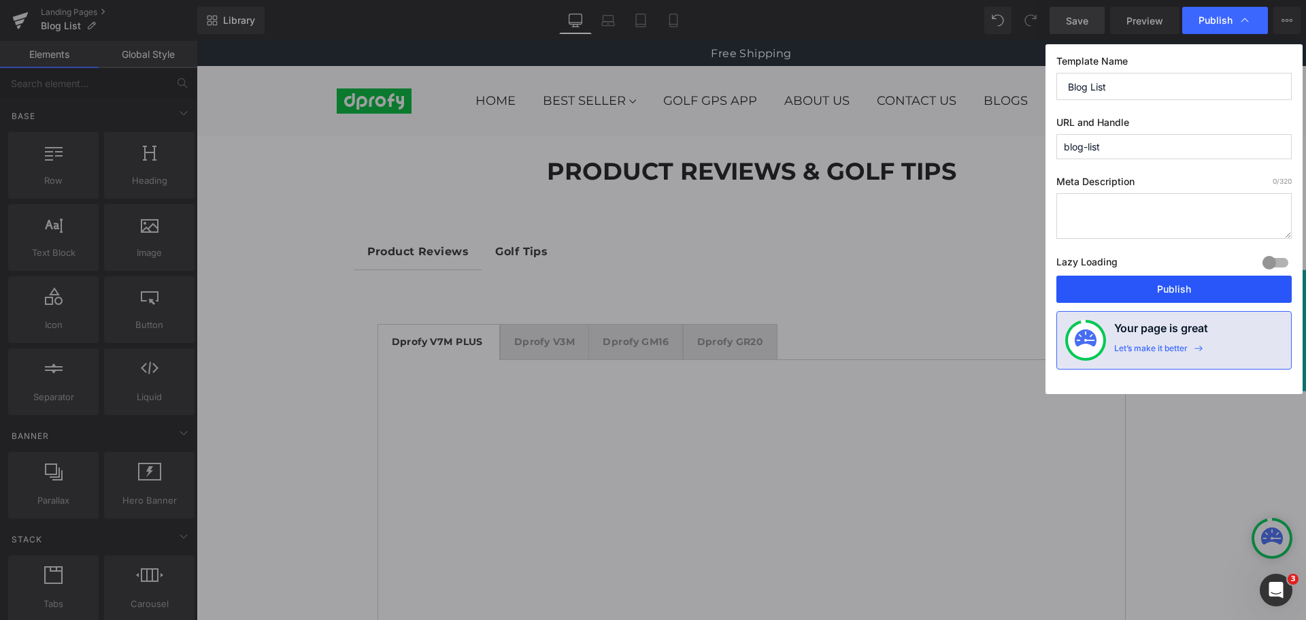
drag, startPoint x: 1178, startPoint y: 293, endPoint x: 662, endPoint y: 92, distance: 553.3
click at [1178, 293] on button "Publish" at bounding box center [1173, 289] width 235 height 27
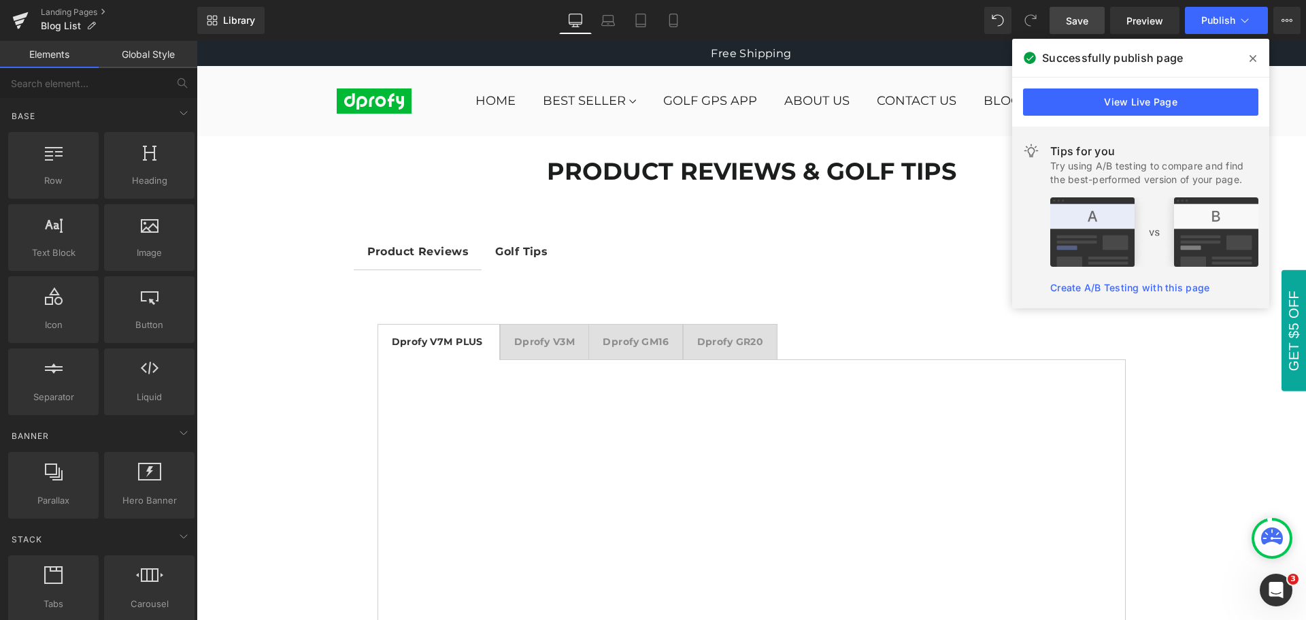
drag, startPoint x: 1252, startPoint y: 61, endPoint x: 1055, endPoint y: 21, distance: 200.5
click at [1252, 61] on icon at bounding box center [1253, 58] width 7 height 7
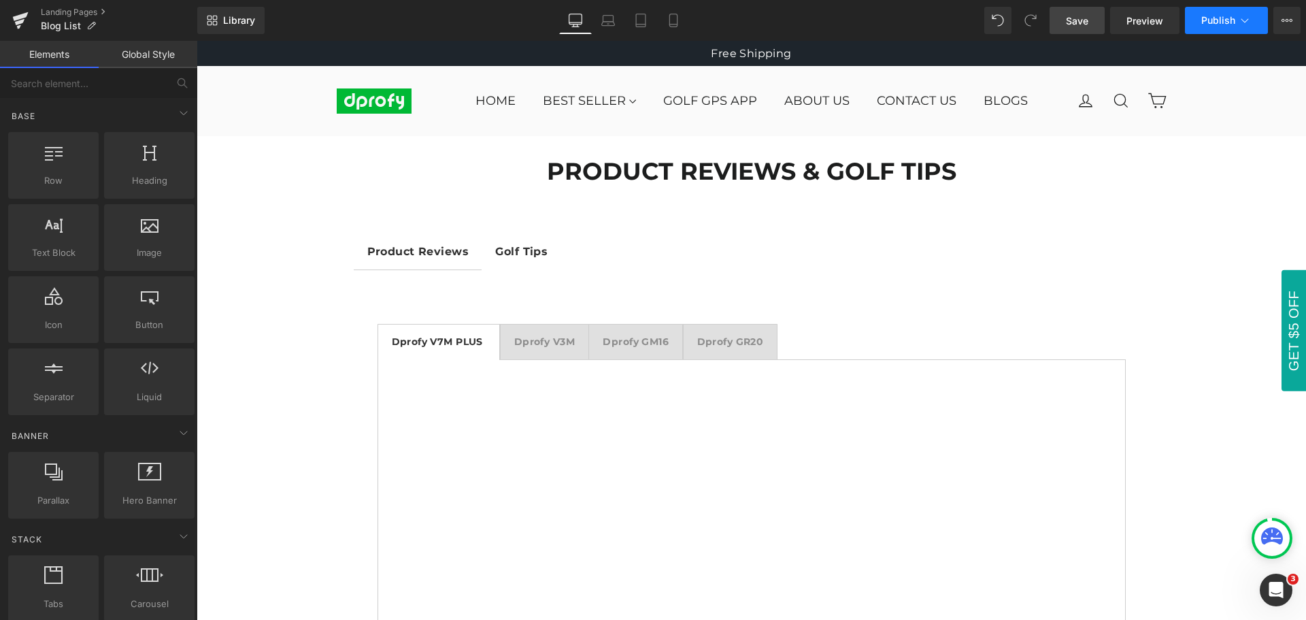
click at [1229, 24] on span "Publish" at bounding box center [1218, 20] width 34 height 11
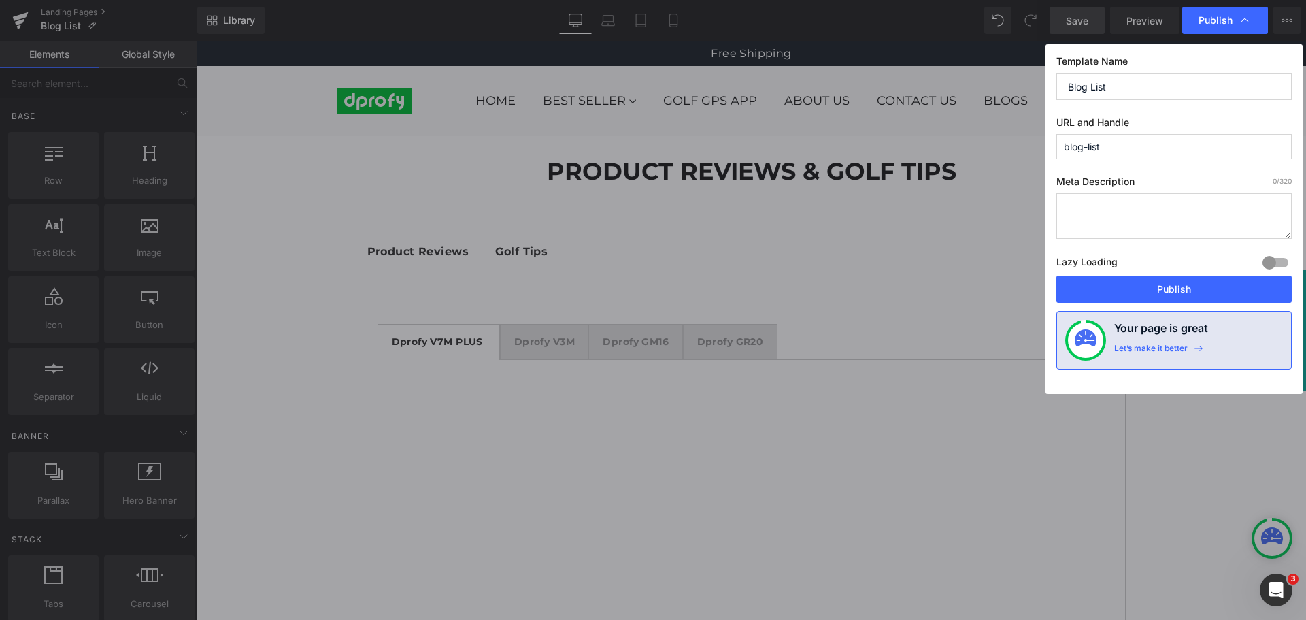
click at [1229, 24] on span "Publish" at bounding box center [1216, 20] width 34 height 12
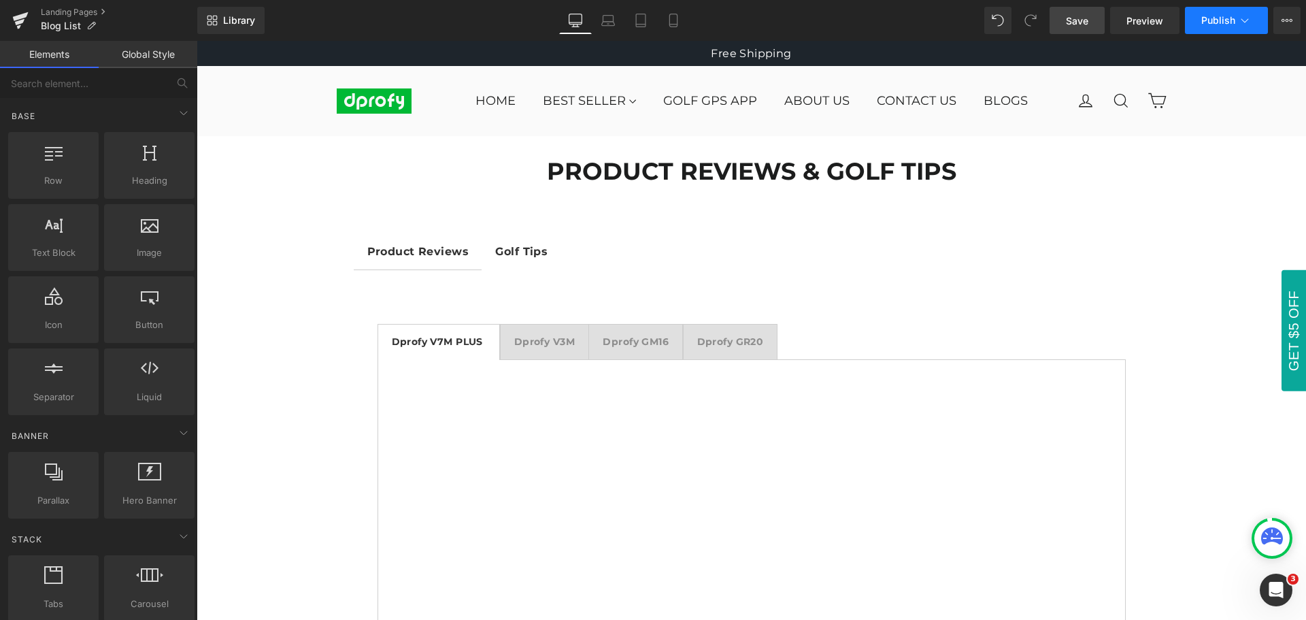
click at [1226, 25] on span "Publish" at bounding box center [1218, 20] width 34 height 11
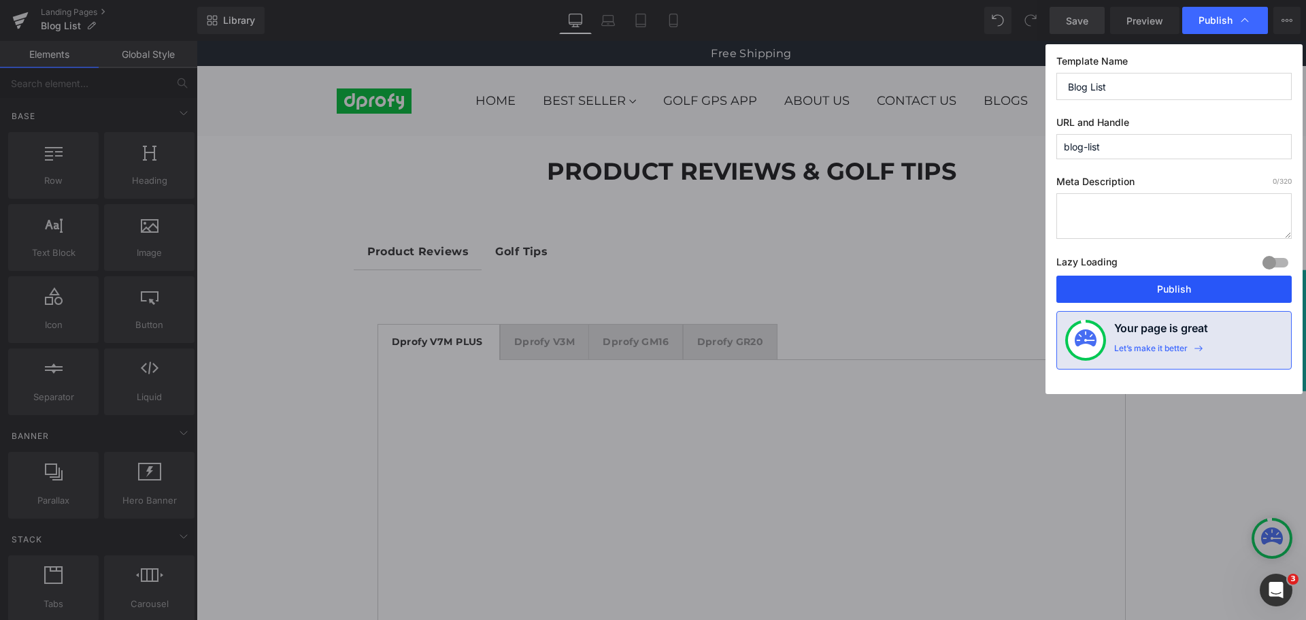
click at [1178, 291] on button "Publish" at bounding box center [1173, 289] width 235 height 27
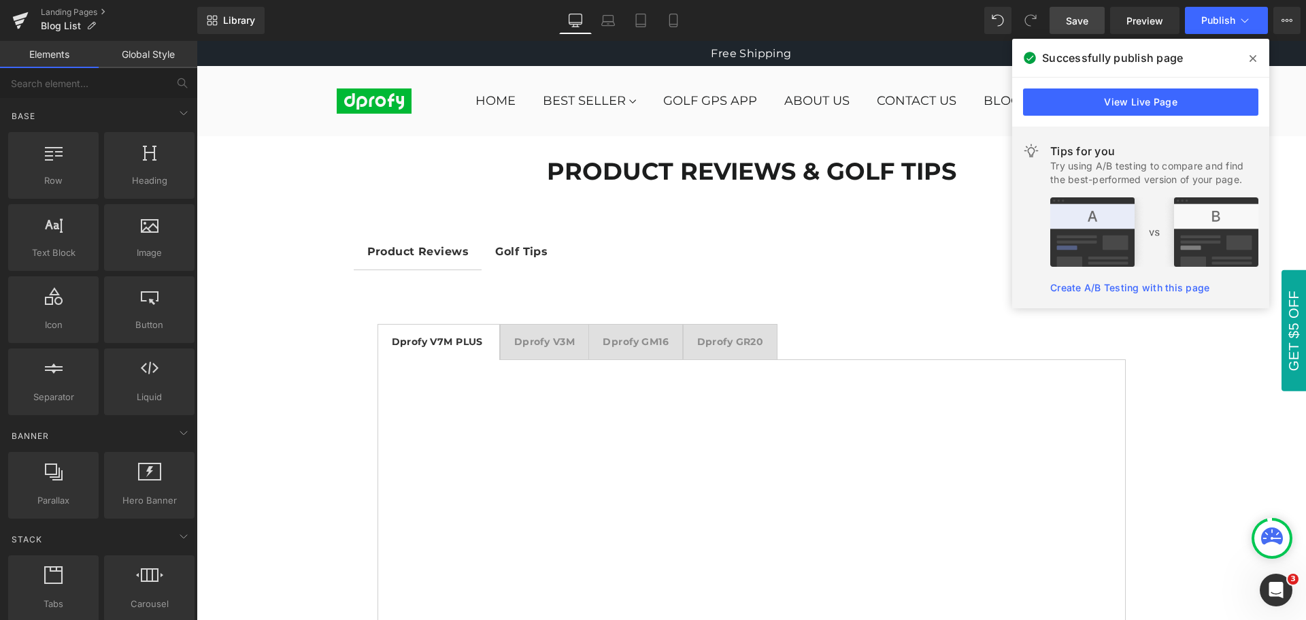
click at [1251, 59] on icon at bounding box center [1253, 58] width 7 height 11
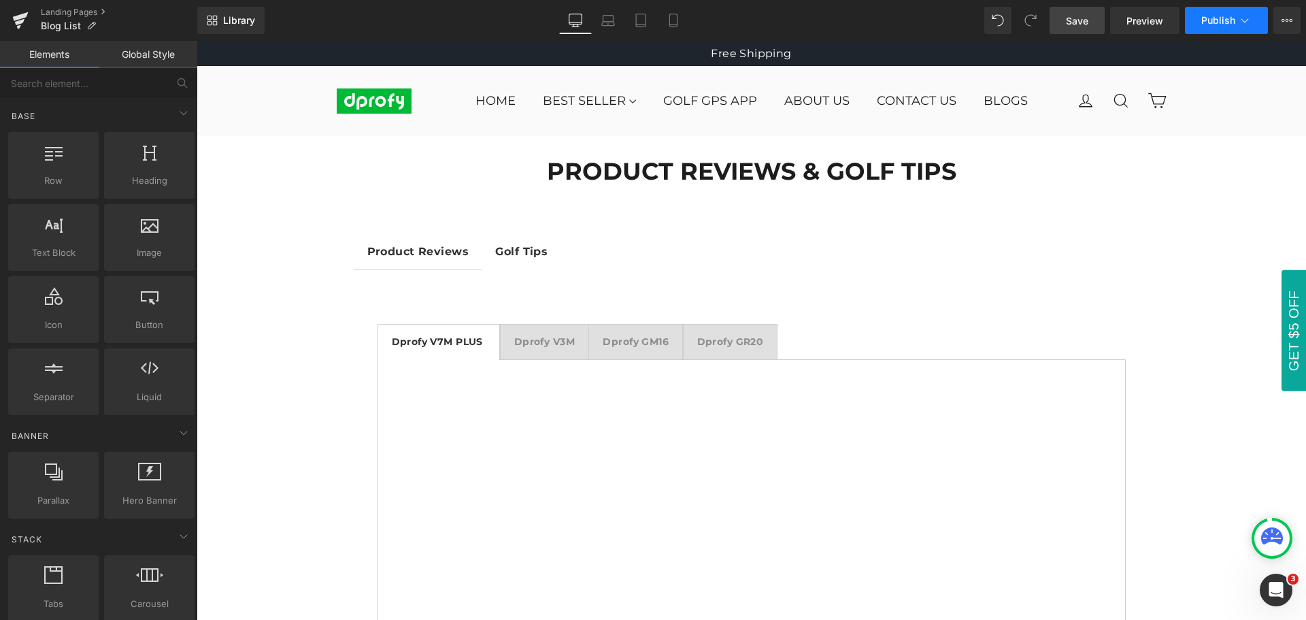
click at [1222, 24] on span "Publish" at bounding box center [1218, 20] width 34 height 11
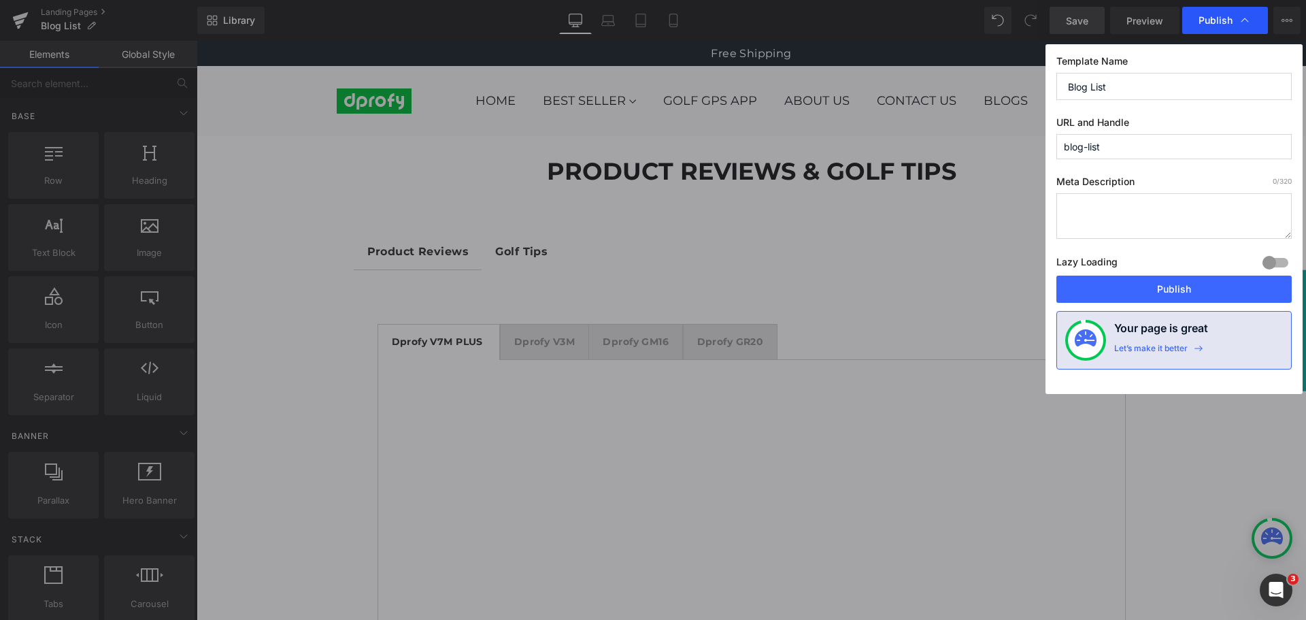
click at [1223, 23] on span "Publish" at bounding box center [1216, 20] width 34 height 12
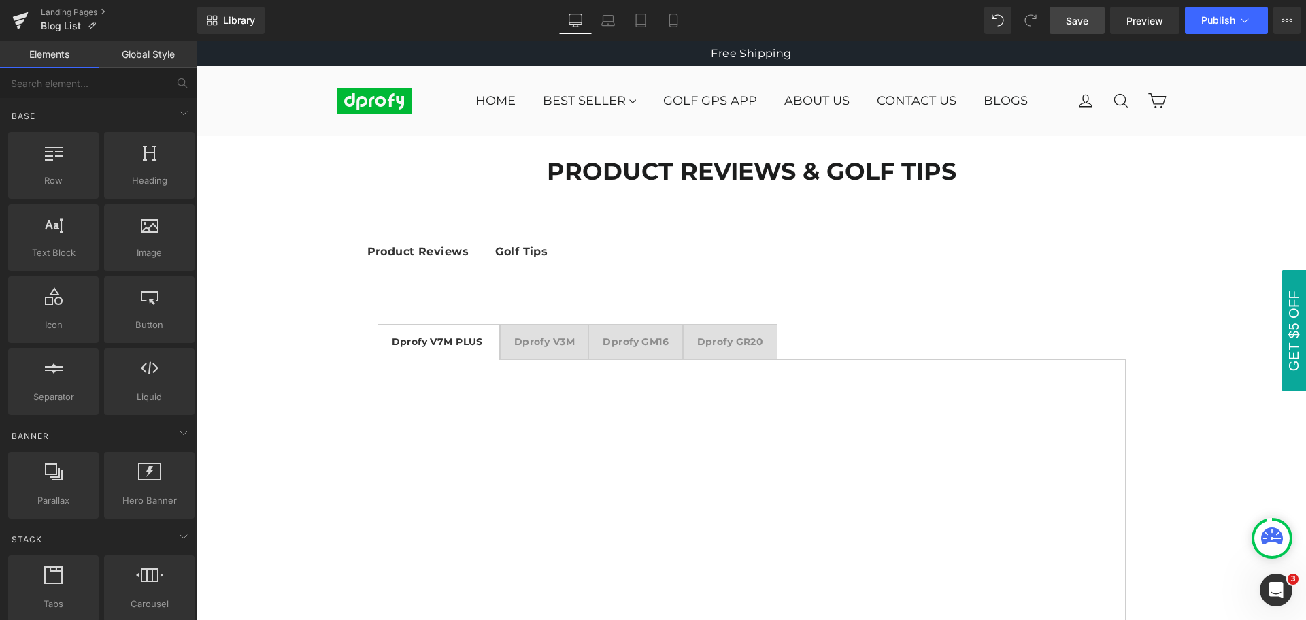
click at [1223, 23] on span "Publish" at bounding box center [1218, 20] width 34 height 11
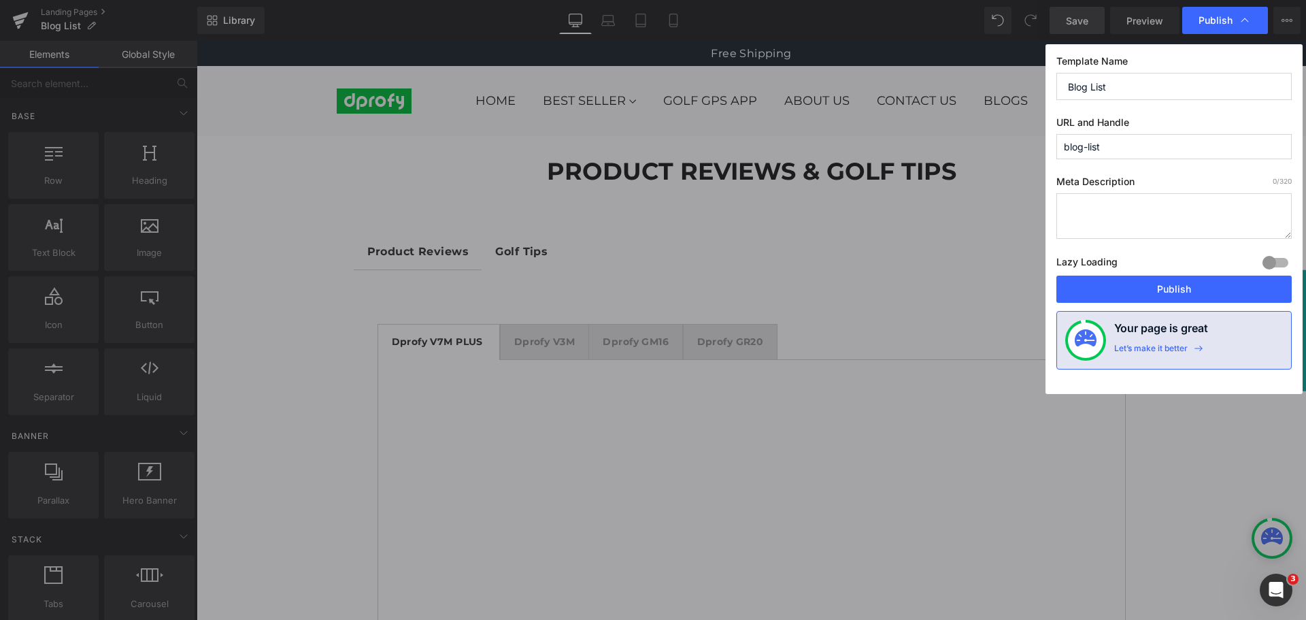
click at [1223, 23] on span "Publish" at bounding box center [1216, 20] width 34 height 12
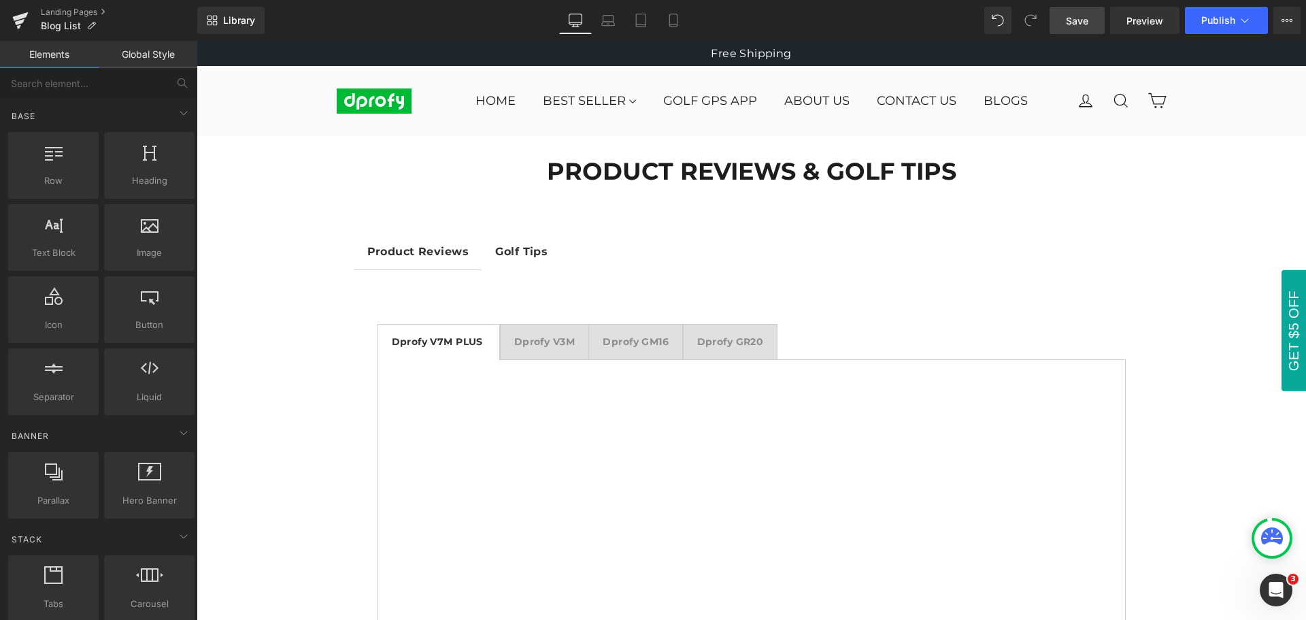
click at [1223, 23] on span "Publish" at bounding box center [1218, 20] width 34 height 11
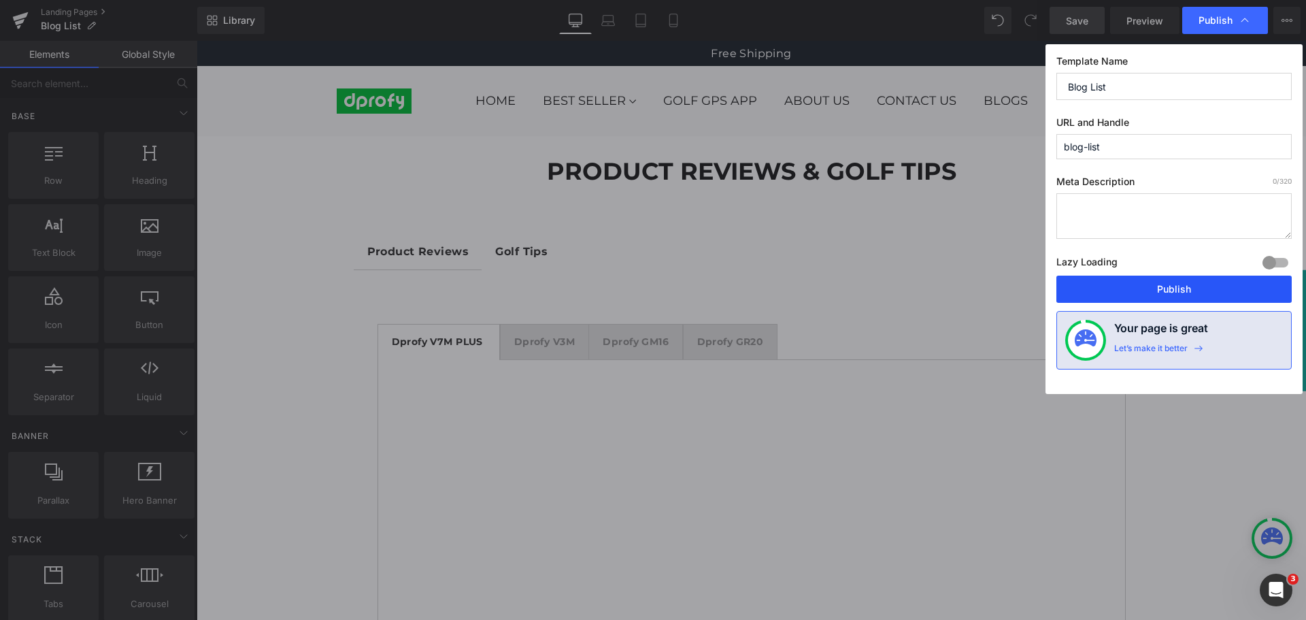
click at [1180, 290] on button "Publish" at bounding box center [1173, 289] width 235 height 27
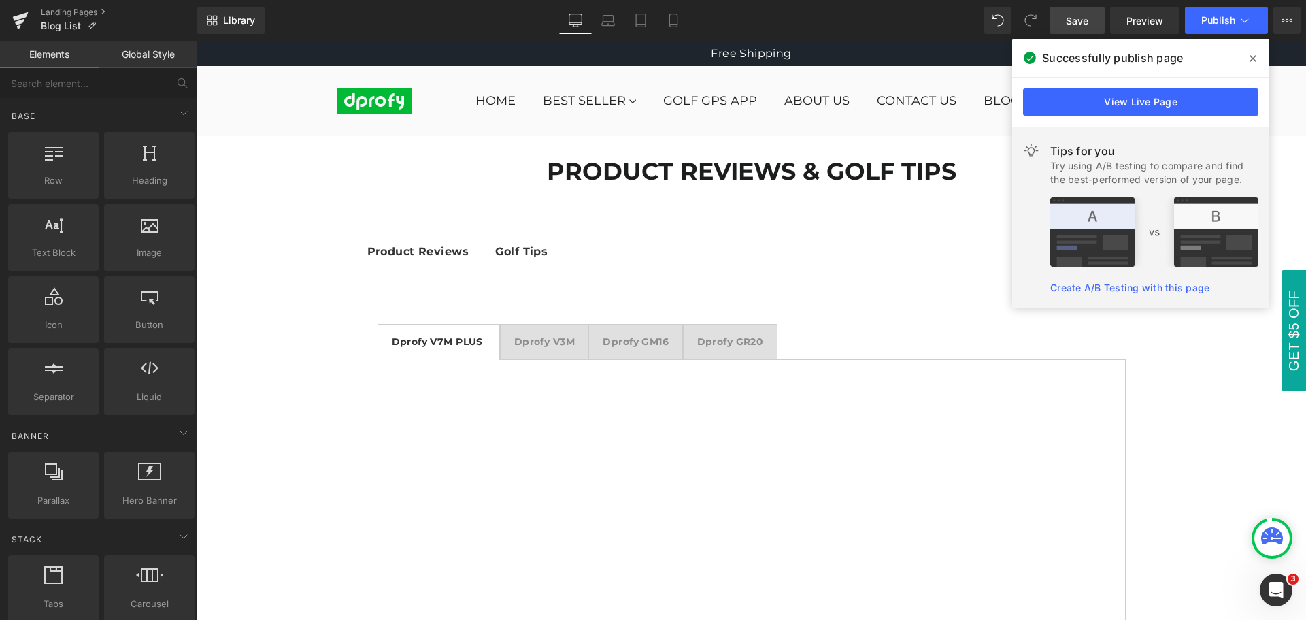
click at [1251, 59] on icon at bounding box center [1253, 58] width 7 height 11
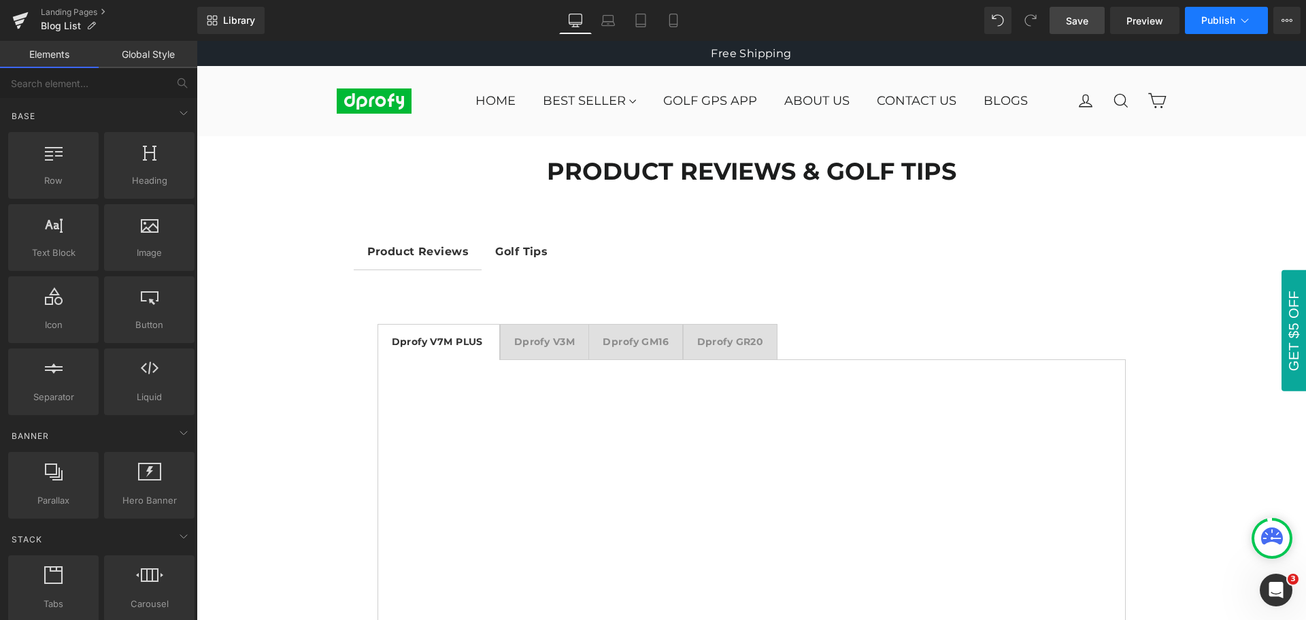
click at [1228, 24] on span "Publish" at bounding box center [1218, 20] width 34 height 11
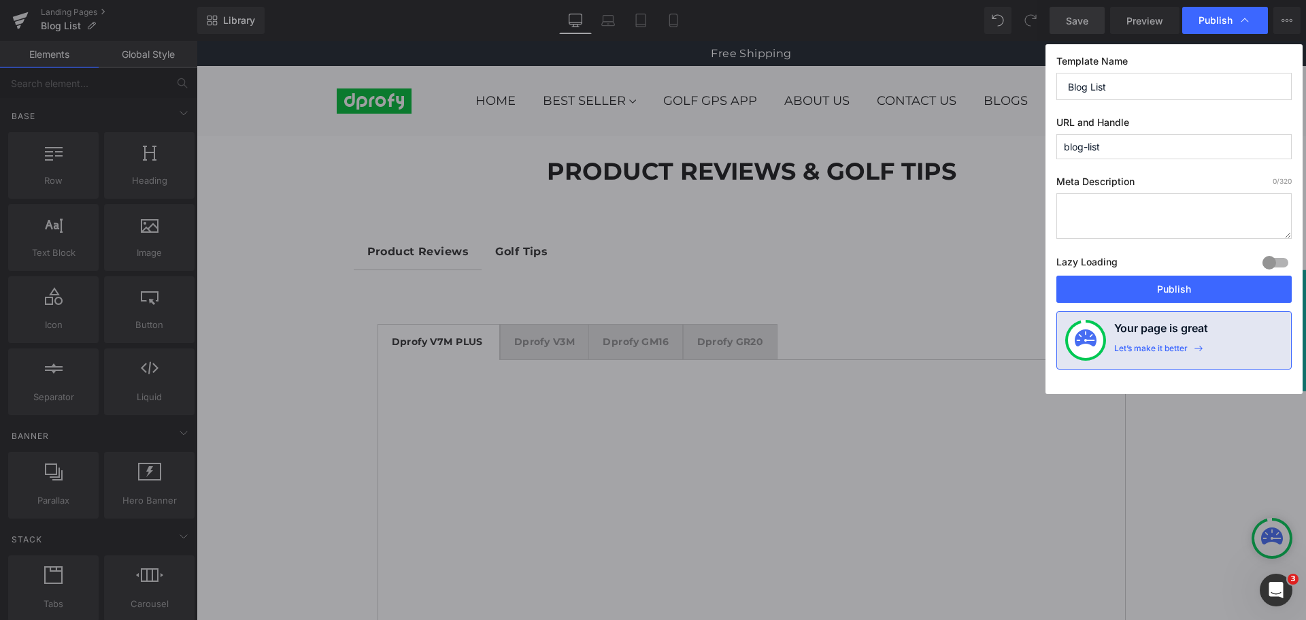
click at [1228, 24] on span "Publish" at bounding box center [1216, 20] width 34 height 12
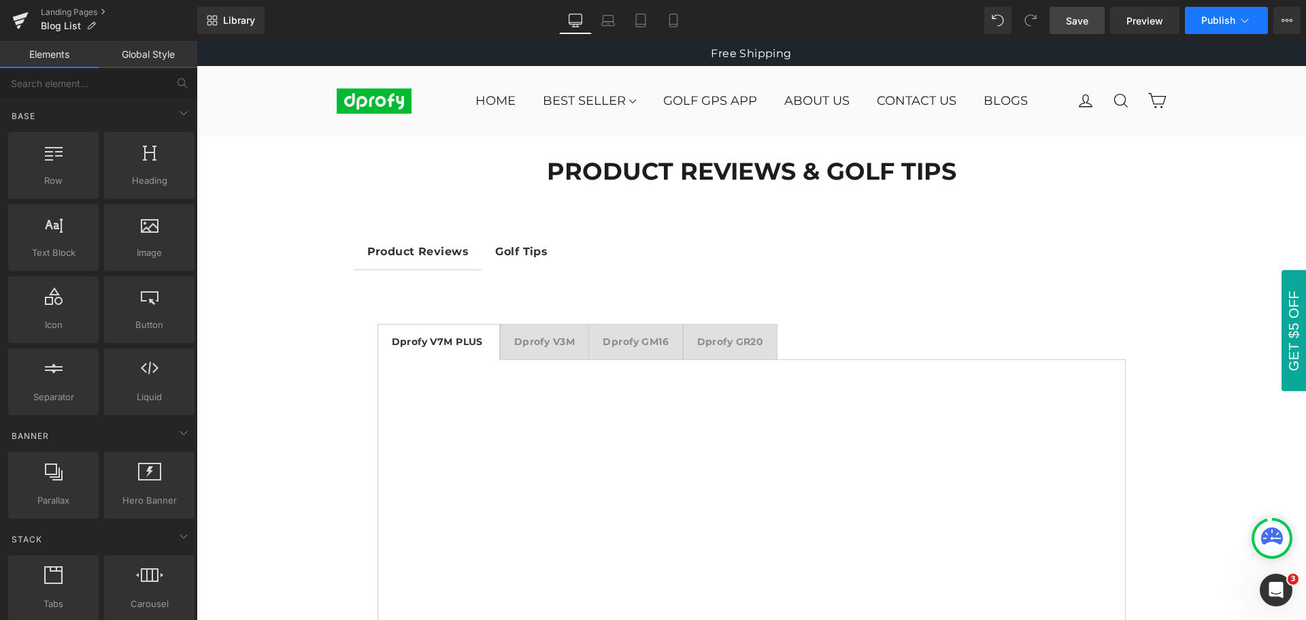
click at [1228, 24] on span "Publish" at bounding box center [1218, 20] width 34 height 11
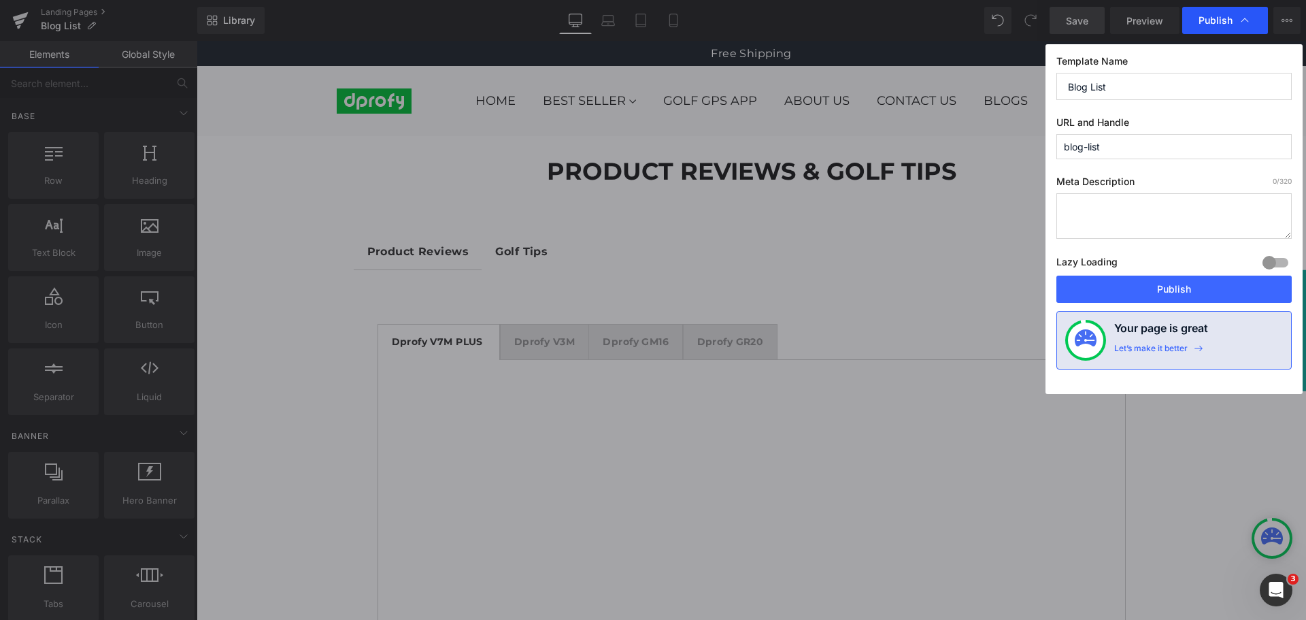
click at [1214, 27] on div "Publish" at bounding box center [1225, 20] width 86 height 27
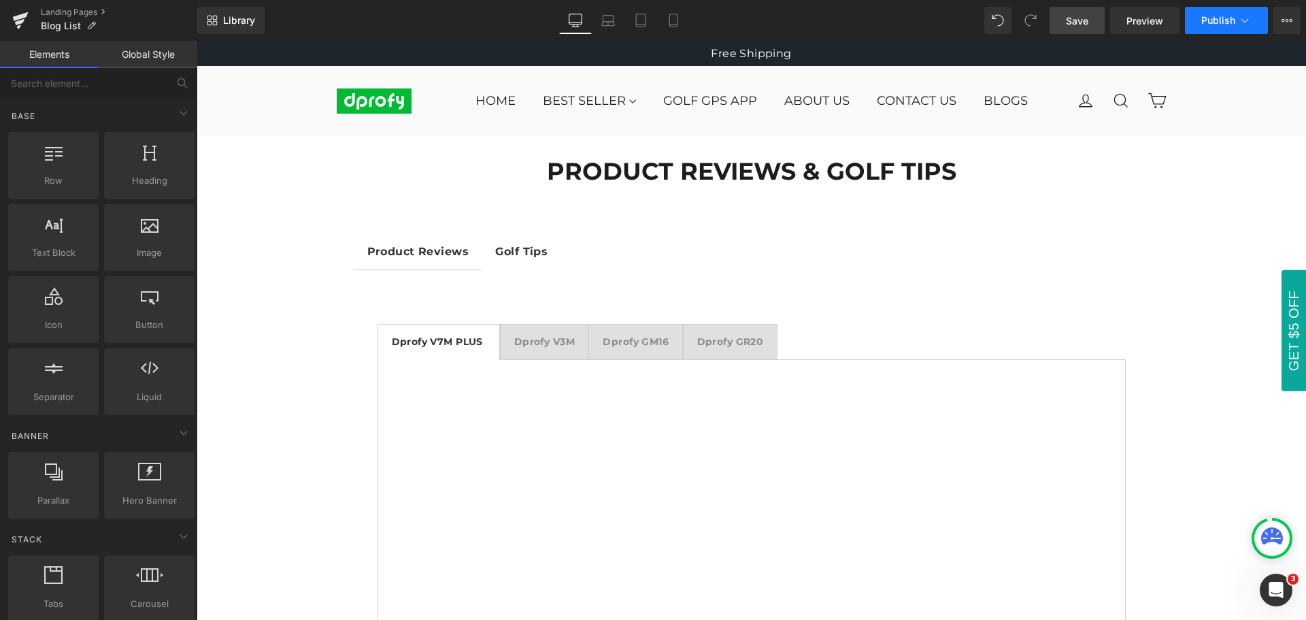
click at [1225, 24] on span "Publish" at bounding box center [1218, 20] width 34 height 11
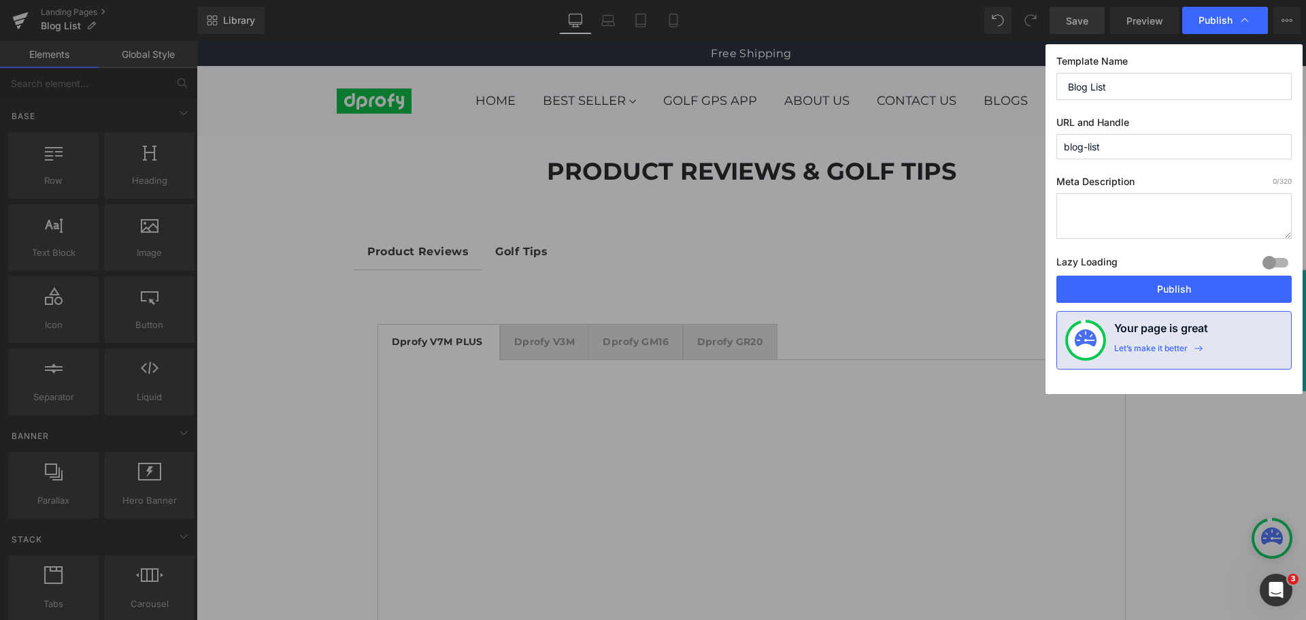
click at [1225, 24] on span "Publish" at bounding box center [1216, 20] width 34 height 12
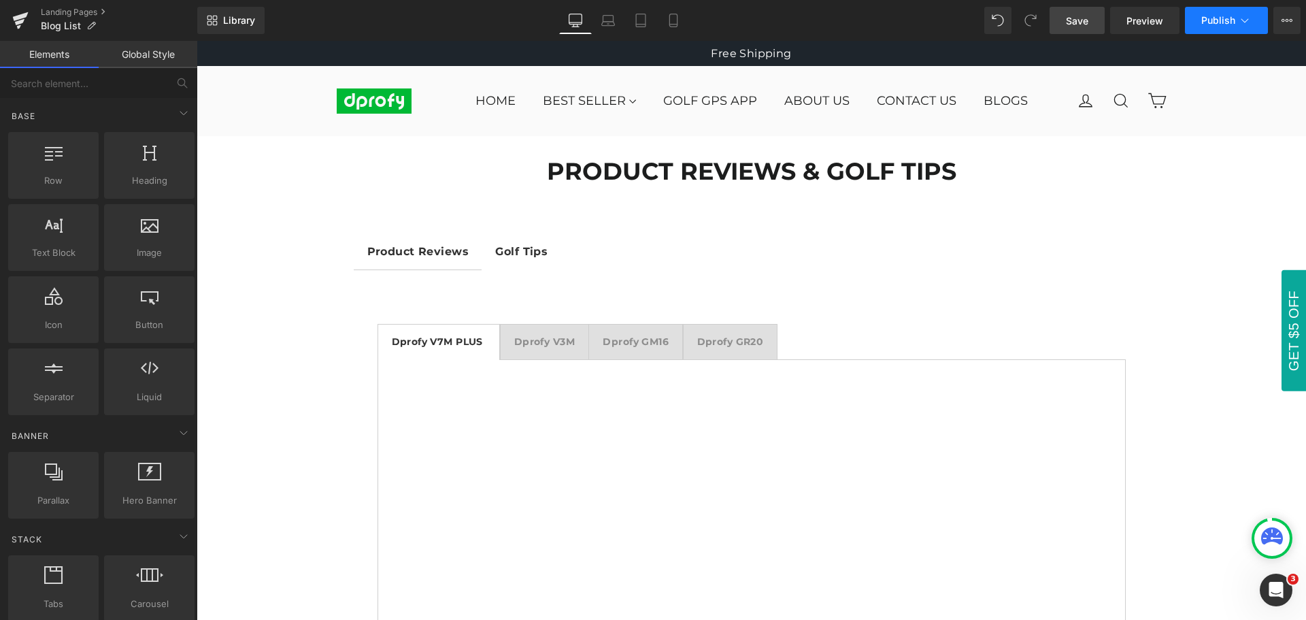
click at [1225, 24] on span "Publish" at bounding box center [1218, 20] width 34 height 11
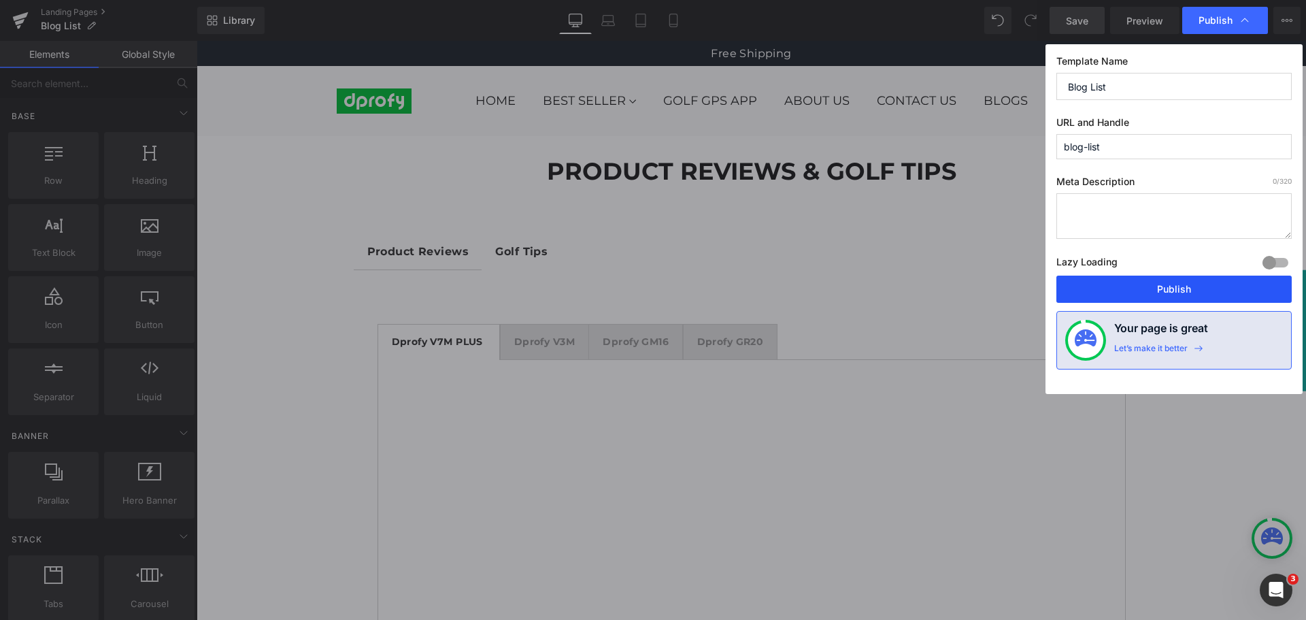
click at [1199, 292] on button "Publish" at bounding box center [1173, 289] width 235 height 27
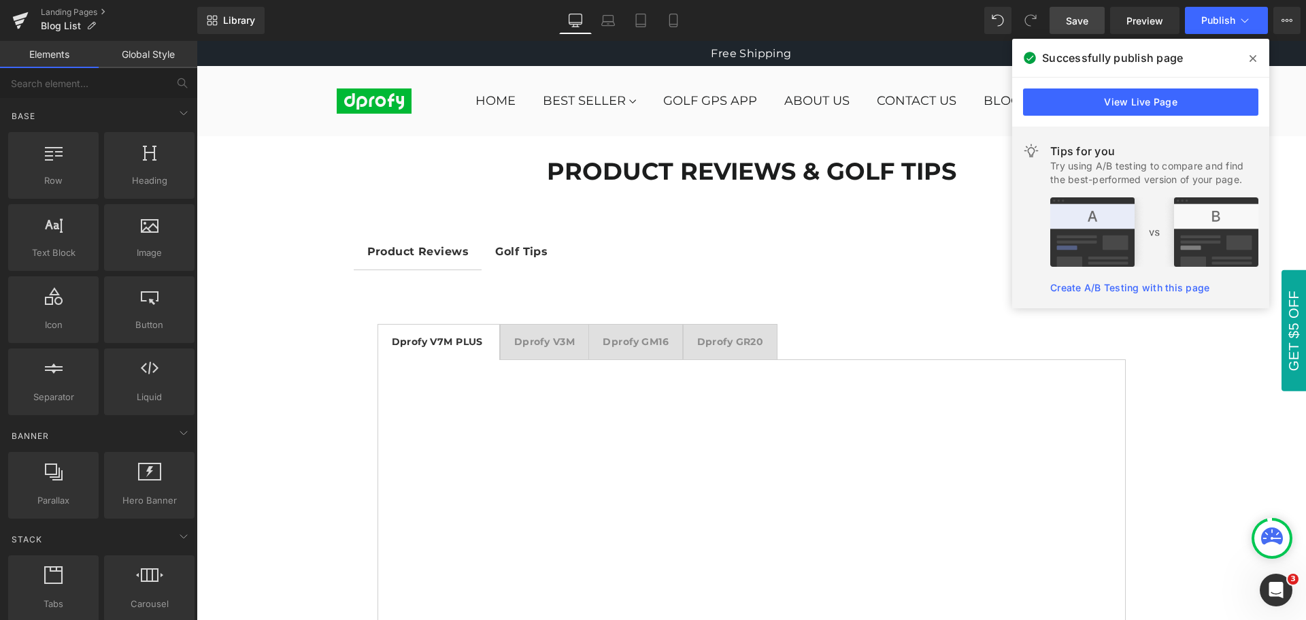
click at [1253, 60] on icon at bounding box center [1253, 58] width 7 height 11
